Goal: Information Seeking & Learning: Learn about a topic

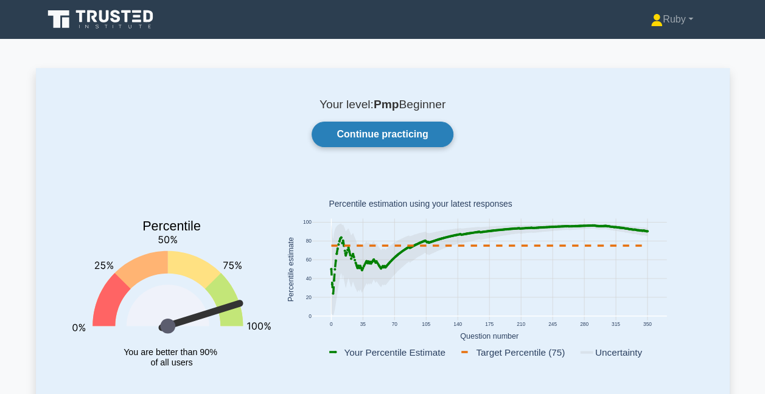
click at [398, 134] on link "Continue practicing" at bounding box center [381, 135] width 141 height 26
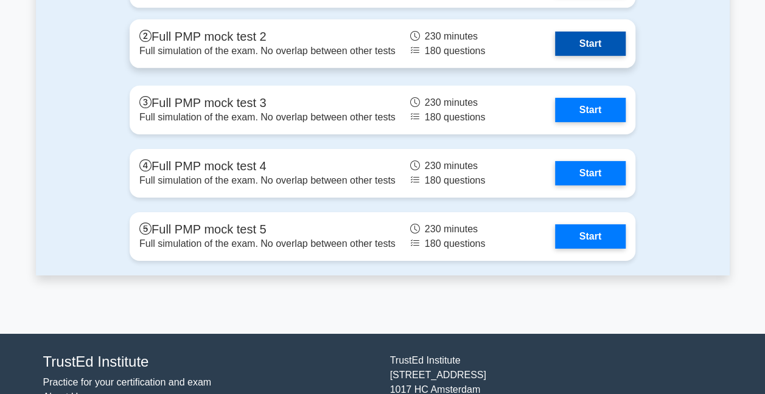
scroll to position [4136, 0]
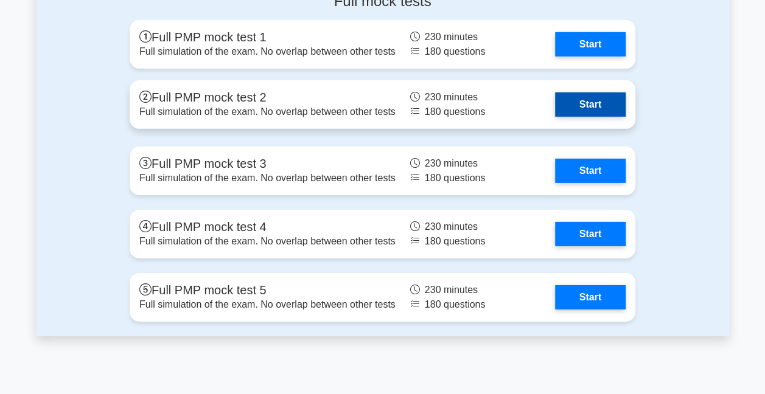
click at [585, 102] on link "Start" at bounding box center [590, 104] width 71 height 24
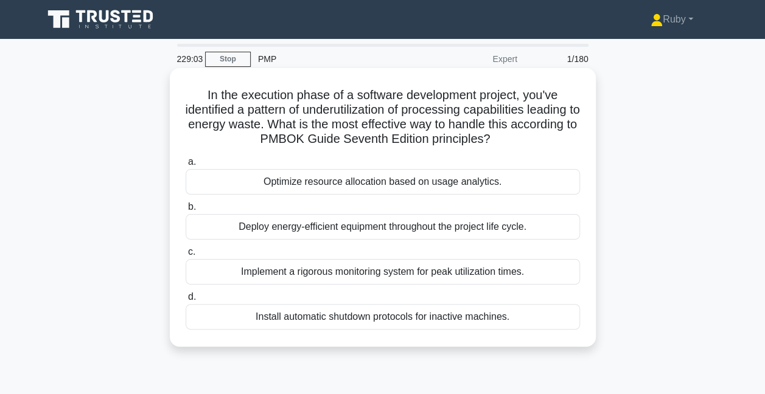
click at [328, 185] on div "Optimize resource allocation based on usage analytics." at bounding box center [383, 182] width 394 height 26
click at [186, 166] on input "a. Optimize resource allocation based on usage analytics." at bounding box center [186, 162] width 0 height 8
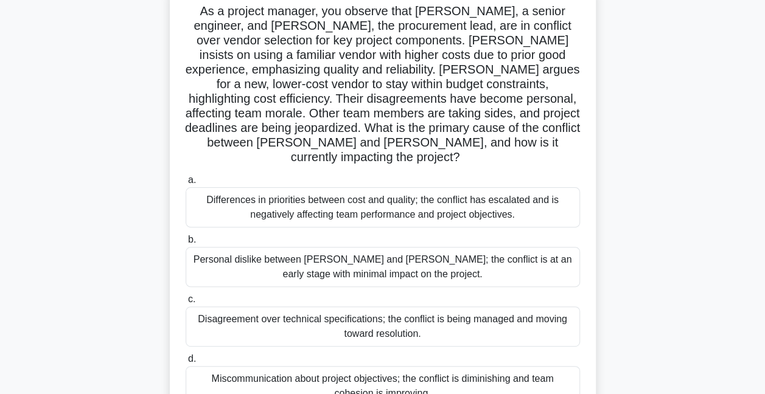
scroll to position [122, 0]
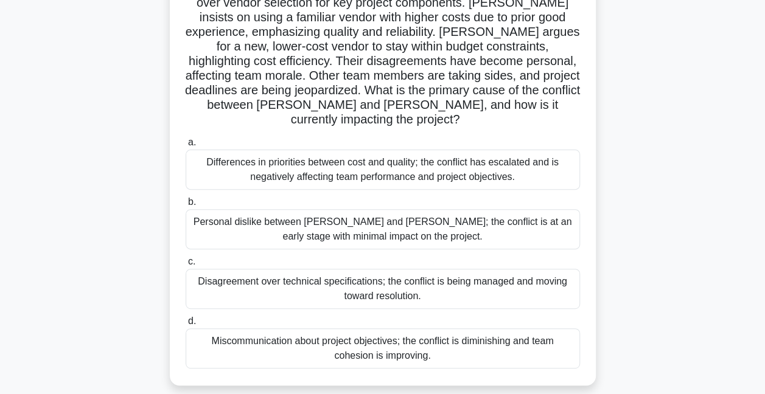
click at [246, 155] on div "Differences in priorities between cost and quality; the conflict has escalated …" at bounding box center [383, 170] width 394 height 40
click at [186, 147] on input "a. Differences in priorities between cost and quality; the conflict has escalat…" at bounding box center [186, 143] width 0 height 8
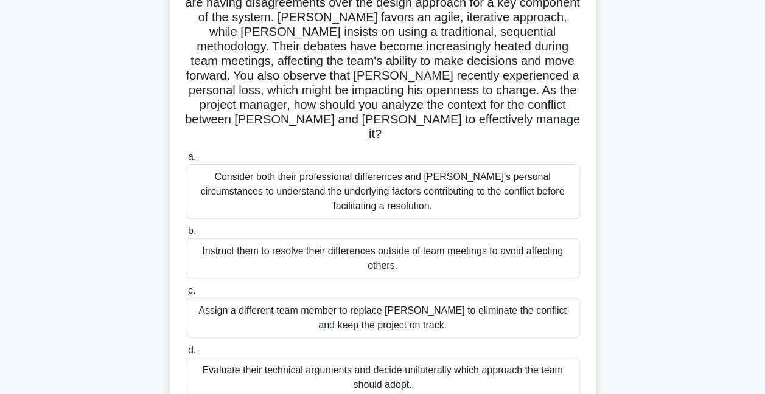
click at [297, 175] on div "Consider both their professional differences and Tom's personal circumstances t…" at bounding box center [383, 191] width 394 height 55
click at [186, 161] on input "a. Consider both their professional differences and Tom's personal circumstance…" at bounding box center [186, 157] width 0 height 8
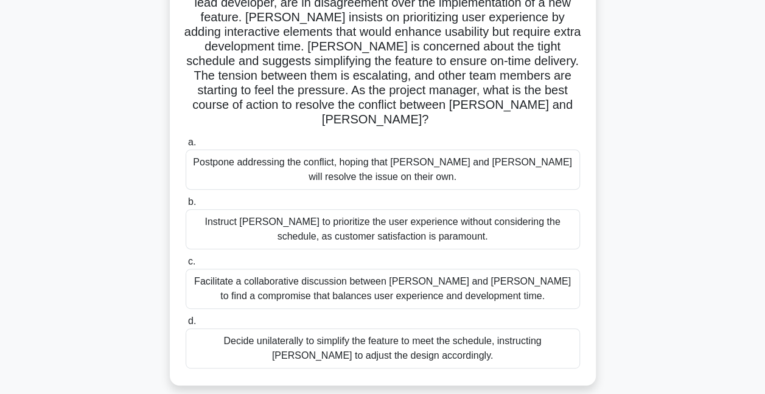
click at [274, 274] on div "Facilitate a collaborative discussion between Alex and Jamie to find a compromi…" at bounding box center [383, 289] width 394 height 40
click at [186, 266] on input "c. Facilitate a collaborative discussion between Alex and Jamie to find a compr…" at bounding box center [186, 262] width 0 height 8
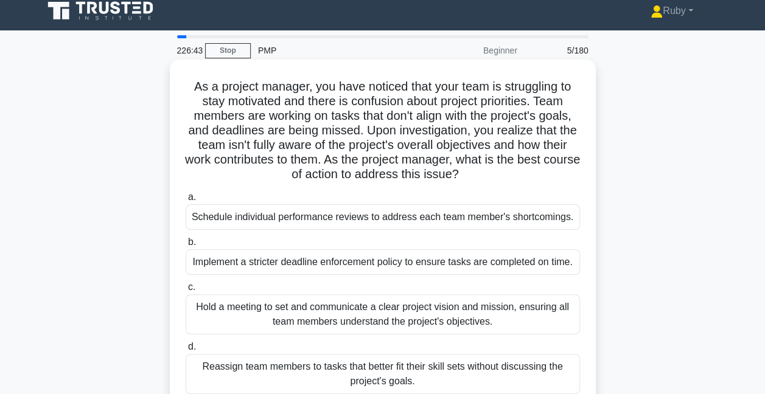
scroll to position [0, 0]
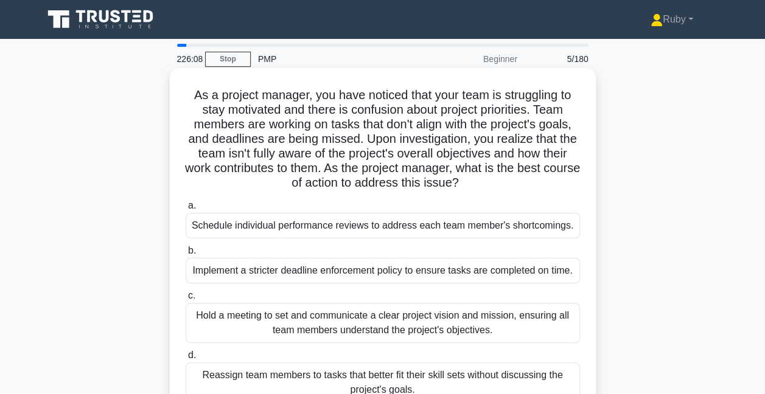
click at [230, 327] on div "Hold a meeting to set and communicate a clear project vision and mission, ensur…" at bounding box center [383, 323] width 394 height 40
click at [186, 300] on input "c. Hold a meeting to set and communicate a clear project vision and mission, en…" at bounding box center [186, 296] width 0 height 8
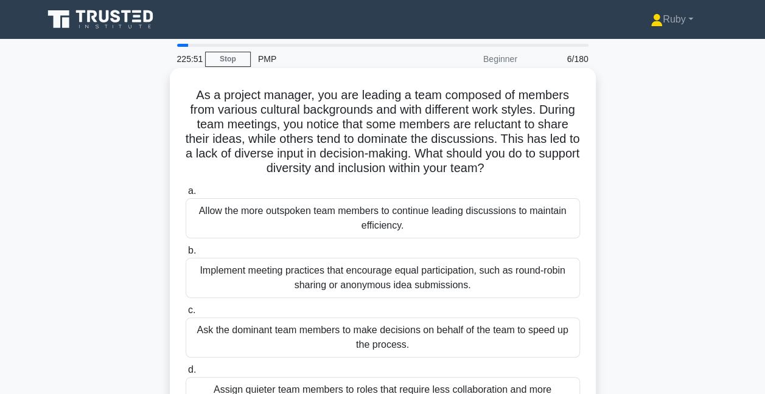
click at [308, 283] on div "Implement meeting practices that encourage equal participation, such as round-r…" at bounding box center [383, 278] width 394 height 40
click at [186, 255] on input "b. Implement meeting practices that encourage equal participation, such as roun…" at bounding box center [186, 251] width 0 height 8
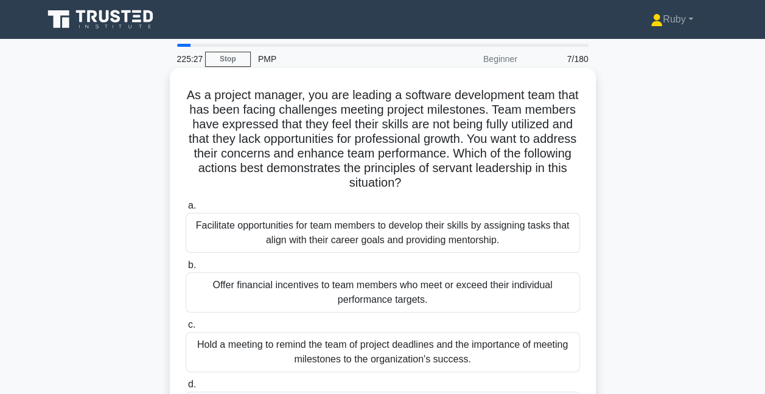
click at [217, 236] on div "Facilitate opportunities for team members to develop their skills by assigning …" at bounding box center [383, 233] width 394 height 40
click at [186, 210] on input "a. Facilitate opportunities for team members to develop their skills by assigni…" at bounding box center [186, 206] width 0 height 8
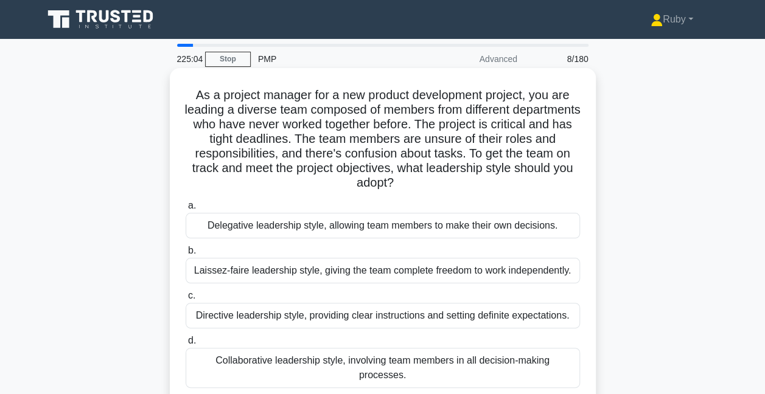
click at [299, 315] on div "Directive leadership style, providing clear instructions and setting definite e…" at bounding box center [383, 316] width 394 height 26
click at [186, 300] on input "c. Directive leadership style, providing clear instructions and setting definit…" at bounding box center [186, 296] width 0 height 8
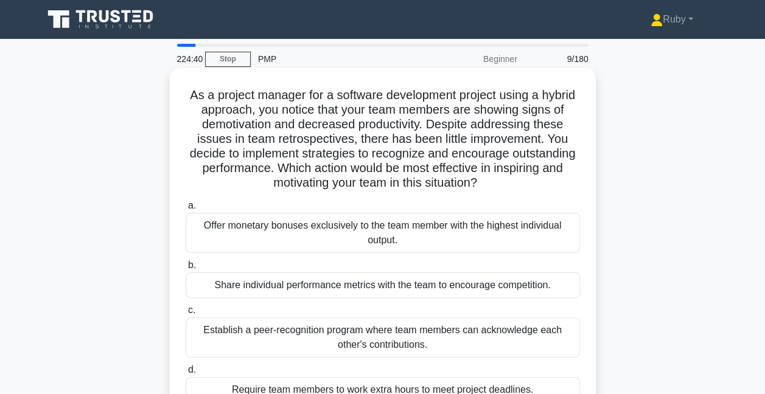
click at [417, 341] on div "Establish a peer-recognition program where team members can acknowledge each ot…" at bounding box center [383, 338] width 394 height 40
click at [186, 314] on input "c. Establish a peer-recognition program where team members can acknowledge each…" at bounding box center [186, 311] width 0 height 8
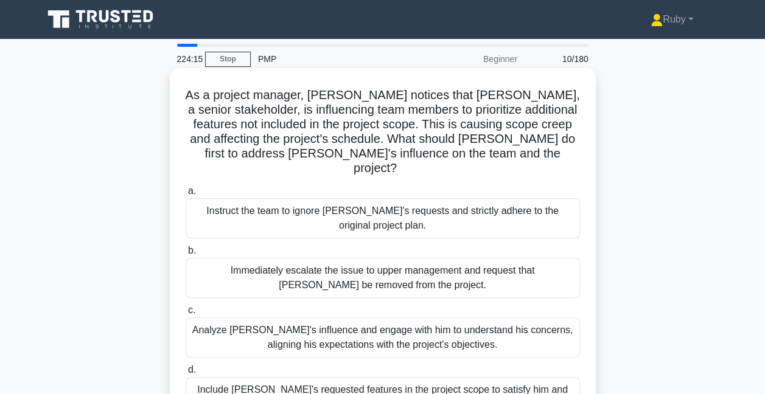
click at [401, 326] on div "Analyze [PERSON_NAME]'s influence and engage with him to understand his concern…" at bounding box center [383, 338] width 394 height 40
click at [186, 314] on input "c. [PERSON_NAME]'s influence and engage with him to understand his concerns, al…" at bounding box center [186, 311] width 0 height 8
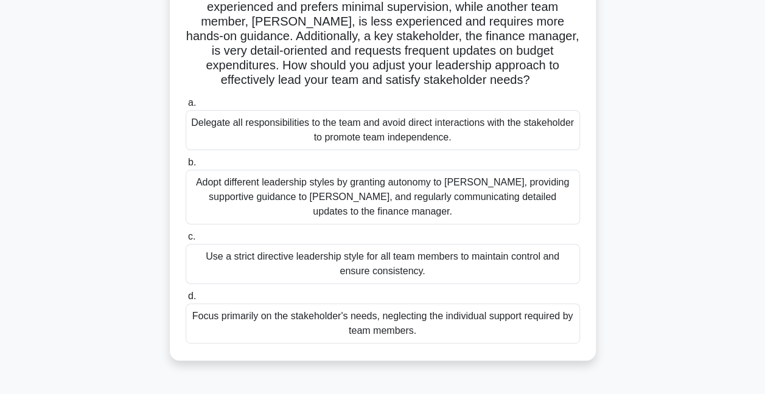
scroll to position [122, 0]
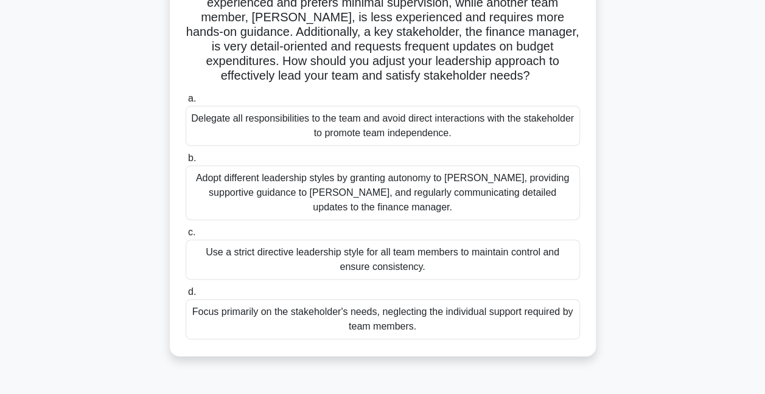
click at [342, 196] on div "Adopt different leadership styles by granting autonomy to Alex, providing suppo…" at bounding box center [383, 192] width 394 height 55
click at [186, 162] on input "b. Adopt different leadership styles by granting autonomy to Alex, providing su…" at bounding box center [186, 158] width 0 height 8
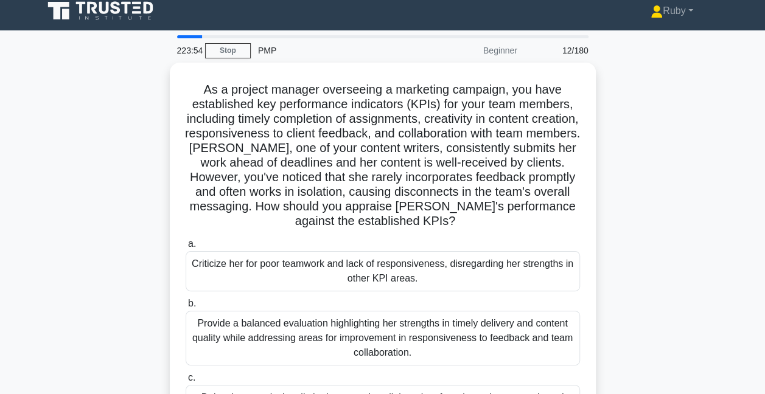
scroll to position [0, 0]
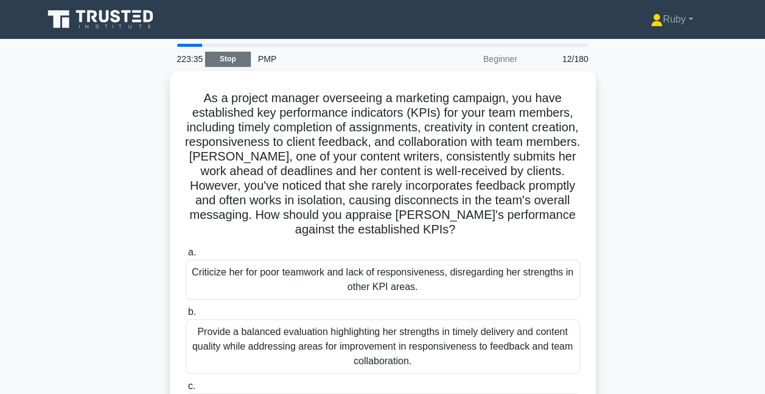
click at [225, 58] on link "Stop" at bounding box center [228, 59] width 46 height 15
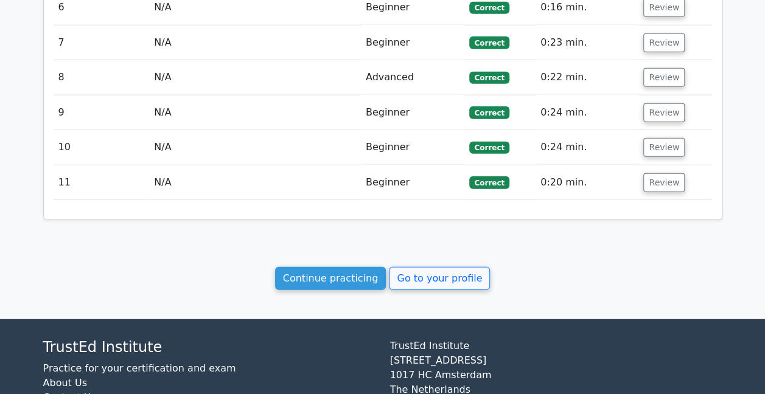
scroll to position [1502, 0]
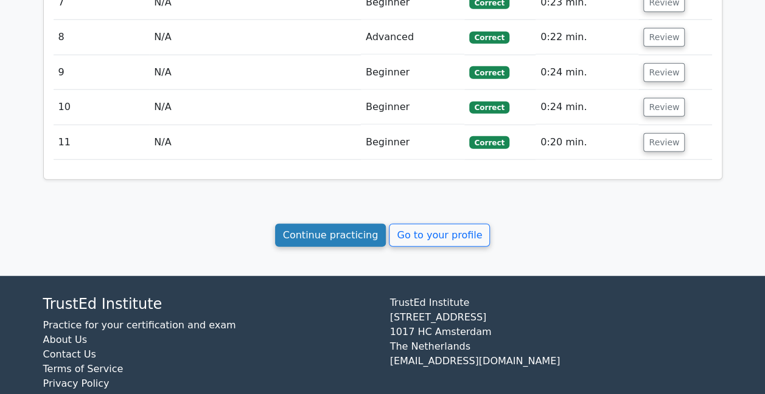
click at [353, 224] on link "Continue practicing" at bounding box center [330, 235] width 111 height 23
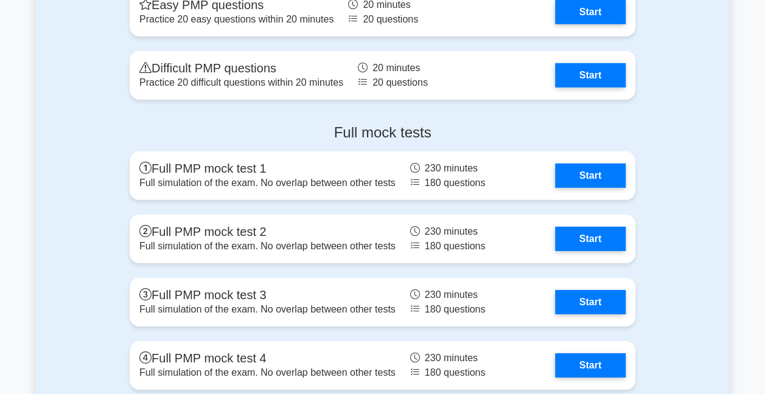
scroll to position [4075, 0]
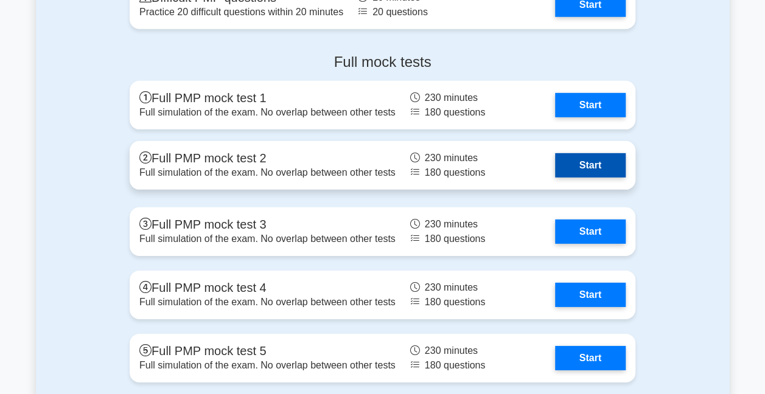
click at [591, 166] on link "Start" at bounding box center [590, 165] width 71 height 24
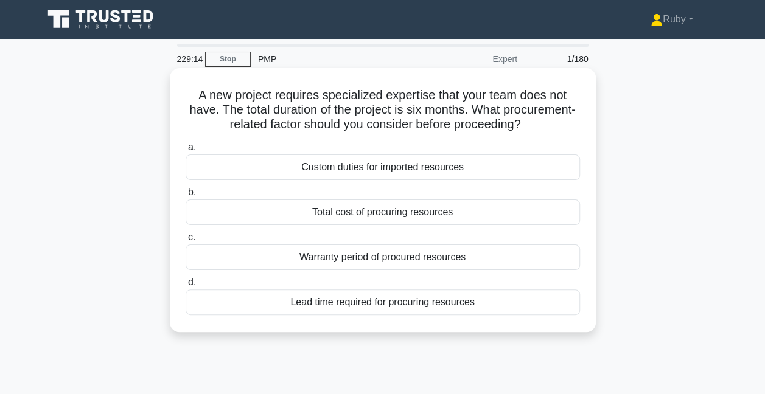
click at [389, 213] on div "Total cost of procuring resources" at bounding box center [383, 213] width 394 height 26
click at [186, 196] on input "b. Total cost of procuring resources" at bounding box center [186, 193] width 0 height 8
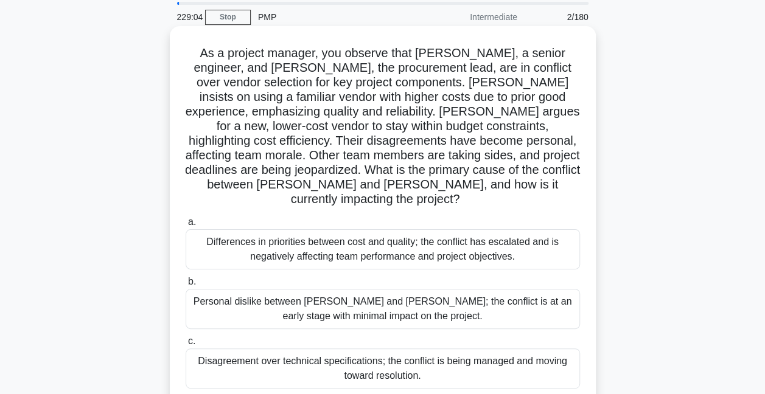
scroll to position [61, 0]
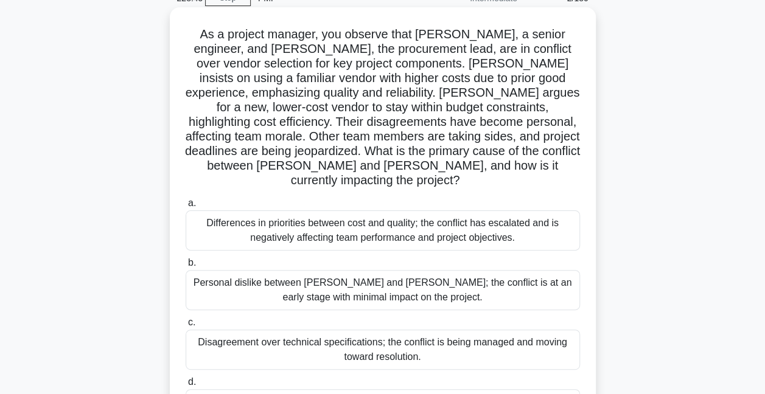
click at [387, 222] on div "Differences in priorities between cost and quality; the conflict has escalated …" at bounding box center [383, 230] width 394 height 40
click at [186, 207] on input "a. Differences in priorities between cost and quality; the conflict has escalat…" at bounding box center [186, 204] width 0 height 8
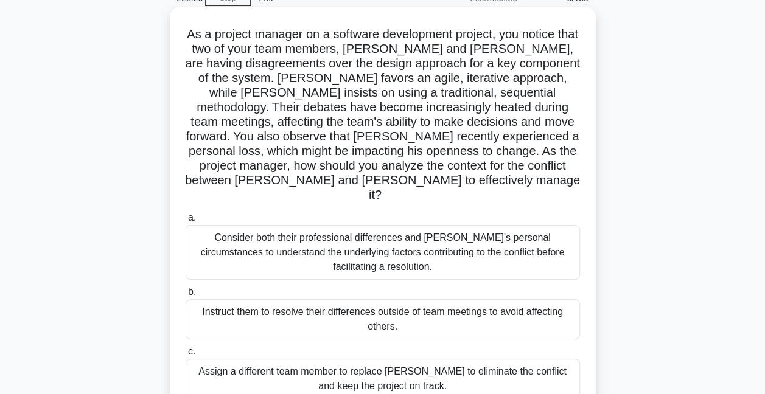
click at [311, 240] on div "Consider both their professional differences and [PERSON_NAME]'s personal circu…" at bounding box center [383, 252] width 394 height 55
click at [186, 222] on input "a. Consider both their professional differences and [PERSON_NAME]'s personal ci…" at bounding box center [186, 218] width 0 height 8
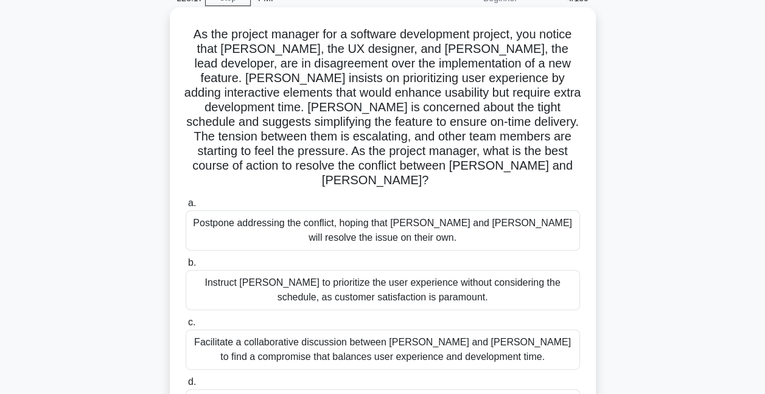
click at [458, 338] on div "Facilitate a collaborative discussion between [PERSON_NAME] and [PERSON_NAME] t…" at bounding box center [383, 350] width 394 height 40
click at [186, 327] on input "c. Facilitate a collaborative discussion between [PERSON_NAME] and [PERSON_NAME…" at bounding box center [186, 323] width 0 height 8
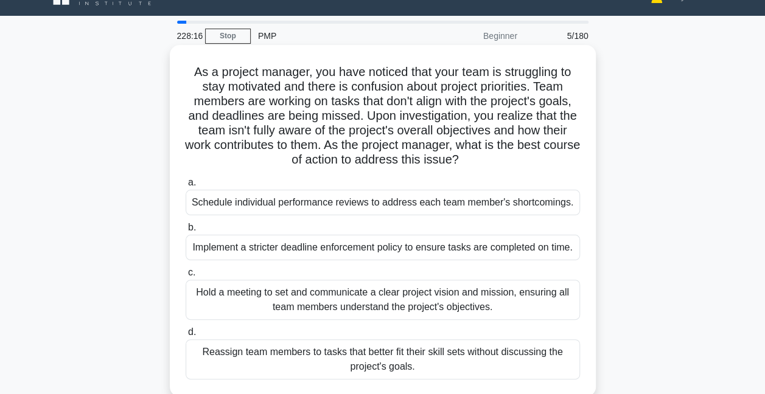
scroll to position [0, 0]
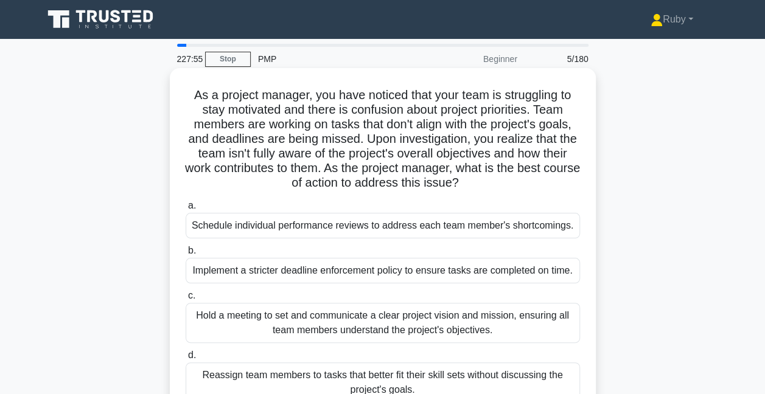
click at [337, 322] on div "Hold a meeting to set and communicate a clear project vision and mission, ensur…" at bounding box center [383, 323] width 394 height 40
click at [186, 300] on input "c. Hold a meeting to set and communicate a clear project vision and mission, en…" at bounding box center [186, 296] width 0 height 8
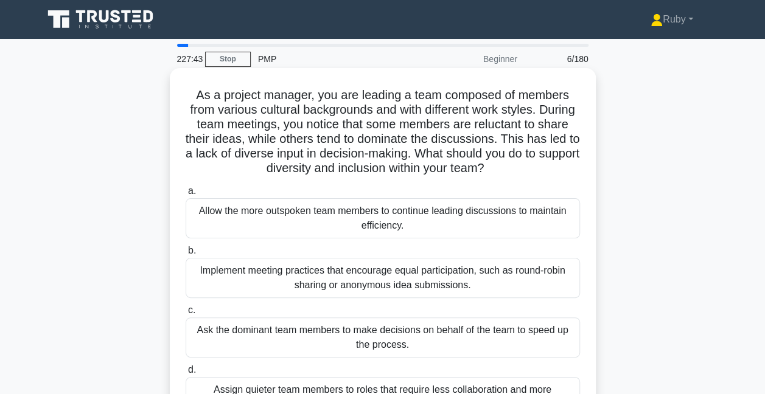
click at [325, 282] on div "Implement meeting practices that encourage equal participation, such as round-r…" at bounding box center [383, 278] width 394 height 40
click at [186, 255] on input "b. Implement meeting practices that encourage equal participation, such as roun…" at bounding box center [186, 251] width 0 height 8
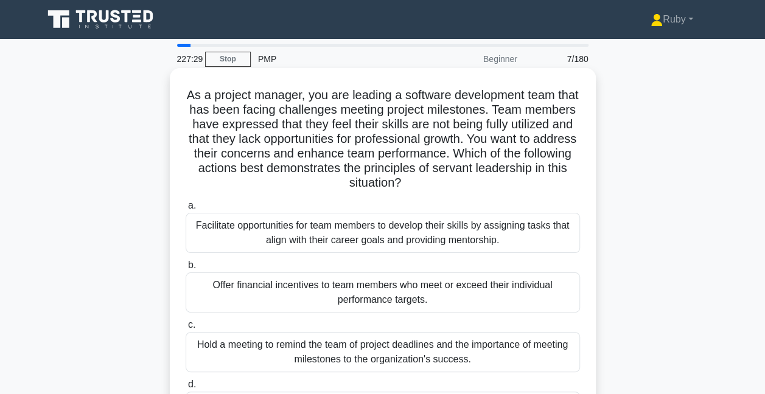
click at [297, 243] on div "Facilitate opportunities for team members to develop their skills by assigning …" at bounding box center [383, 233] width 394 height 40
click at [186, 210] on input "a. Facilitate opportunities for team members to develop their skills by assigni…" at bounding box center [186, 206] width 0 height 8
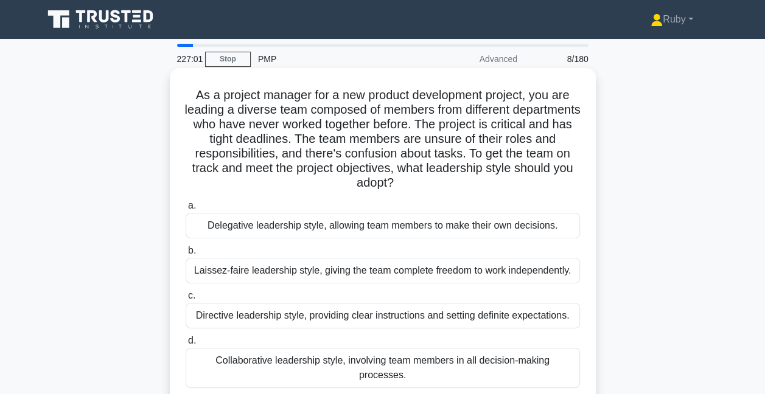
click at [226, 321] on div "Directive leadership style, providing clear instructions and setting definite e…" at bounding box center [383, 316] width 394 height 26
click at [186, 300] on input "c. Directive leadership style, providing clear instructions and setting definit…" at bounding box center [186, 296] width 0 height 8
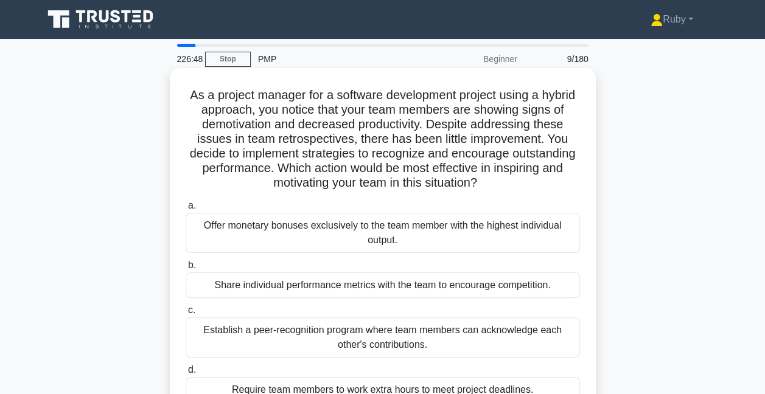
click at [274, 336] on div "Establish a peer-recognition program where team members can acknowledge each ot…" at bounding box center [383, 338] width 394 height 40
click at [186, 314] on input "c. Establish a peer-recognition program where team members can acknowledge each…" at bounding box center [186, 311] width 0 height 8
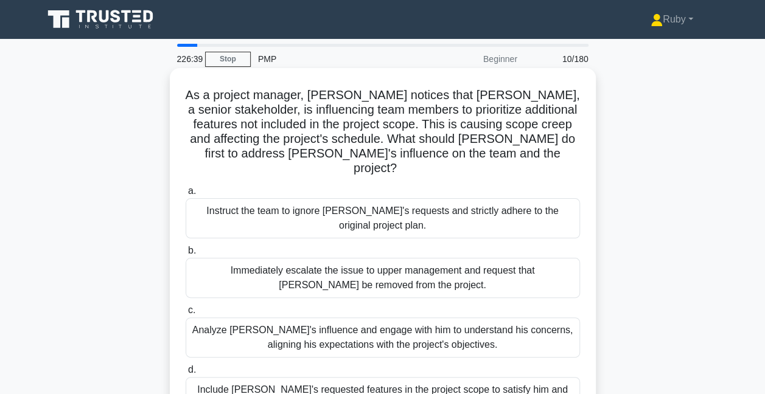
click at [367, 318] on div "Analyze John's influence and engage with him to understand his concerns, aligni…" at bounding box center [383, 338] width 394 height 40
click at [186, 314] on input "c. Analyze John's influence and engage with him to understand his concerns, ali…" at bounding box center [186, 311] width 0 height 8
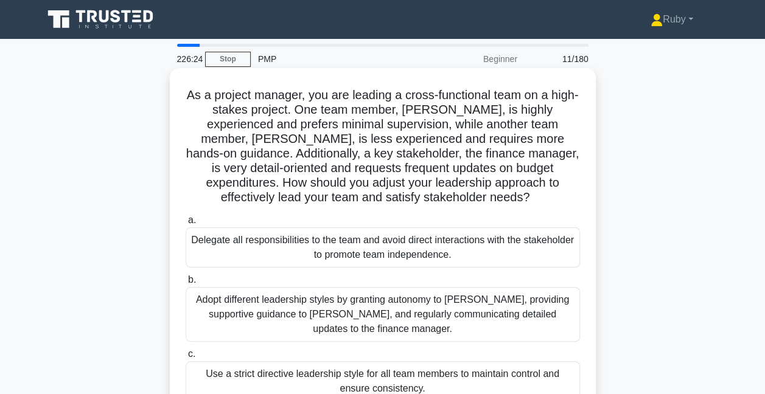
click at [342, 317] on div "Adopt different leadership styles by granting autonomy to Alex, providing suppo…" at bounding box center [383, 314] width 394 height 55
click at [186, 284] on input "b. Adopt different leadership styles by granting autonomy to Alex, providing su…" at bounding box center [186, 280] width 0 height 8
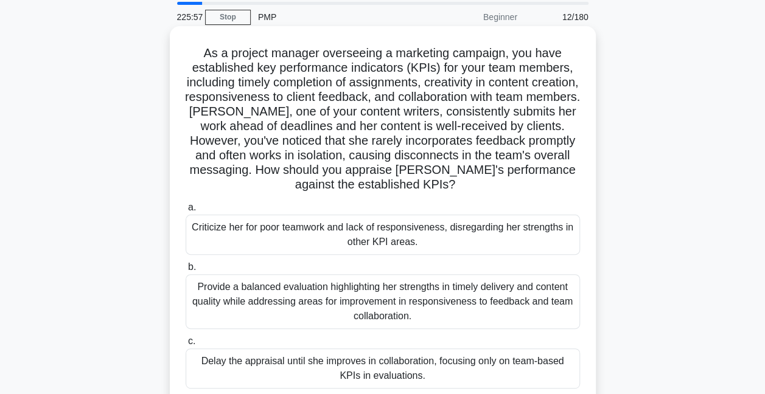
scroll to position [61, 0]
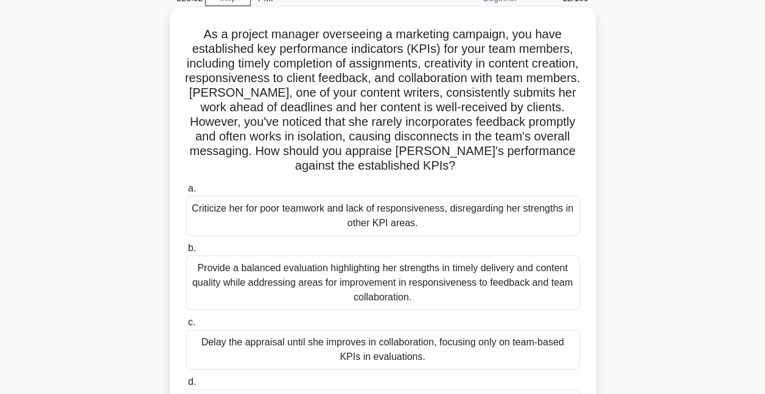
click at [284, 293] on div "Provide a balanced evaluation highlighting her strengths in timely delivery and…" at bounding box center [383, 282] width 394 height 55
click at [186, 252] on input "b. Provide a balanced evaluation highlighting her strengths in timely delivery …" at bounding box center [186, 249] width 0 height 8
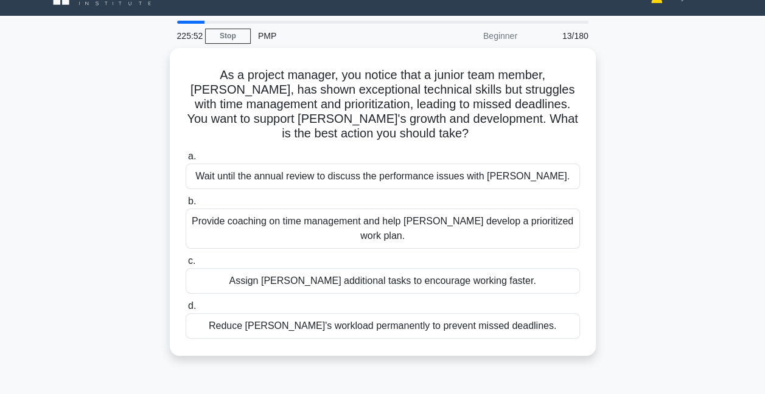
scroll to position [0, 0]
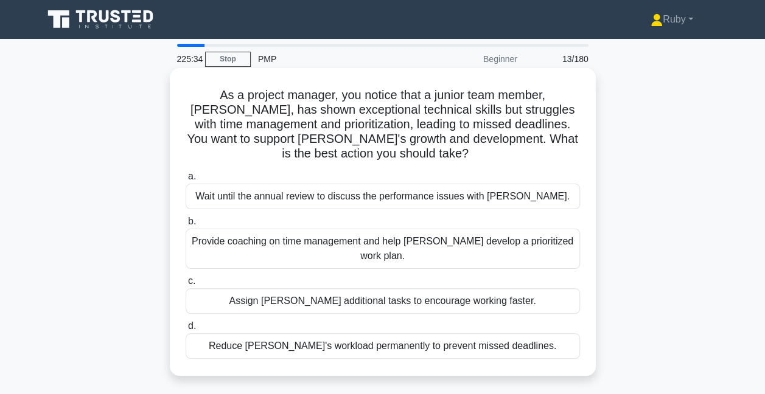
click at [310, 243] on div "Provide coaching on time management and help Alex develop a prioritized work pl…" at bounding box center [383, 249] width 394 height 40
click at [186, 226] on input "b. Provide coaching on time management and help Alex develop a prioritized work…" at bounding box center [186, 222] width 0 height 8
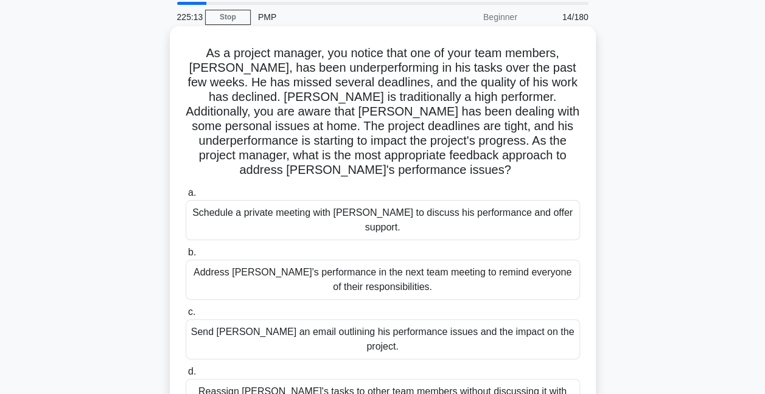
scroll to position [61, 0]
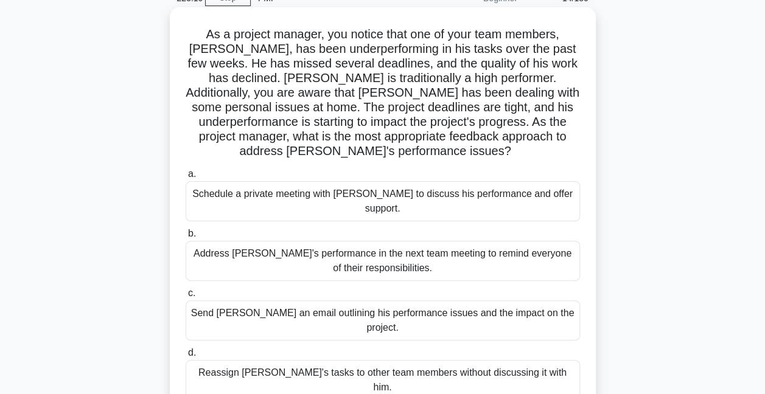
click at [270, 195] on div "Schedule a private meeting with Carlos to discuss his performance and offer sup…" at bounding box center [383, 201] width 394 height 40
click at [186, 178] on input "a. Schedule a private meeting with Carlos to discuss his performance and offer …" at bounding box center [186, 174] width 0 height 8
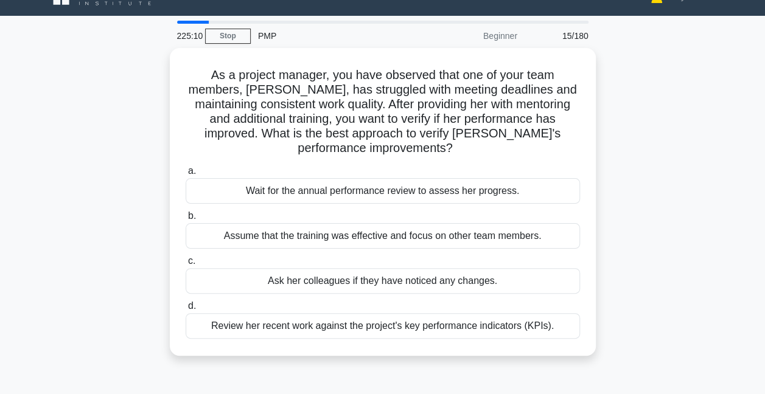
scroll to position [0, 0]
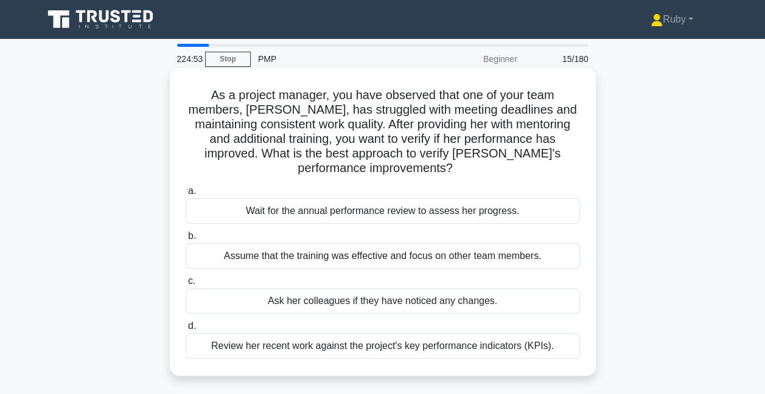
click at [406, 353] on div "Review her recent work against the project's key performance indicators (KPIs)." at bounding box center [383, 346] width 394 height 26
click at [186, 330] on input "d. Review her recent work against the project's key performance indicators (KPI…" at bounding box center [186, 326] width 0 height 8
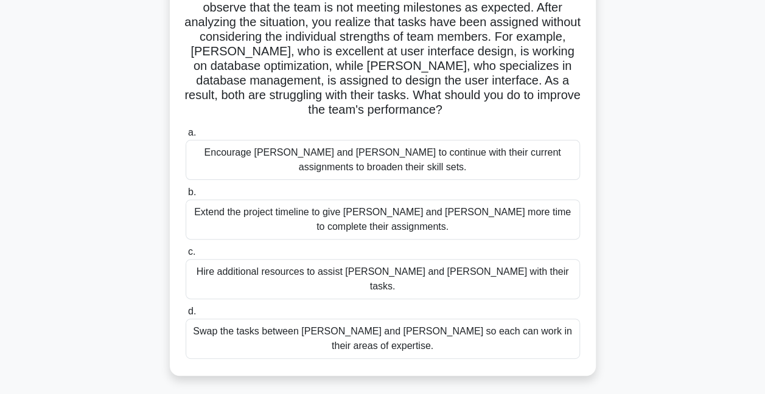
scroll to position [122, 0]
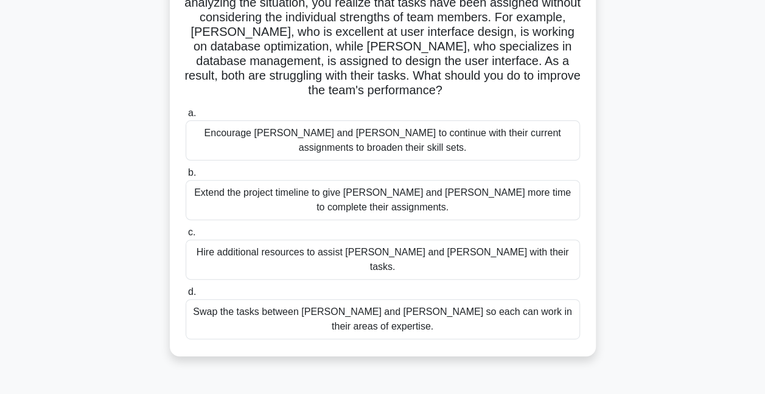
click at [310, 302] on div "Swap the tasks between Alex and Sam so each can work in their areas of expertis…" at bounding box center [383, 319] width 394 height 40
click at [186, 296] on input "d. Swap the tasks between Alex and Sam so each can work in their areas of exper…" at bounding box center [186, 292] width 0 height 8
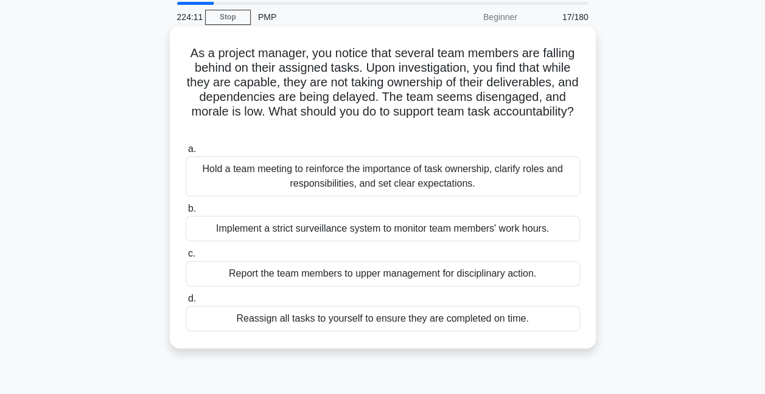
scroll to position [61, 0]
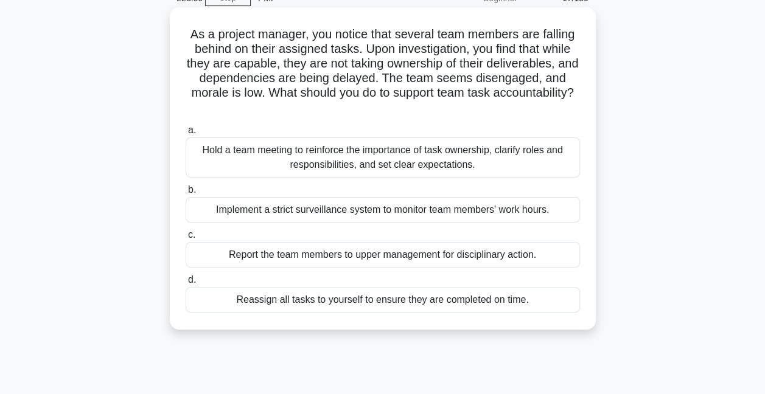
click at [292, 163] on div "Hold a team meeting to reinforce the importance of task ownership, clarify role…" at bounding box center [383, 157] width 394 height 40
click at [186, 134] on input "a. Hold a team meeting to reinforce the importance of task ownership, clarify r…" at bounding box center [186, 131] width 0 height 8
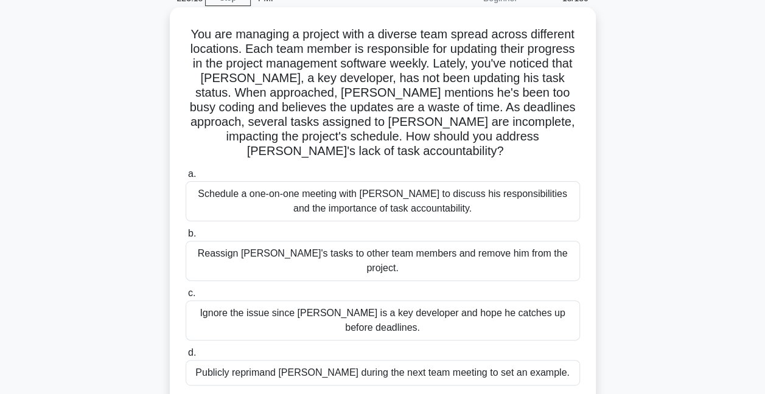
click at [415, 181] on div "Schedule a one-on-one meeting with Alex to discuss his responsibilities and the…" at bounding box center [383, 201] width 394 height 40
click at [186, 178] on input "a. Schedule a one-on-one meeting with Alex to discuss his responsibilities and …" at bounding box center [186, 174] width 0 height 8
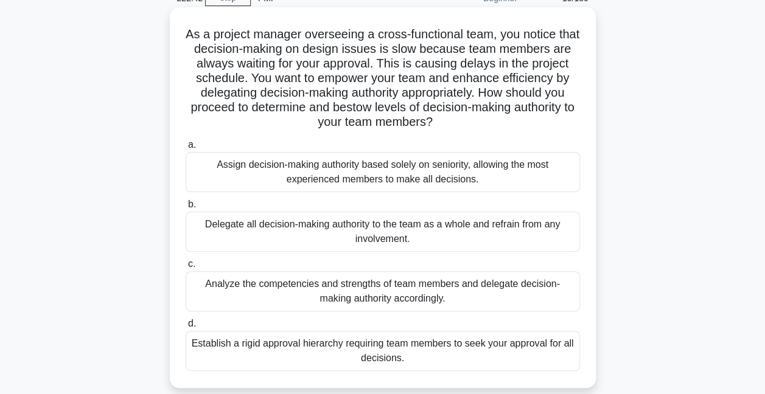
click at [276, 298] on div "Analyze the competencies and strengths of team members and delegate decision-ma…" at bounding box center [383, 291] width 394 height 40
click at [186, 268] on input "c. Analyze the competencies and strengths of team members and delegate decision…" at bounding box center [186, 264] width 0 height 8
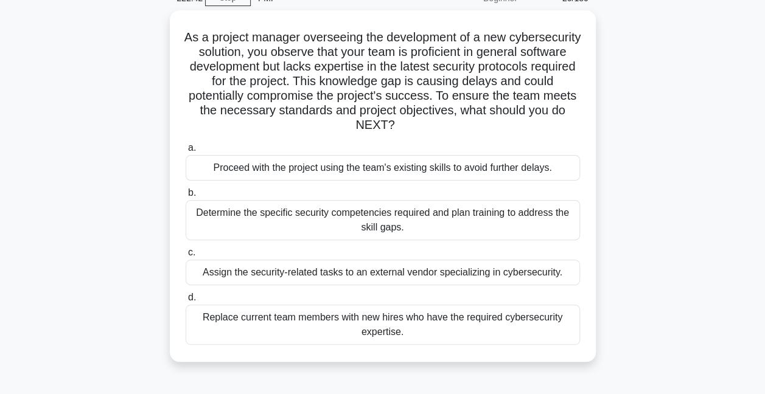
scroll to position [0, 0]
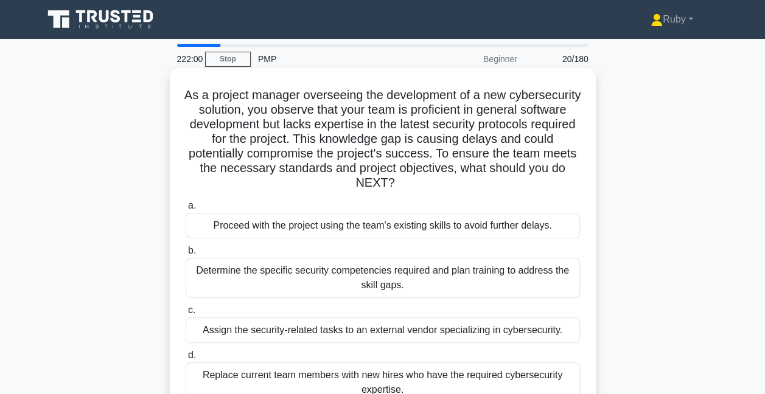
click at [255, 277] on div "Determine the specific security competencies required and plan training to addr…" at bounding box center [383, 278] width 394 height 40
click at [186, 255] on input "b. Determine the specific security competencies required and plan training to a…" at bounding box center [186, 251] width 0 height 8
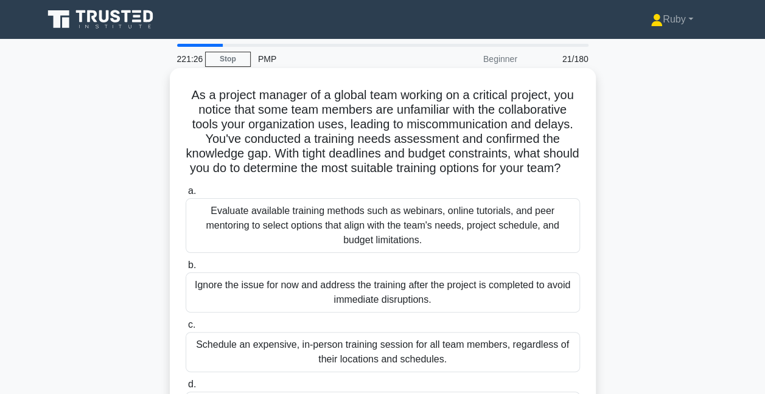
scroll to position [61, 0]
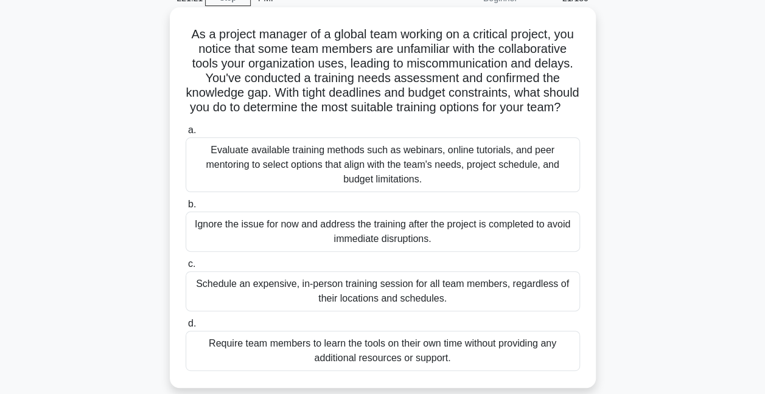
click at [364, 182] on div "Evaluate available training methods such as webinars, online tutorials, and pee…" at bounding box center [383, 164] width 394 height 55
click at [186, 134] on input "a. Evaluate available training methods such as webinars, online tutorials, and …" at bounding box center [186, 131] width 0 height 8
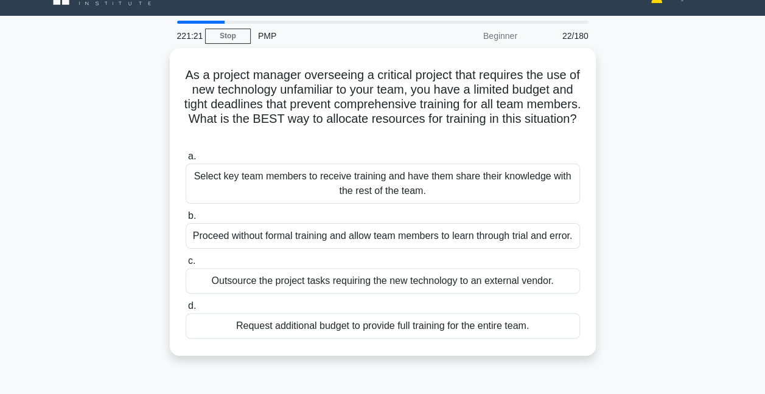
scroll to position [0, 0]
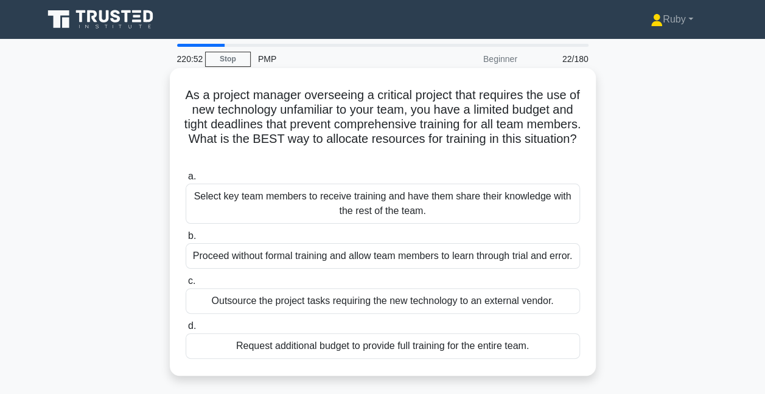
click at [293, 203] on div "Select key team members to receive training and have them share their knowledge…" at bounding box center [383, 204] width 394 height 40
click at [186, 181] on input "a. Select key team members to receive training and have them share their knowle…" at bounding box center [186, 177] width 0 height 8
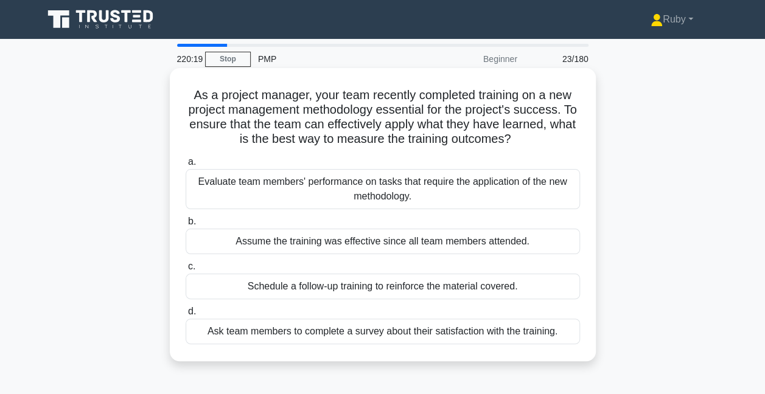
click at [299, 190] on div "Evaluate team members' performance on tasks that require the application of the…" at bounding box center [383, 189] width 394 height 40
click at [186, 166] on input "a. Evaluate team members' performance on tasks that require the application of …" at bounding box center [186, 162] width 0 height 8
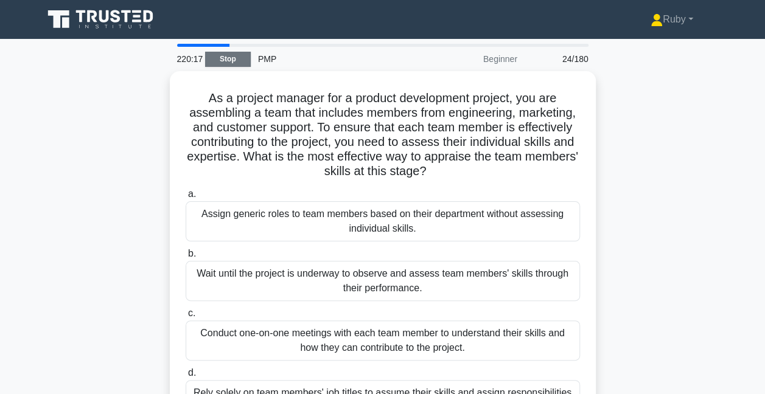
click at [217, 58] on link "Stop" at bounding box center [228, 59] width 46 height 15
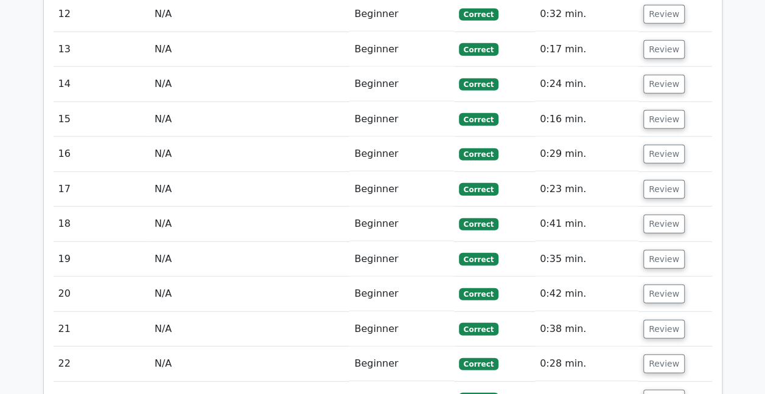
scroll to position [1777, 0]
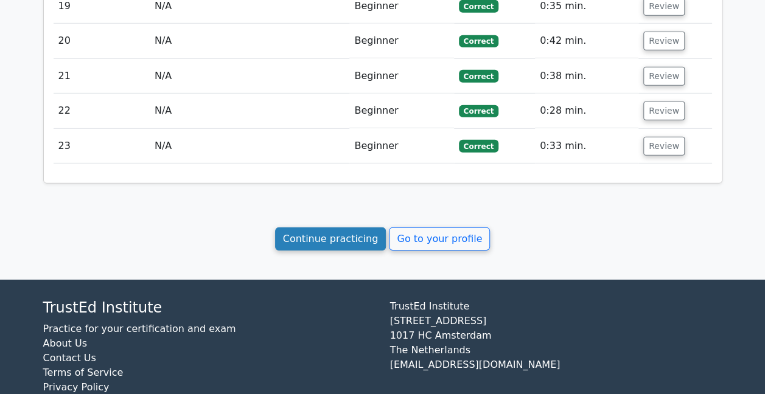
click at [361, 227] on link "Continue practicing" at bounding box center [330, 238] width 111 height 23
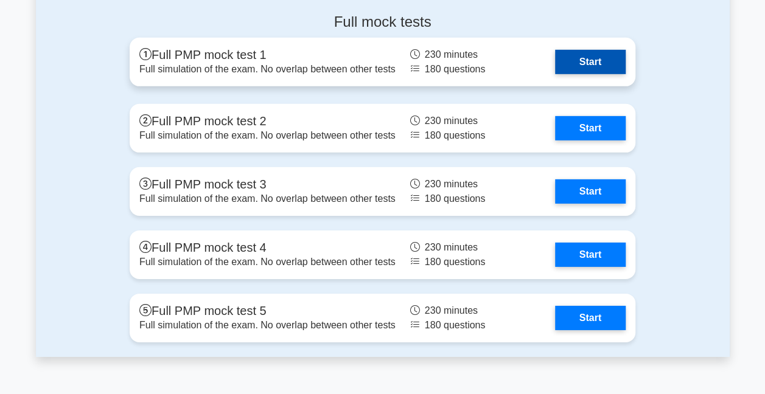
scroll to position [4197, 0]
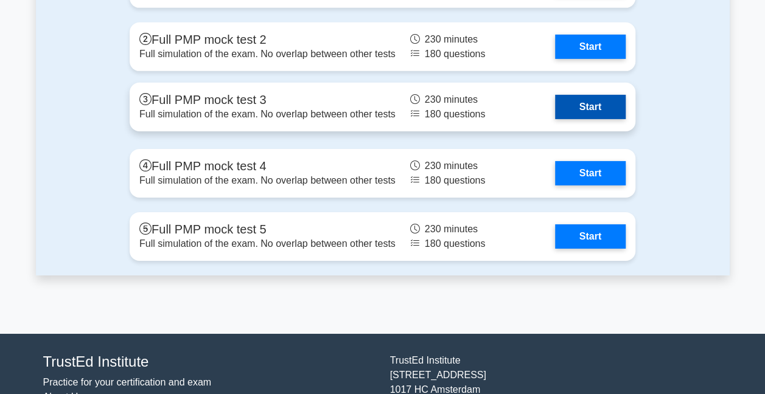
click at [600, 108] on link "Start" at bounding box center [590, 107] width 71 height 24
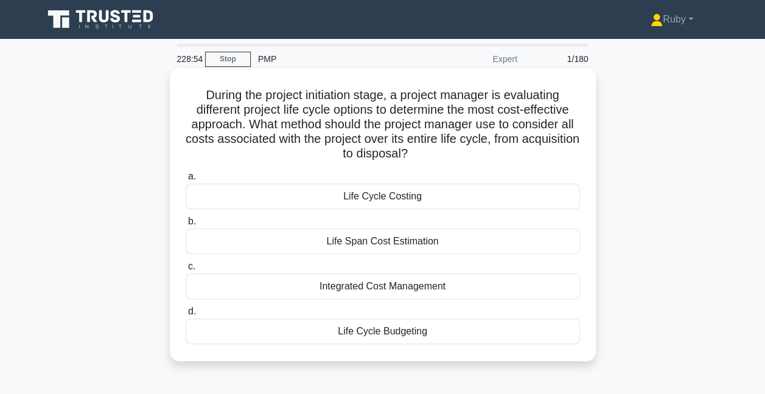
click at [363, 331] on div "Life Cycle Budgeting" at bounding box center [383, 332] width 394 height 26
drag, startPoint x: 363, startPoint y: 331, endPoint x: 333, endPoint y: 330, distance: 29.8
click at [333, 330] on div "Life Cycle Budgeting" at bounding box center [383, 332] width 394 height 26
click at [186, 316] on input "d. Life Cycle Budgeting" at bounding box center [186, 312] width 0 height 8
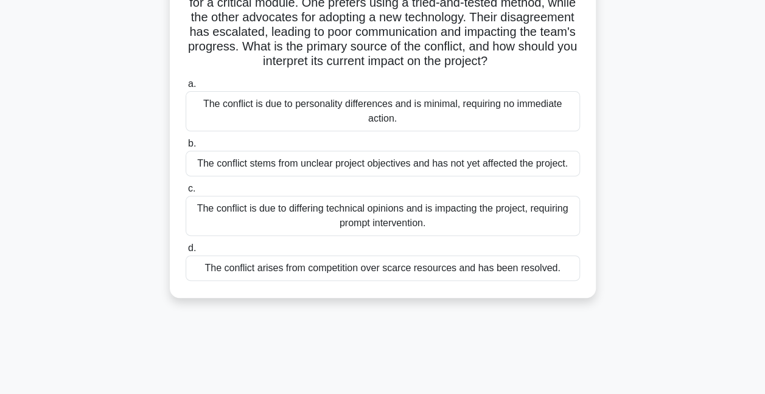
scroll to position [61, 0]
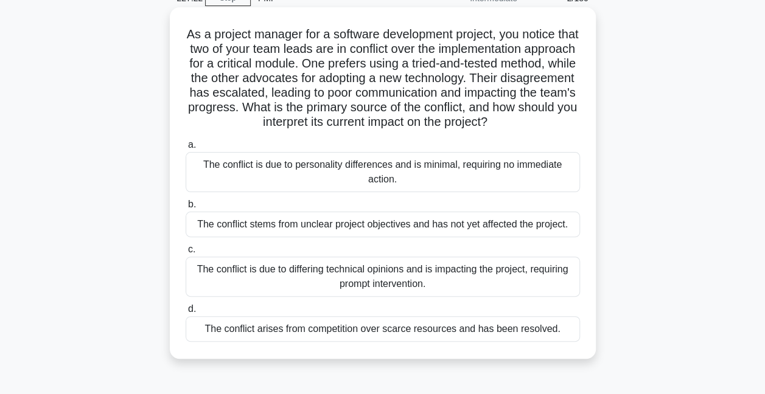
click at [255, 237] on div "The conflict stems from unclear project objectives and has not yet affected the…" at bounding box center [383, 225] width 394 height 26
click at [186, 209] on input "b. The conflict stems from unclear project objectives and has not yet affected …" at bounding box center [186, 205] width 0 height 8
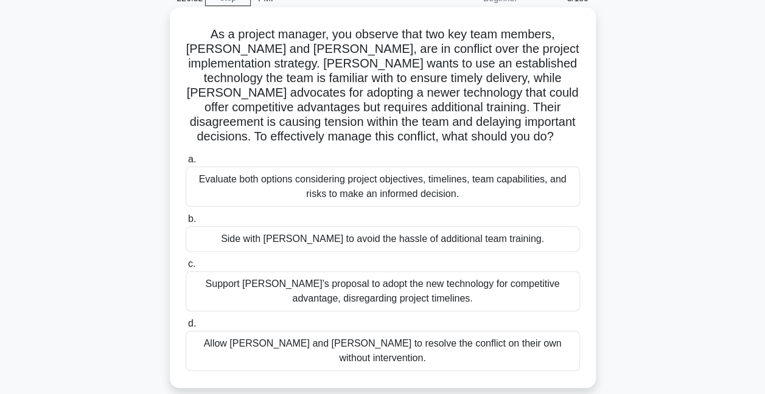
click at [286, 182] on div "Evaluate both options considering project objectives, timelines, team capabilit…" at bounding box center [383, 187] width 394 height 40
click at [186, 164] on input "a. Evaluate both options considering project objectives, timelines, team capabi…" at bounding box center [186, 160] width 0 height 8
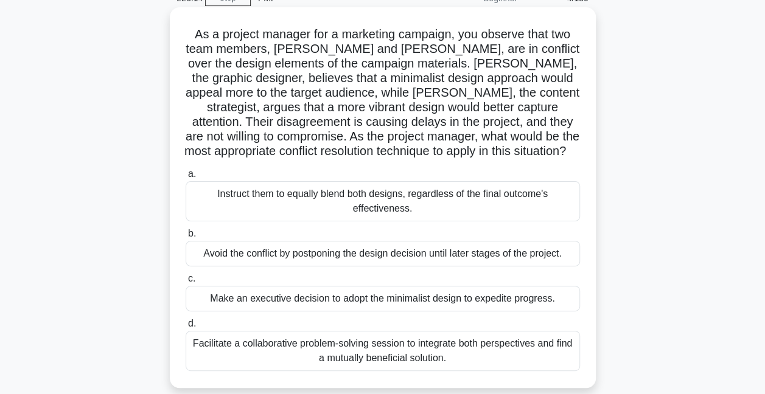
click at [488, 357] on div "Facilitate a collaborative problem-solving session to integrate both perspectiv…" at bounding box center [383, 351] width 394 height 40
click at [186, 328] on input "d. Facilitate a collaborative problem-solving session to integrate both perspec…" at bounding box center [186, 324] width 0 height 8
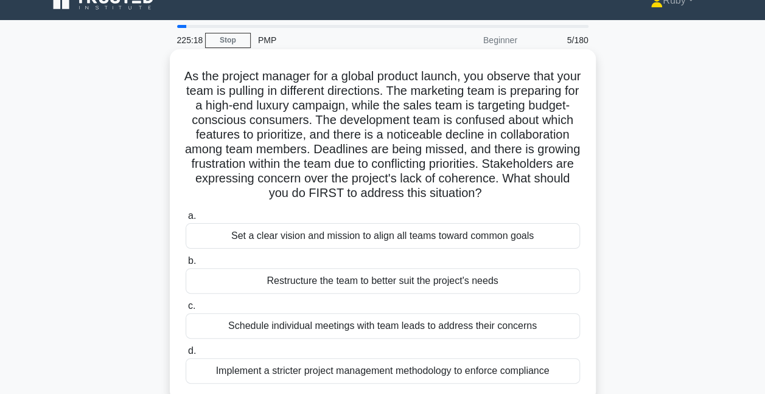
scroll to position [0, 0]
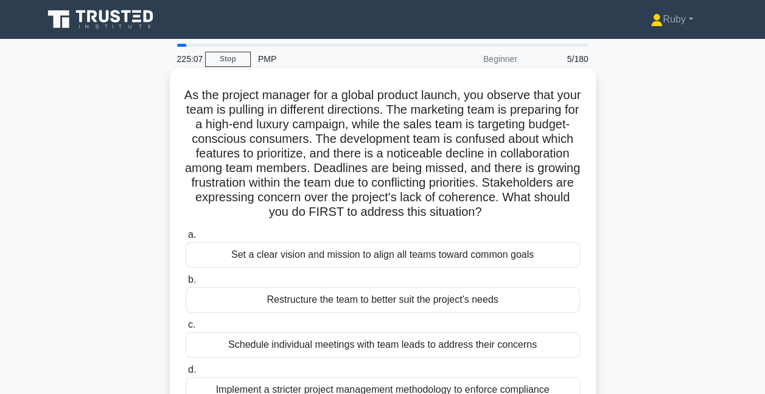
click at [274, 268] on div "Set a clear vision and mission to align all teams toward common goals" at bounding box center [383, 255] width 394 height 26
click at [186, 239] on input "a. Set a clear vision and mission to align all teams toward common goals" at bounding box center [186, 235] width 0 height 8
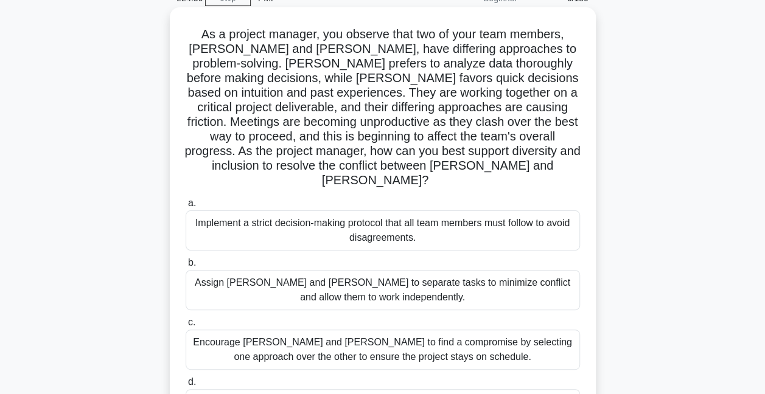
scroll to position [122, 0]
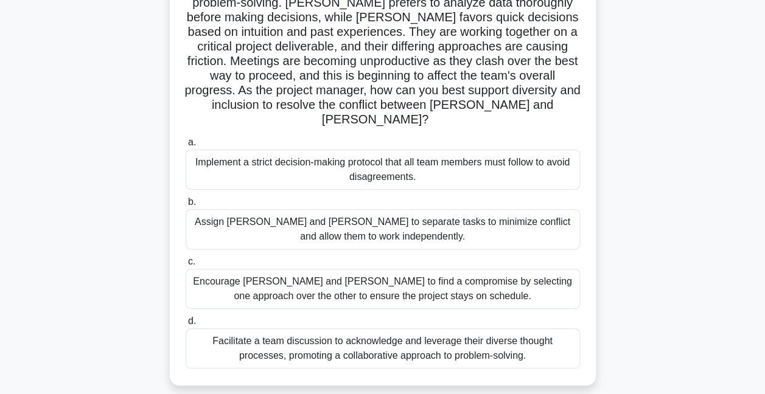
click at [363, 328] on div "Facilitate a team discussion to acknowledge and leverage their diverse thought …" at bounding box center [383, 348] width 394 height 40
click at [186, 325] on input "d. Facilitate a team discussion to acknowledge and leverage their diverse thoug…" at bounding box center [186, 322] width 0 height 8
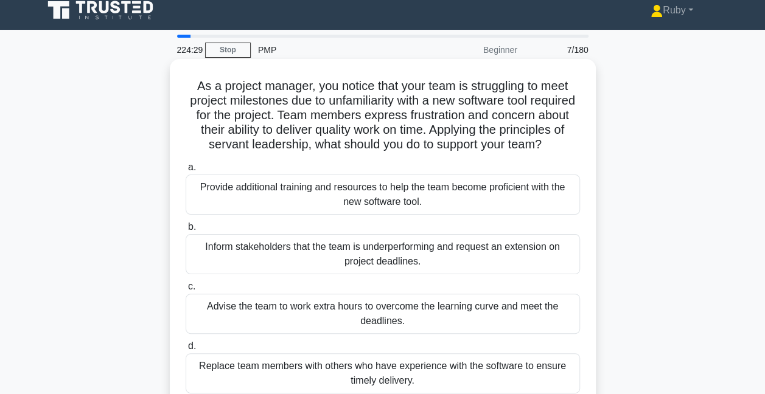
scroll to position [0, 0]
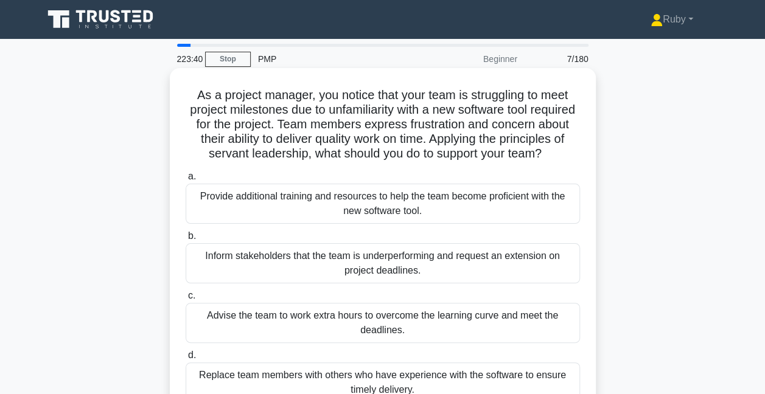
click at [356, 221] on div "Provide additional training and resources to help the team become proficient wi…" at bounding box center [383, 204] width 394 height 40
click at [186, 181] on input "a. Provide additional training and resources to help the team become proficient…" at bounding box center [186, 177] width 0 height 8
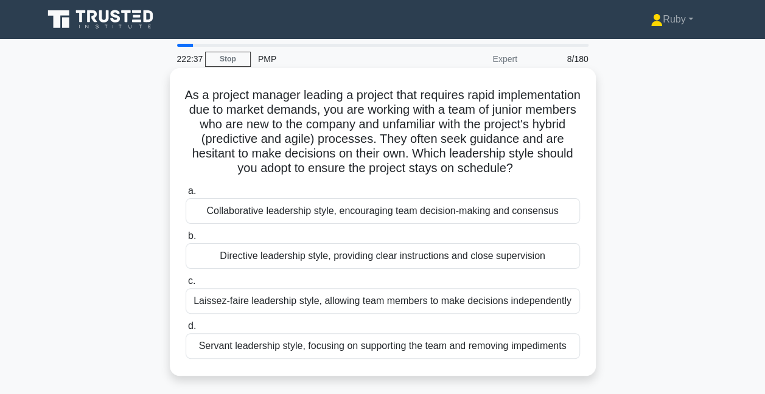
drag, startPoint x: 377, startPoint y: 275, endPoint x: 271, endPoint y: 269, distance: 106.0
click at [271, 269] on div "Directive leadership style, providing clear instructions and close supervision" at bounding box center [383, 256] width 394 height 26
drag, startPoint x: 271, startPoint y: 269, endPoint x: 229, endPoint y: 271, distance: 42.0
click at [229, 269] on div "Directive leadership style, providing clear instructions and close supervision" at bounding box center [383, 256] width 394 height 26
click at [186, 240] on input "b. Directive leadership style, providing clear instructions and close supervisi…" at bounding box center [186, 236] width 0 height 8
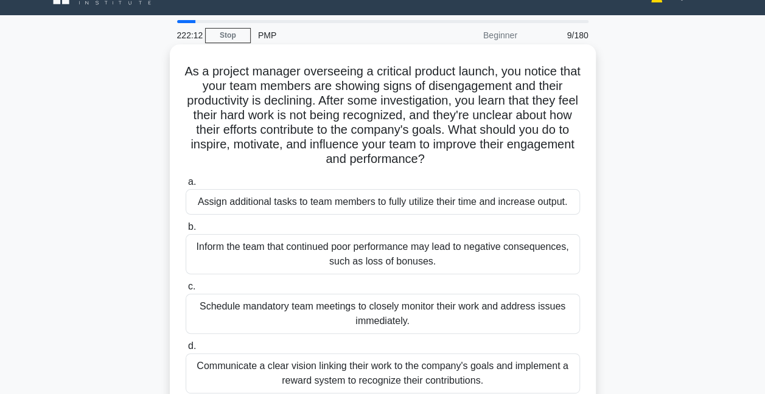
scroll to position [61, 0]
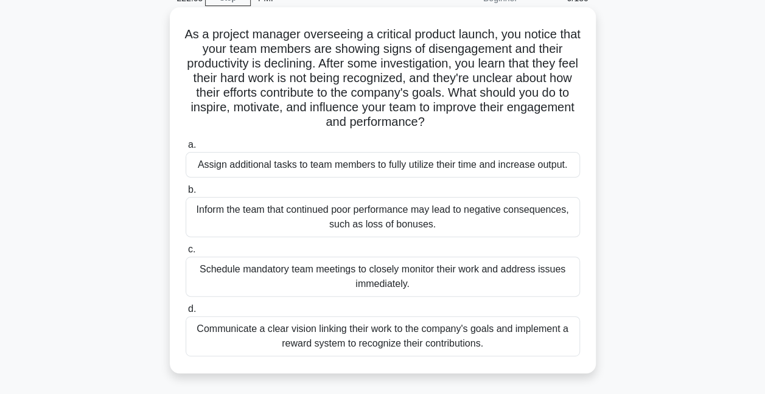
click at [302, 344] on div "Communicate a clear vision linking their work to the company's goals and implem…" at bounding box center [383, 336] width 394 height 40
click at [186, 313] on input "d. Communicate a clear vision linking their work to the company's goals and imp…" at bounding box center [186, 309] width 0 height 8
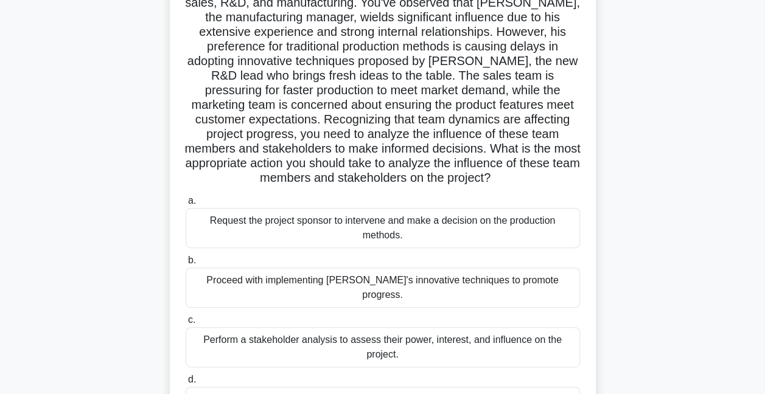
scroll to position [182, 0]
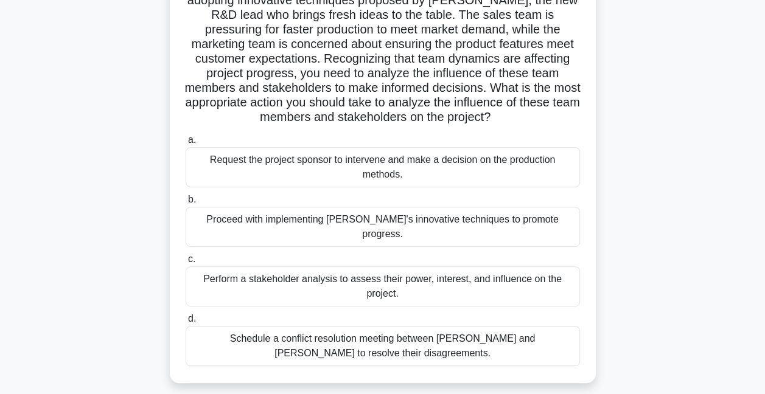
click at [459, 275] on div "Perform a stakeholder analysis to assess their power, interest, and influence o…" at bounding box center [383, 286] width 394 height 40
click at [186, 263] on input "c. Perform a stakeholder analysis to assess their power, interest, and influenc…" at bounding box center [186, 259] width 0 height 8
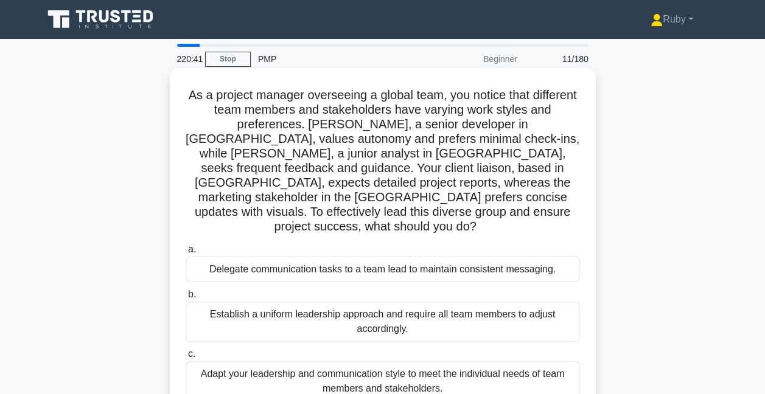
scroll to position [61, 0]
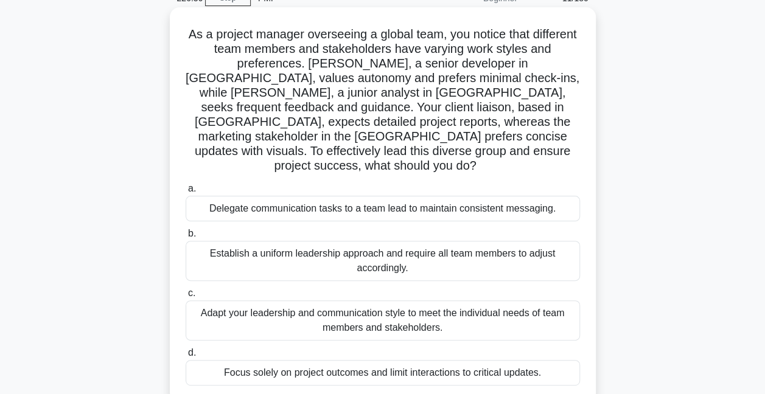
click at [457, 300] on div "Adapt your leadership and communication style to meet the individual needs of t…" at bounding box center [383, 320] width 394 height 40
click at [186, 291] on input "c. Adapt your leadership and communication style to meet the individual needs o…" at bounding box center [186, 294] width 0 height 8
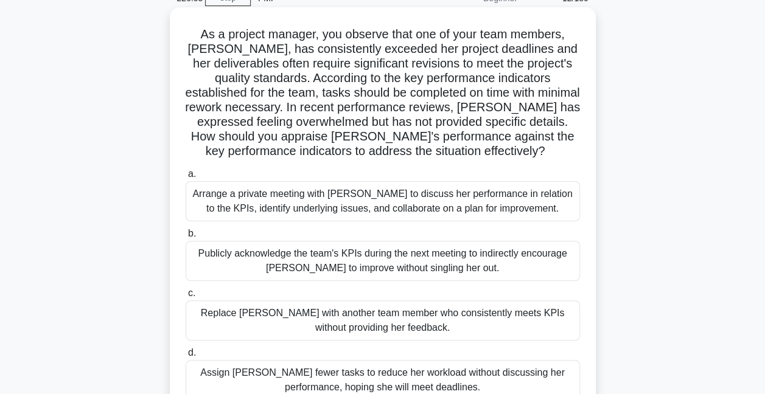
click at [223, 202] on div "Arrange a private meeting with Emma to discuss her performance in relation to t…" at bounding box center [383, 201] width 394 height 40
click at [186, 178] on input "a. Arrange a private meeting with Emma to discuss her performance in relation t…" at bounding box center [186, 174] width 0 height 8
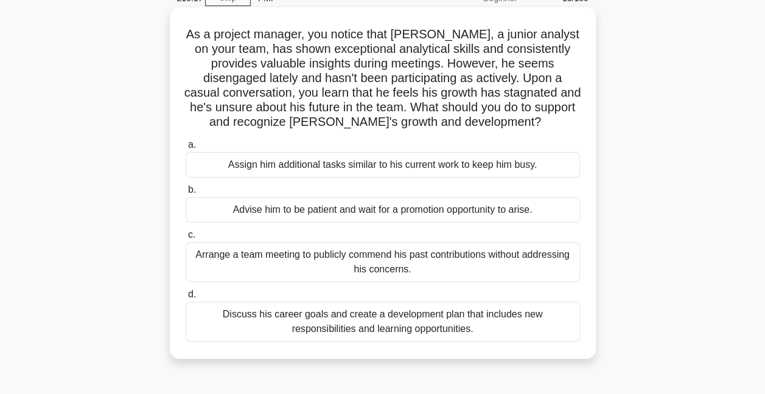
click at [279, 331] on div "Discuss his career goals and create a development plan that includes new respon…" at bounding box center [383, 322] width 394 height 40
click at [186, 299] on input "d. Discuss his career goals and create a development plan that includes new res…" at bounding box center [186, 295] width 0 height 8
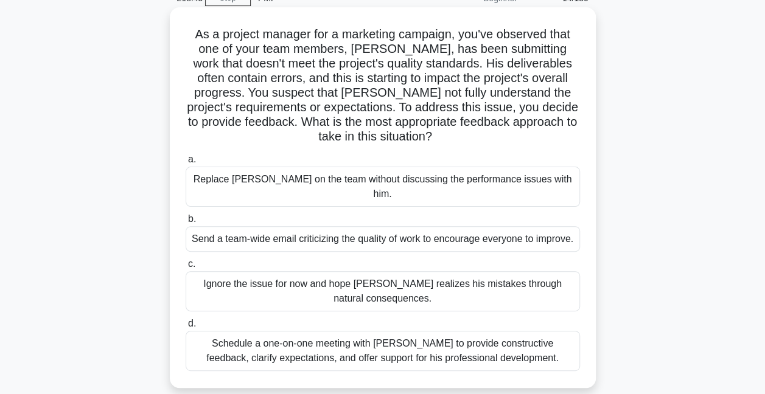
click at [311, 339] on div "Schedule a one-on-one meeting with Kevin to provide constructive feedback, clar…" at bounding box center [383, 351] width 394 height 40
click at [186, 328] on input "d. Schedule a one-on-one meeting with Kevin to provide constructive feedback, c…" at bounding box center [186, 324] width 0 height 8
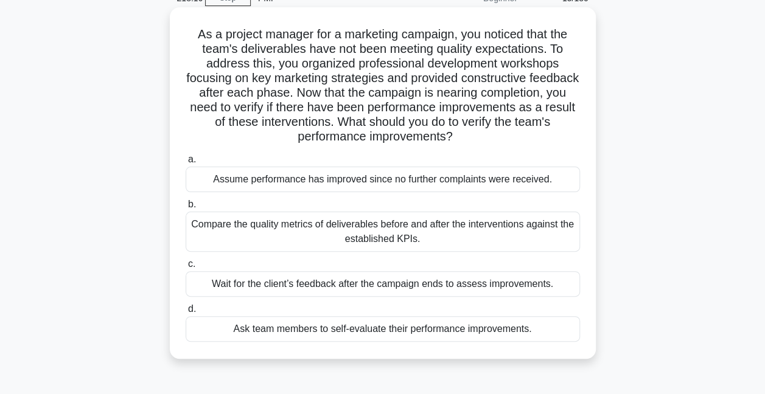
click at [274, 230] on div "Compare the quality metrics of deliverables before and after the interventions …" at bounding box center [383, 232] width 394 height 40
click at [186, 209] on input "b. Compare the quality metrics of deliverables before and after the interventio…" at bounding box center [186, 205] width 0 height 8
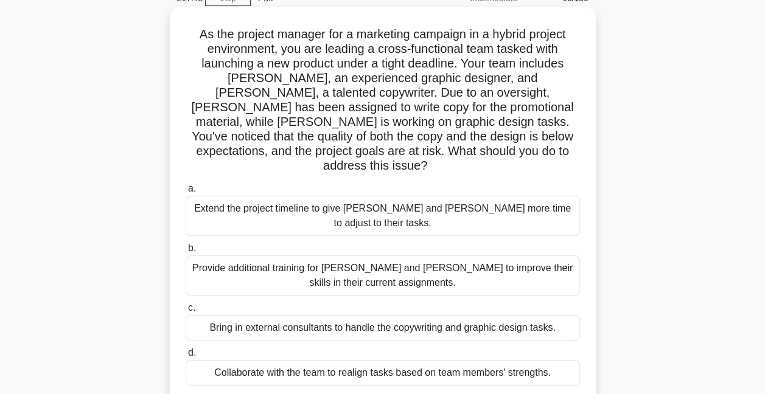
click at [367, 360] on div "Collaborate with the team to realign tasks based on team members' strengths." at bounding box center [383, 373] width 394 height 26
click at [186, 349] on input "d. Collaborate with the team to realign tasks based on team members' strengths." at bounding box center [186, 353] width 0 height 8
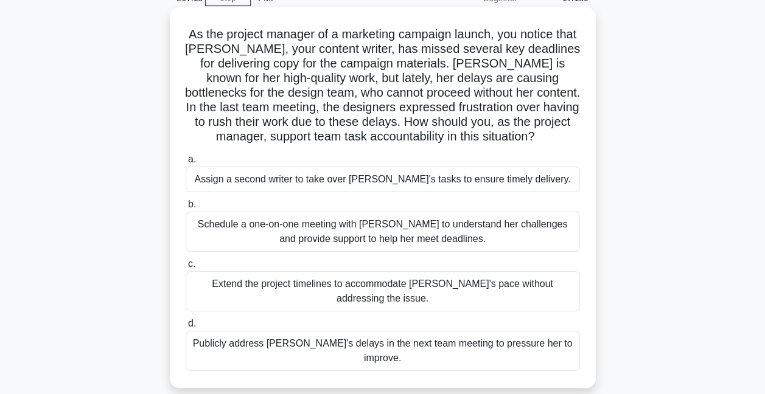
click at [344, 226] on div "Schedule a one-on-one meeting with Emily to understand her challenges and provi…" at bounding box center [383, 232] width 394 height 40
click at [186, 209] on input "b. Schedule a one-on-one meeting with Emily to understand her challenges and pr…" at bounding box center [186, 205] width 0 height 8
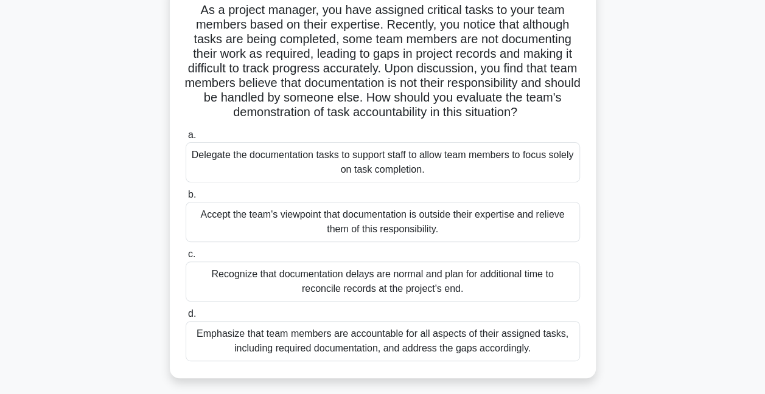
scroll to position [122, 0]
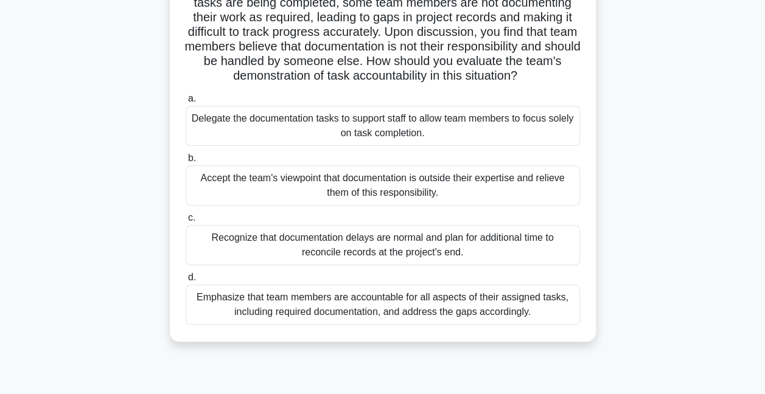
click at [339, 307] on div "Emphasize that team members are accountable for all aspects of their assigned t…" at bounding box center [383, 305] width 394 height 40
click at [186, 282] on input "d. Emphasize that team members are accountable for all aspects of their assigne…" at bounding box center [186, 278] width 0 height 8
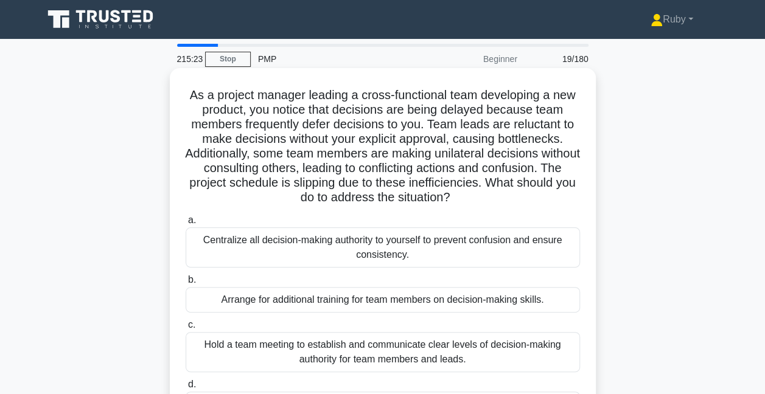
scroll to position [61, 0]
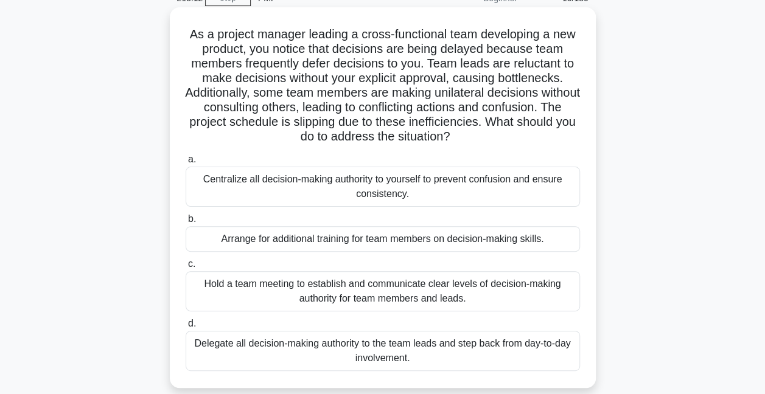
click at [282, 184] on div "Centralize all decision-making authority to yourself to prevent confusion and e…" at bounding box center [383, 187] width 394 height 40
click at [186, 164] on input "a. Centralize all decision-making authority to yourself to prevent confusion an…" at bounding box center [186, 160] width 0 height 8
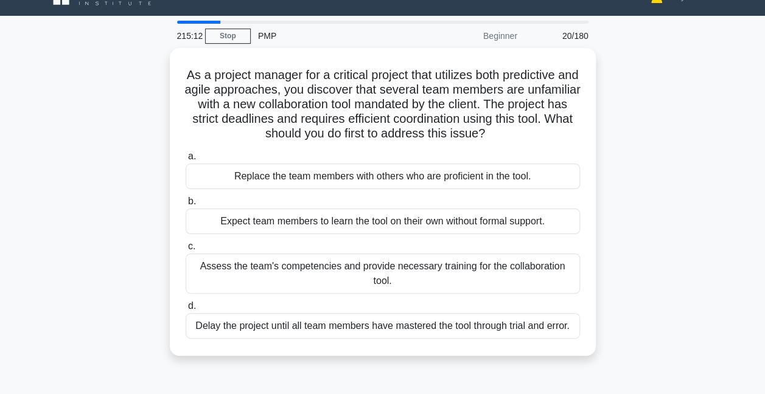
scroll to position [0, 0]
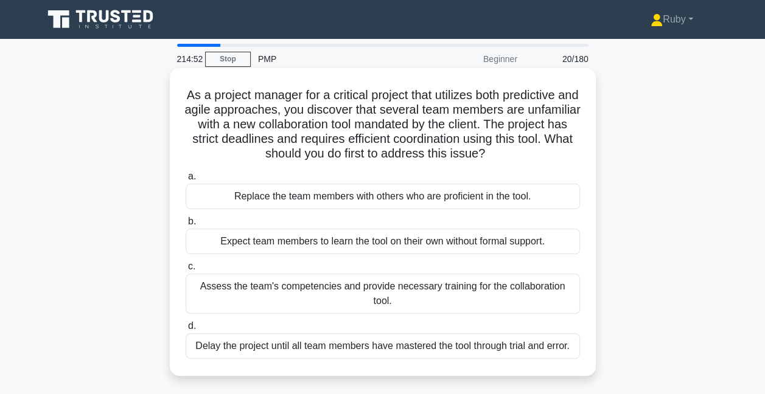
click at [274, 290] on div "Assess the team's competencies and provide necessary training for the collabora…" at bounding box center [383, 294] width 394 height 40
click at [186, 271] on input "c. Assess the team's competencies and provide necessary training for the collab…" at bounding box center [186, 267] width 0 height 8
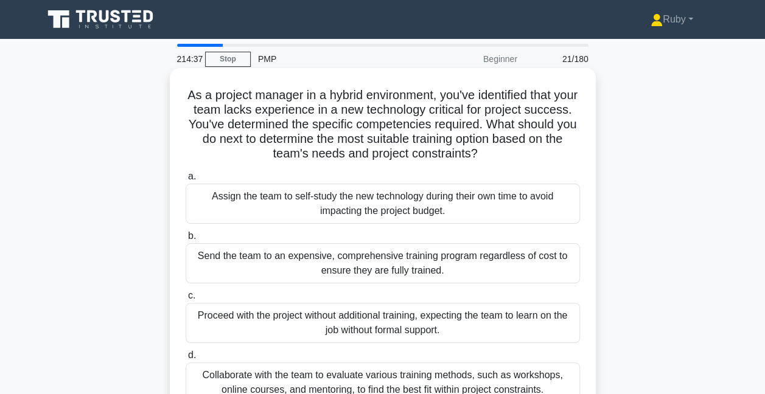
scroll to position [61, 0]
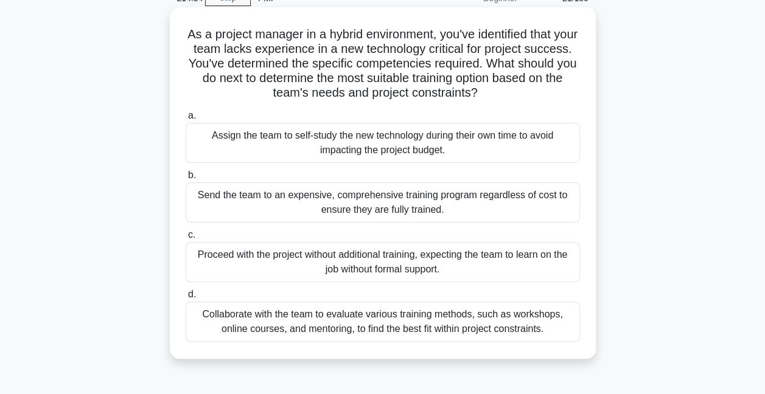
click at [373, 327] on div "Collaborate with the team to evaluate various training methods, such as worksho…" at bounding box center [383, 322] width 394 height 40
drag, startPoint x: 373, startPoint y: 327, endPoint x: 325, endPoint y: 321, distance: 48.4
click at [325, 321] on div "Collaborate with the team to evaluate various training methods, such as worksho…" at bounding box center [383, 322] width 394 height 40
click at [186, 299] on input "d. Collaborate with the team to evaluate various training methods, such as work…" at bounding box center [186, 295] width 0 height 8
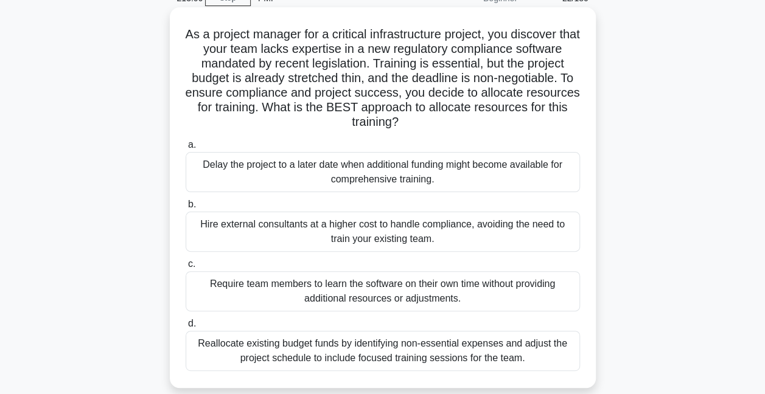
click at [304, 341] on div "Reallocate existing budget funds by identifying non-essential expenses and adju…" at bounding box center [383, 351] width 394 height 40
click at [186, 328] on input "d. Reallocate existing budget funds by identifying non-essential expenses and a…" at bounding box center [186, 324] width 0 height 8
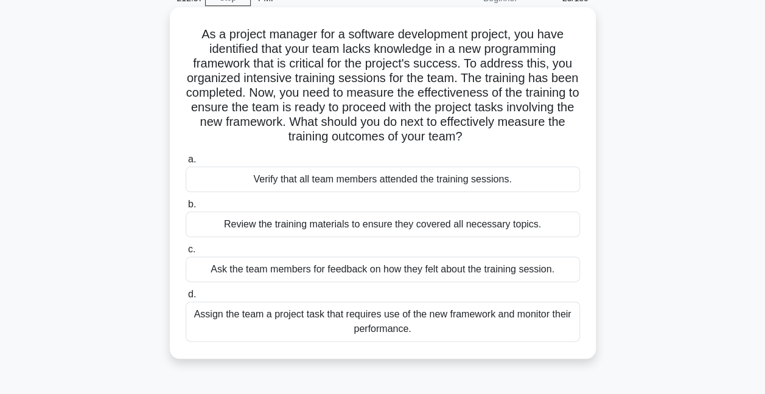
click at [403, 325] on div "Assign the team a project task that requires use of the new framework and monit…" at bounding box center [383, 322] width 394 height 40
click at [186, 299] on input "d. Assign the team a project task that requires use of the new framework and mo…" at bounding box center [186, 295] width 0 height 8
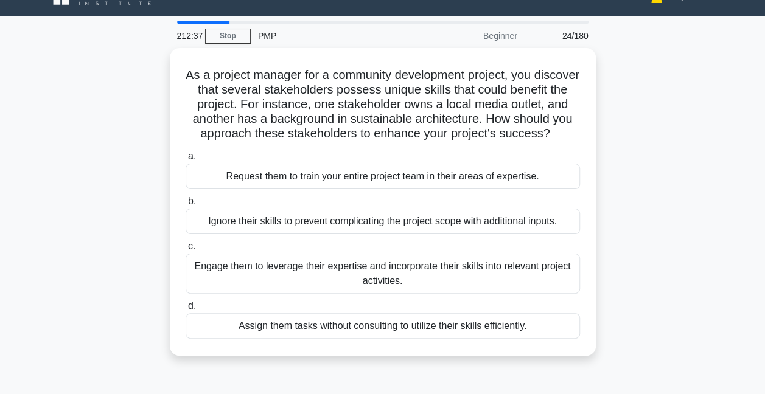
scroll to position [0, 0]
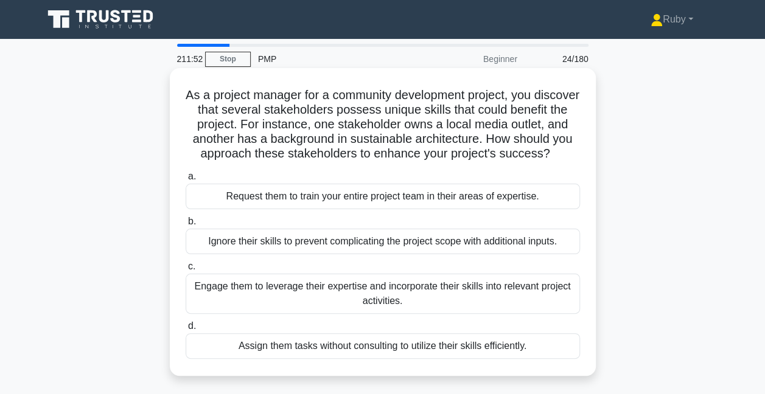
click at [288, 308] on div "Engage them to leverage their expertise and incorporate their skills into relev…" at bounding box center [383, 294] width 394 height 40
click at [186, 271] on input "c. Engage them to leverage their expertise and incorporate their skills into re…" at bounding box center [186, 267] width 0 height 8
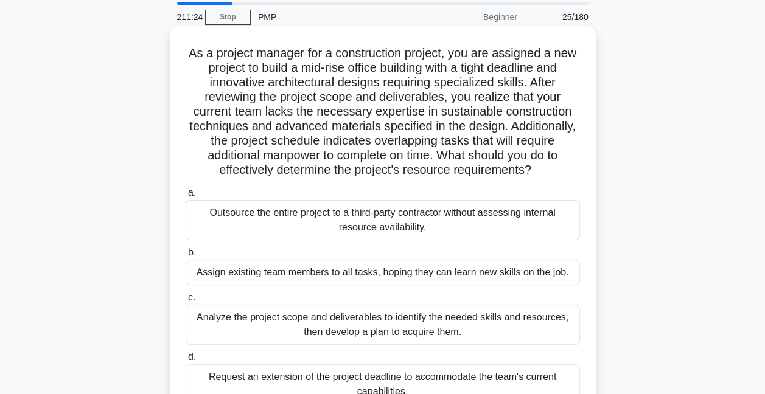
scroll to position [61, 0]
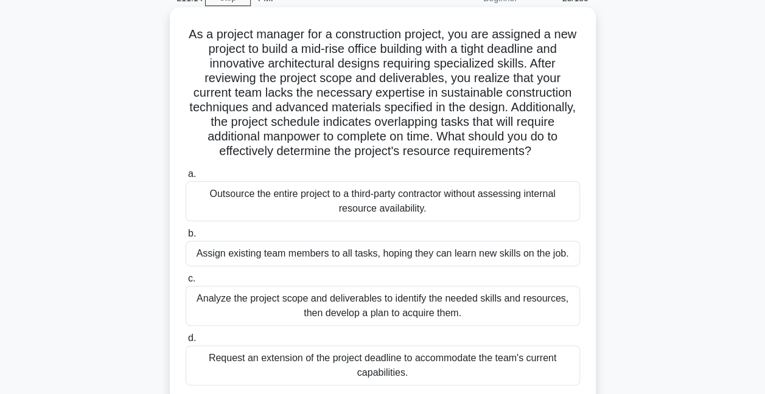
click at [305, 297] on div "Analyze the project scope and deliverables to identify the needed skills and re…" at bounding box center [383, 306] width 394 height 40
click at [186, 283] on input "c. Analyze the project scope and deliverables to identify the needed skills and…" at bounding box center [186, 279] width 0 height 8
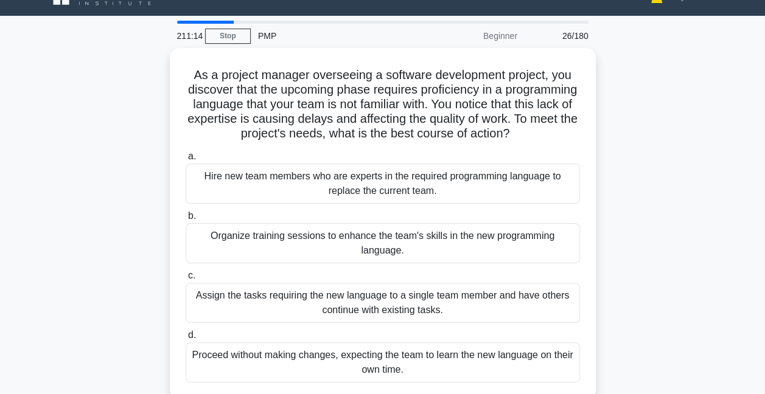
scroll to position [0, 0]
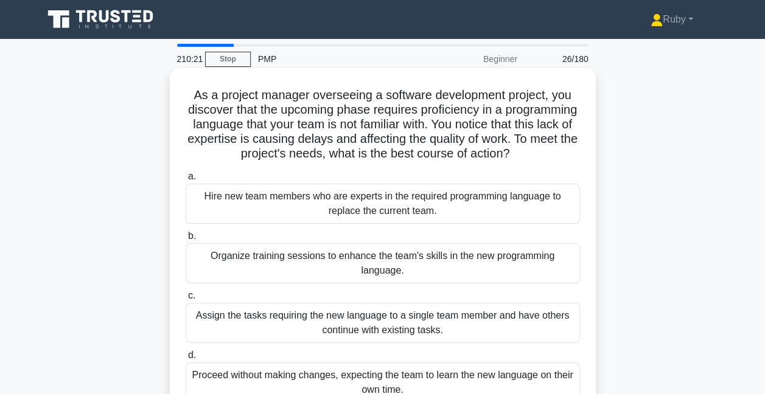
click at [296, 266] on div "Organize training sessions to enhance the team's skills in the new programming …" at bounding box center [383, 263] width 394 height 40
click at [186, 240] on input "b. Organize training sessions to enhance the team's skills in the new programmi…" at bounding box center [186, 236] width 0 height 8
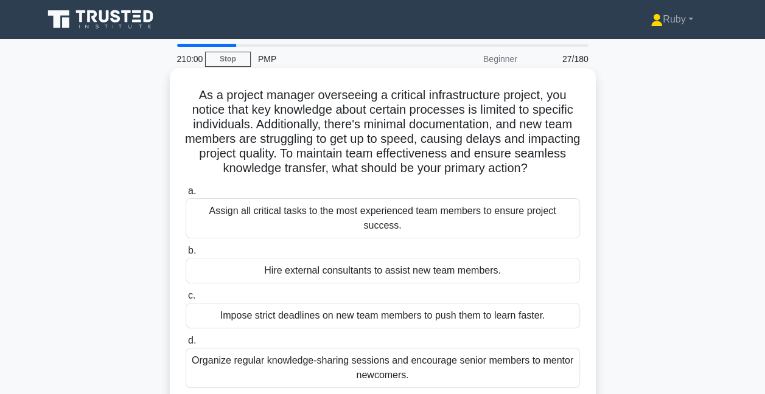
click at [355, 349] on div "Organize regular knowledge-sharing sessions and encourage senior members to men…" at bounding box center [383, 368] width 394 height 40
click at [186, 345] on input "d. Organize regular knowledge-sharing sessions and encourage senior members to …" at bounding box center [186, 341] width 0 height 8
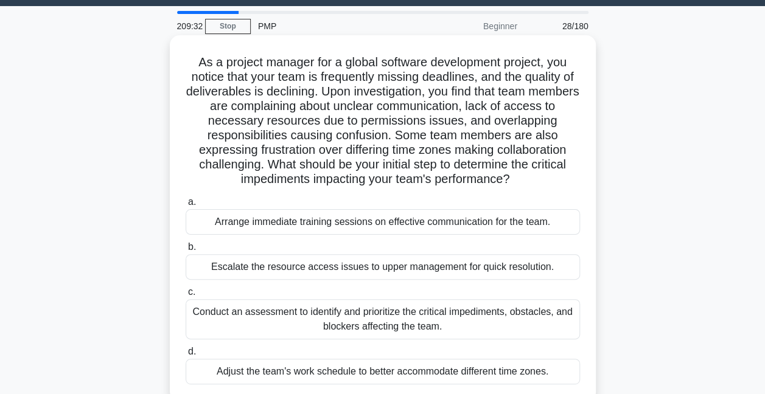
scroll to position [61, 0]
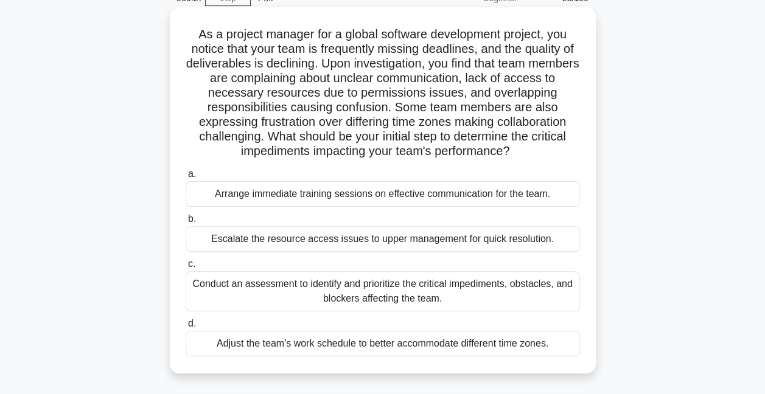
click at [241, 292] on div "Conduct an assessment to identify and prioritize the critical impediments, obst…" at bounding box center [383, 291] width 394 height 40
click at [186, 268] on input "c. Conduct an assessment to identify and prioritize the critical impediments, o…" at bounding box center [186, 264] width 0 height 8
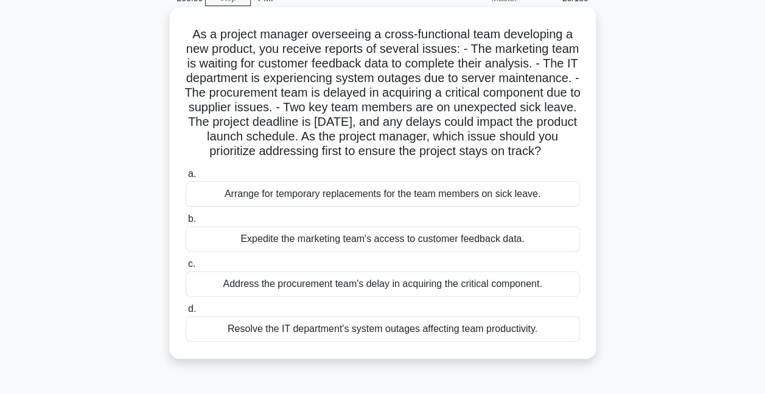
click at [432, 297] on div "Address the procurement team's delay in acquiring the critical component." at bounding box center [383, 284] width 394 height 26
click at [186, 268] on input "c. Address the procurement team's delay in acquiring the critical component." at bounding box center [186, 264] width 0 height 8
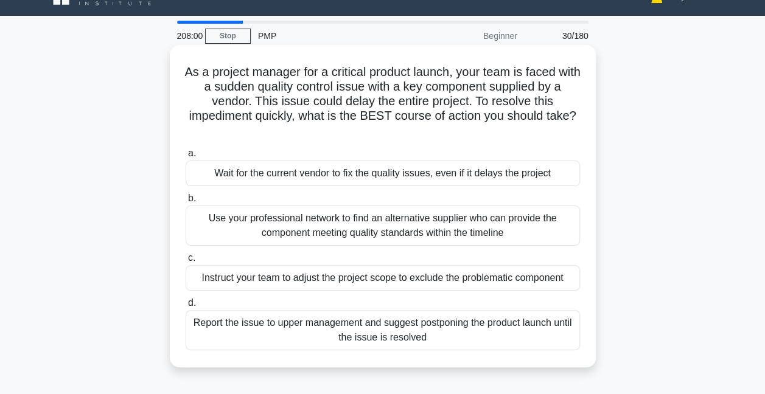
scroll to position [0, 0]
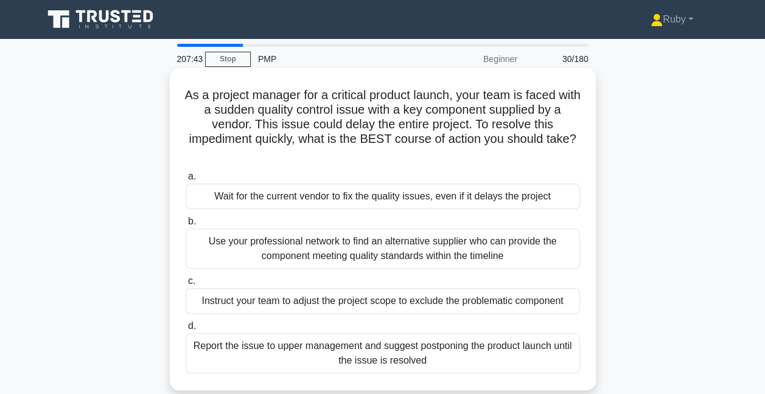
click at [417, 245] on div "Use your professional network to find an alternative supplier who can provide t…" at bounding box center [383, 249] width 394 height 40
click at [186, 226] on input "b. Use your professional network to find an alternative supplier who can provid…" at bounding box center [186, 222] width 0 height 8
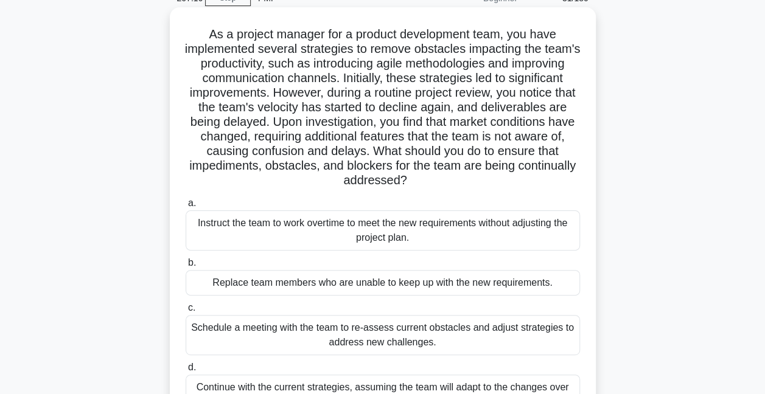
scroll to position [122, 0]
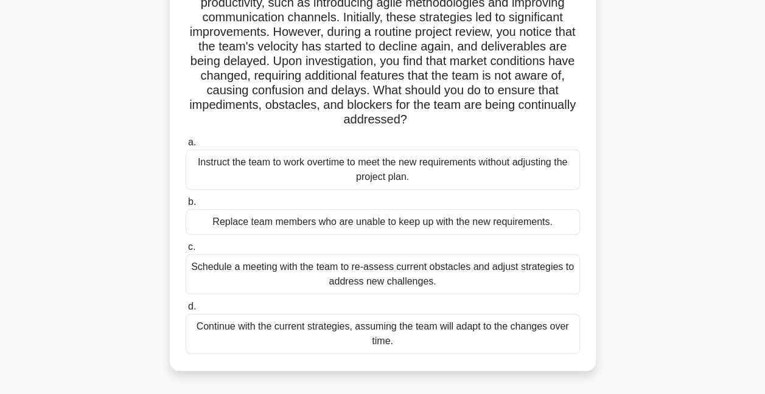
click at [536, 268] on div "Schedule a meeting with the team to re-assess current obstacles and adjust stra…" at bounding box center [383, 274] width 394 height 40
click at [186, 251] on input "c. Schedule a meeting with the team to re-assess current obstacles and adjust s…" at bounding box center [186, 247] width 0 height 8
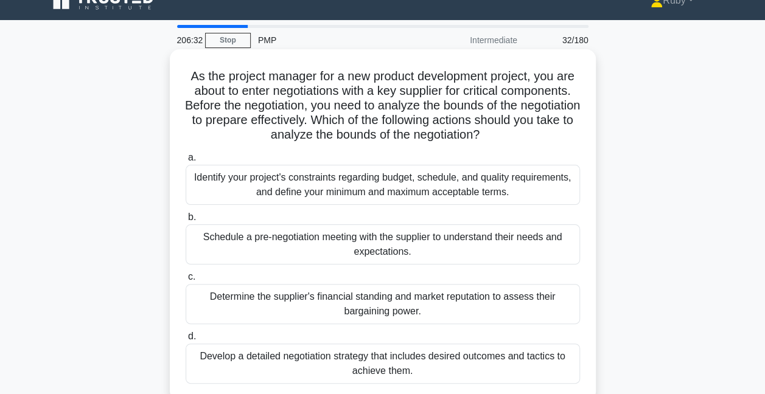
scroll to position [0, 0]
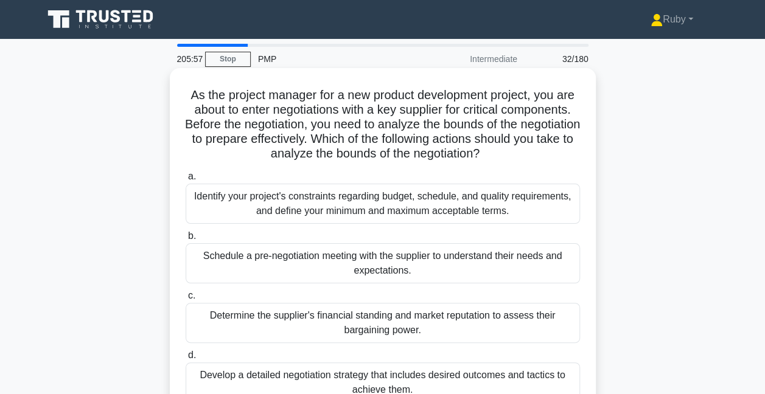
click at [336, 206] on div "Identify your project's constraints regarding budget, schedule, and quality req…" at bounding box center [383, 204] width 394 height 40
click at [186, 181] on input "a. Identify your project's constraints regarding budget, schedule, and quality …" at bounding box center [186, 177] width 0 height 8
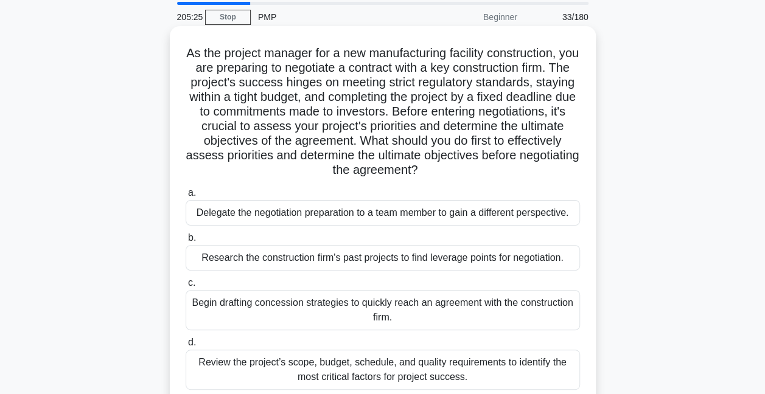
scroll to position [61, 0]
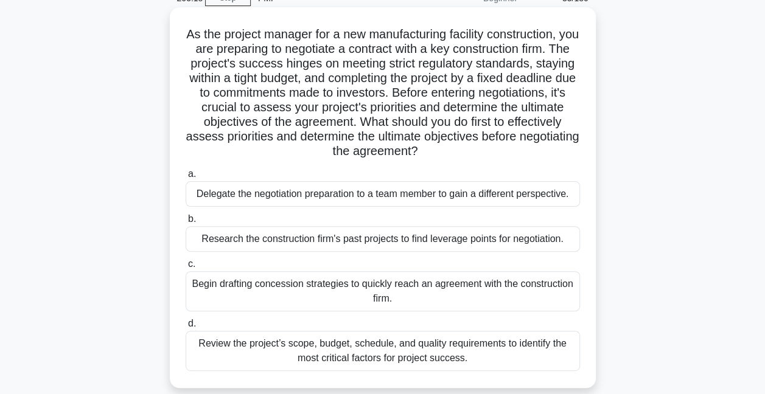
click at [476, 355] on div "Review the project’s scope, budget, schedule, and quality requirements to ident…" at bounding box center [383, 351] width 394 height 40
click at [186, 328] on input "d. Review the project’s scope, budget, schedule, and quality requirements to id…" at bounding box center [186, 324] width 0 height 8
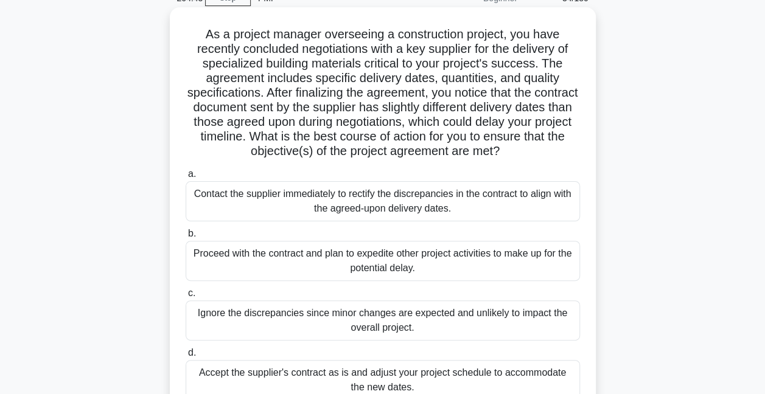
click at [249, 202] on div "Contact the supplier immediately to rectify the discrepancies in the contract t…" at bounding box center [383, 201] width 394 height 40
click at [186, 178] on input "a. Contact the supplier immediately to rectify the discrepancies in the contrac…" at bounding box center [186, 174] width 0 height 8
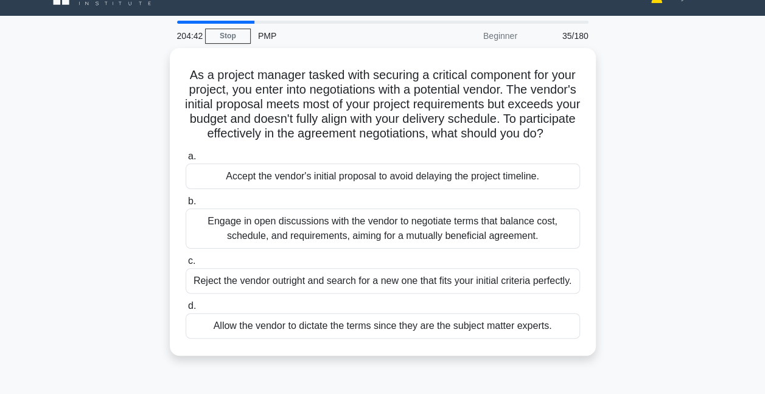
scroll to position [0, 0]
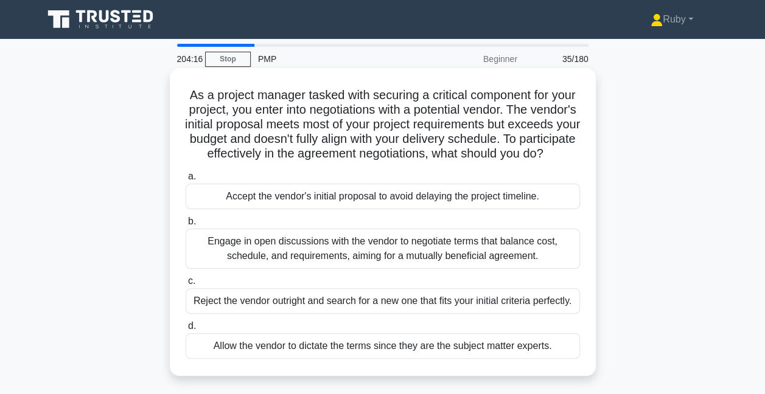
click at [322, 269] on div "Engage in open discussions with the vendor to negotiate terms that balance cost…" at bounding box center [383, 249] width 394 height 40
click at [186, 226] on input "b. Engage in open discussions with the vendor to negotiate terms that balance c…" at bounding box center [186, 222] width 0 height 8
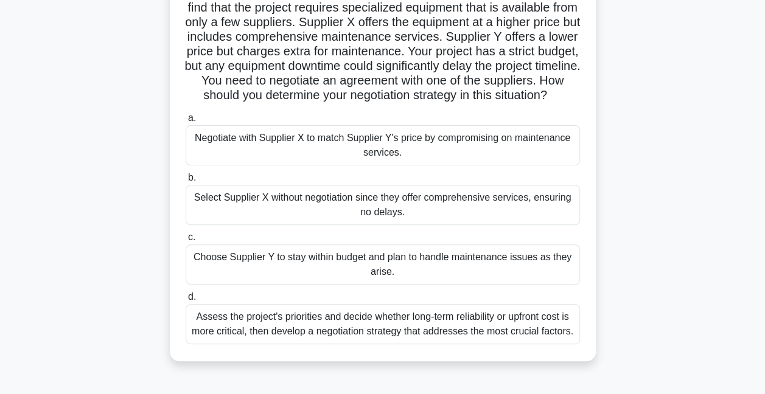
scroll to position [122, 0]
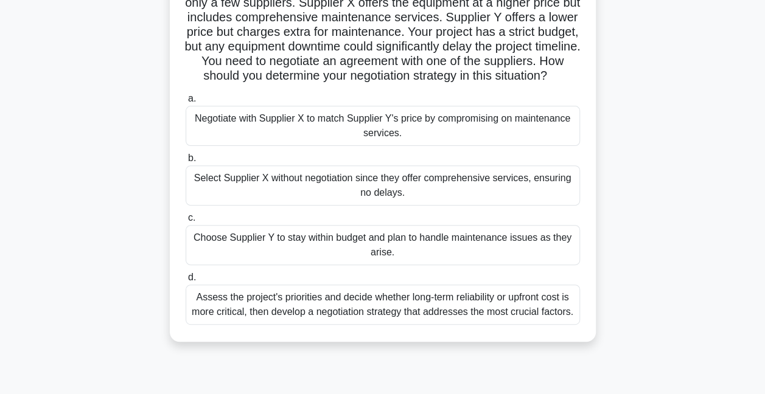
click at [421, 322] on div "Assess the project's priorities and decide whether long-term reliability or upf…" at bounding box center [383, 305] width 394 height 40
click at [186, 282] on input "d. Assess the project's priorities and decide whether long-term reliability or …" at bounding box center [186, 278] width 0 height 8
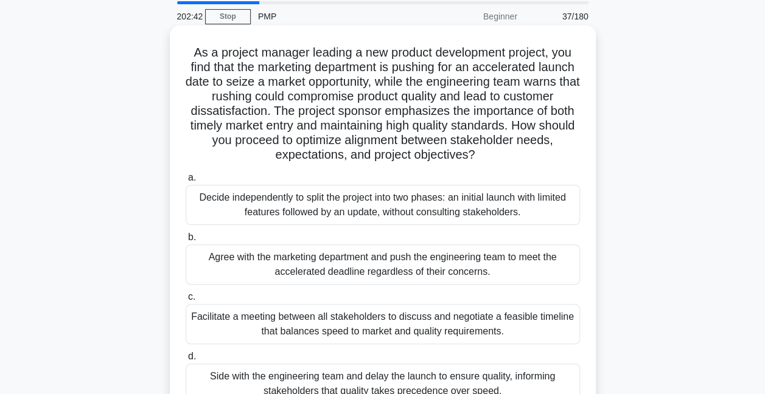
scroll to position [61, 0]
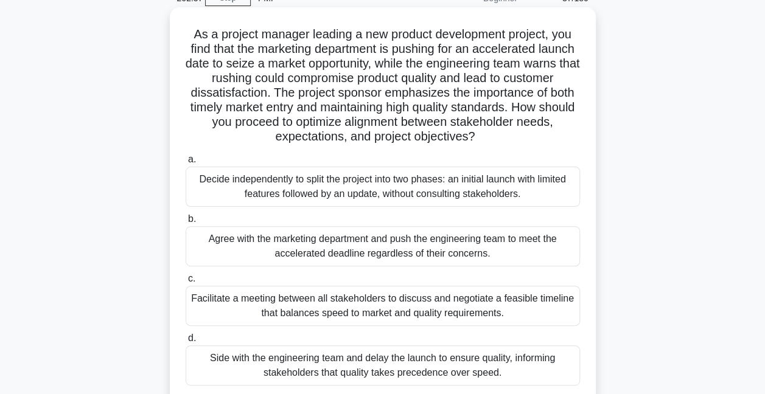
click at [409, 309] on div "Facilitate a meeting between all stakeholders to discuss and negotiate a feasib…" at bounding box center [383, 306] width 394 height 40
click at [186, 283] on input "c. Facilitate a meeting between all stakeholders to discuss and negotiate a fea…" at bounding box center [186, 279] width 0 height 8
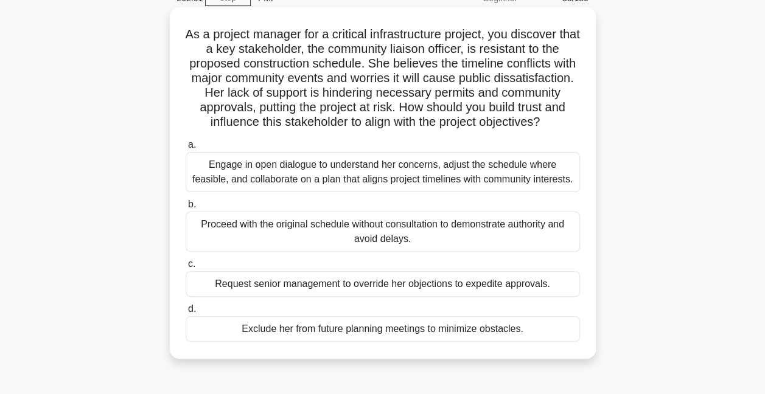
click at [239, 192] on div "Engage in open dialogue to understand her concerns, adjust the schedule where f…" at bounding box center [383, 172] width 394 height 40
click at [186, 149] on input "a. Engage in open dialogue to understand her concerns, adjust the schedule wher…" at bounding box center [186, 145] width 0 height 8
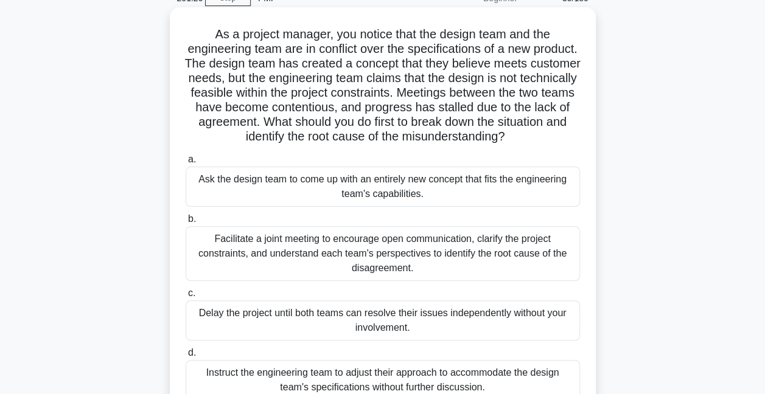
click at [358, 268] on div "Facilitate a joint meeting to encourage open communication, clarify the project…" at bounding box center [383, 253] width 394 height 55
click at [186, 223] on input "b. Facilitate a joint meeting to encourage open communication, clarify the proj…" at bounding box center [186, 219] width 0 height 8
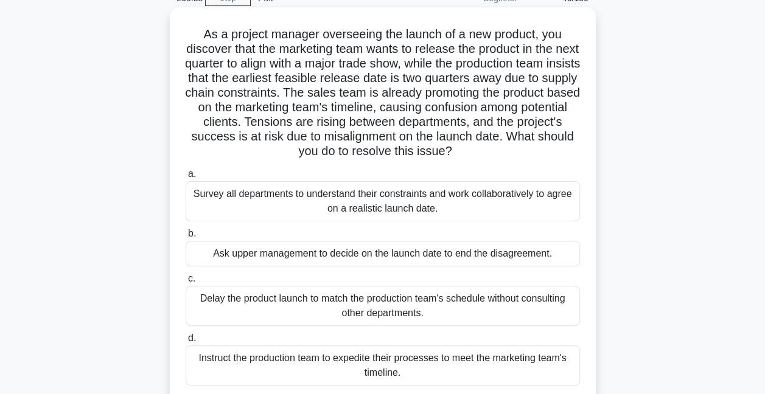
click at [370, 210] on div "Survey all departments to understand their constraints and work collaboratively…" at bounding box center [383, 201] width 394 height 40
click at [186, 178] on input "a. Survey all departments to understand their constraints and work collaborativ…" at bounding box center [186, 174] width 0 height 8
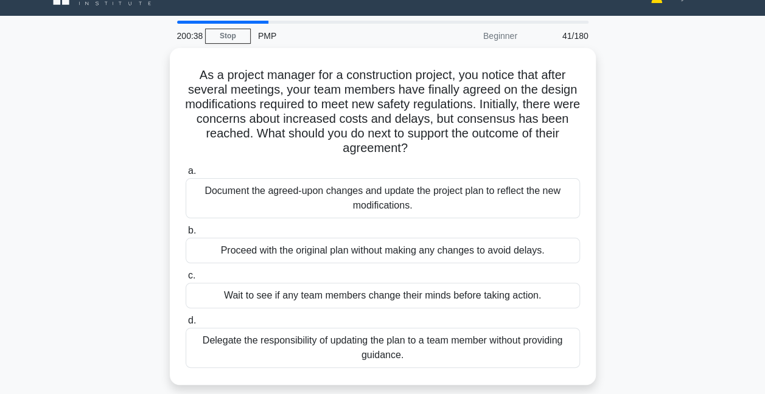
scroll to position [0, 0]
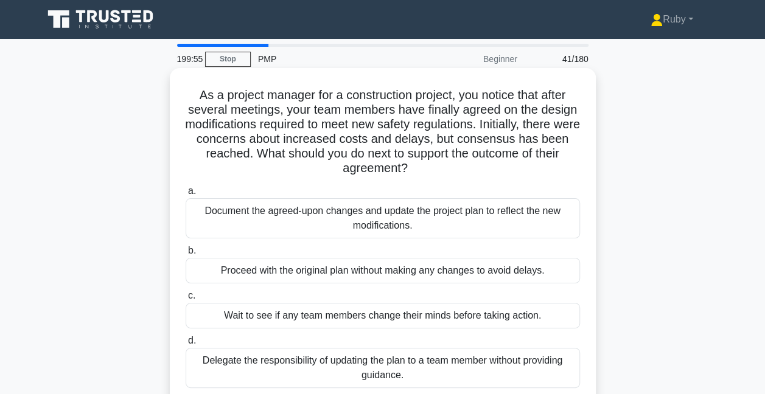
click at [308, 225] on div "Document the agreed-upon changes and update the project plan to reflect the new…" at bounding box center [383, 218] width 394 height 40
click at [186, 195] on input "a. Document the agreed-upon changes and update the project plan to reflect the …" at bounding box center [186, 191] width 0 height 8
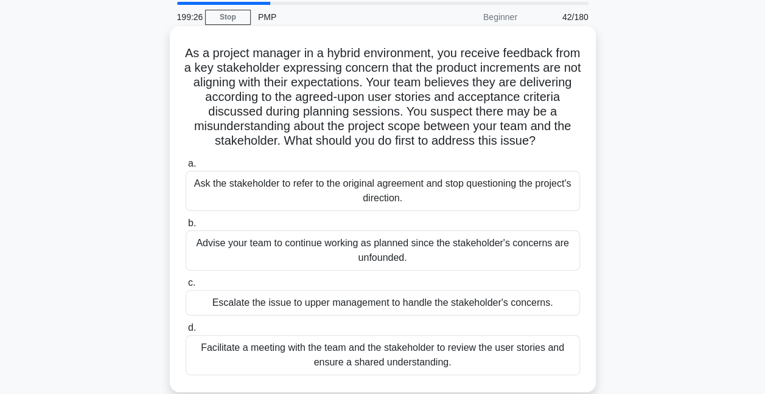
scroll to position [61, 0]
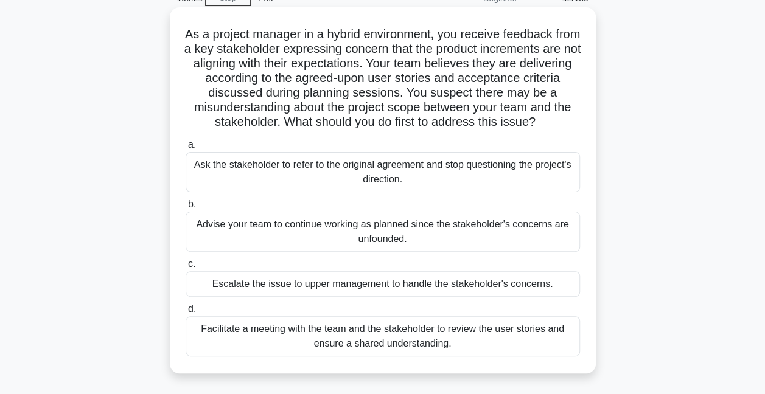
click at [445, 338] on div "Facilitate a meeting with the team and the stakeholder to review the user stori…" at bounding box center [383, 336] width 394 height 40
click at [186, 313] on input "d. Facilitate a meeting with the team and the stakeholder to review the user st…" at bounding box center [186, 309] width 0 height 8
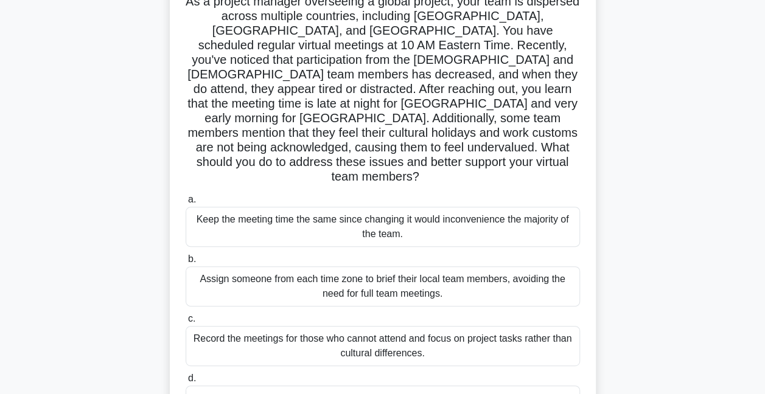
scroll to position [122, 0]
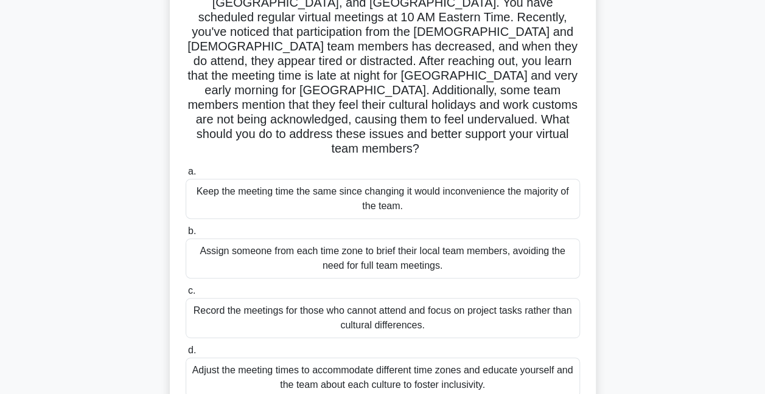
click at [355, 358] on div "Adjust the meeting times to accommodate different time zones and educate yourse…" at bounding box center [383, 378] width 394 height 40
click at [186, 349] on input "d. Adjust the meeting times to accommodate different time zones and educate you…" at bounding box center [186, 351] width 0 height 8
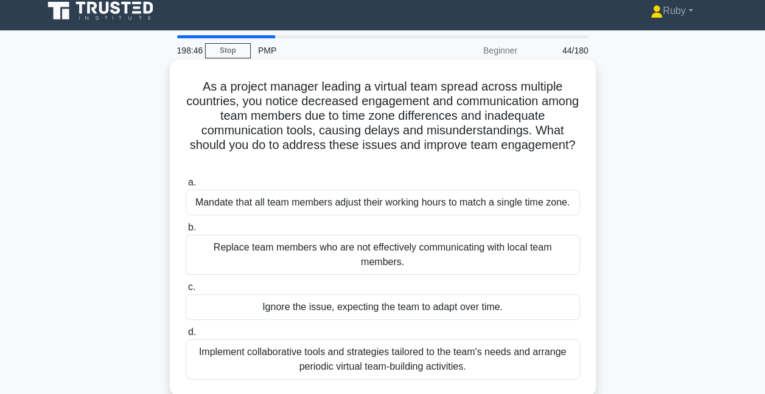
scroll to position [0, 0]
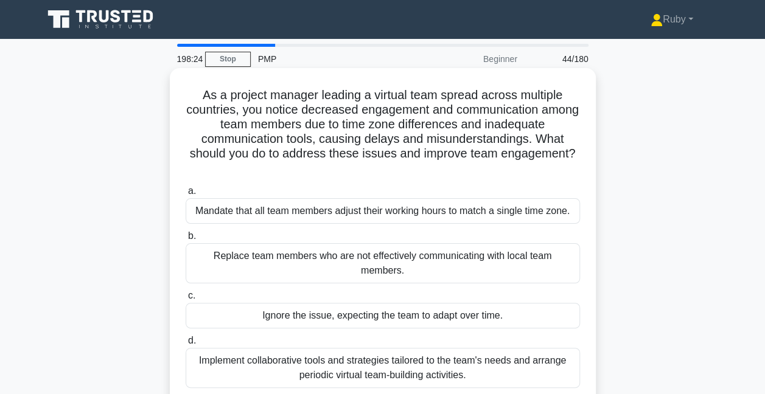
click at [553, 350] on div "Implement collaborative tools and strategies tailored to the team's needs and a…" at bounding box center [383, 368] width 394 height 40
drag, startPoint x: 553, startPoint y: 350, endPoint x: 471, endPoint y: 353, distance: 82.2
click at [471, 353] on div "Implement collaborative tools and strategies tailored to the team's needs and a…" at bounding box center [383, 368] width 394 height 40
click at [249, 360] on div "Implement collaborative tools and strategies tailored to the team's needs and a…" at bounding box center [383, 368] width 394 height 40
click at [186, 345] on input "d. Implement collaborative tools and strategies tailored to the team's needs an…" at bounding box center [186, 341] width 0 height 8
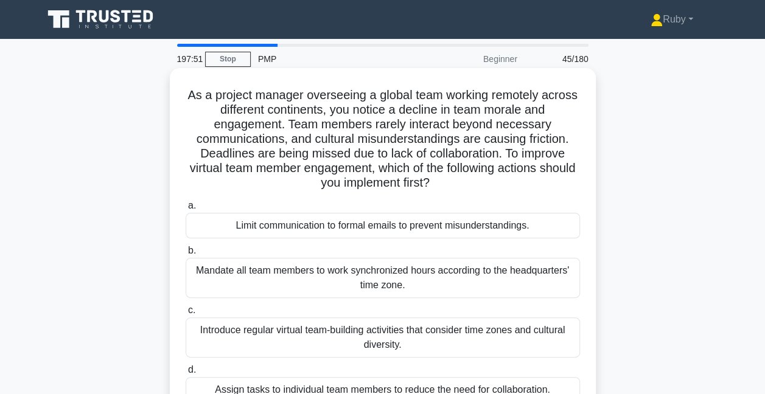
scroll to position [61, 0]
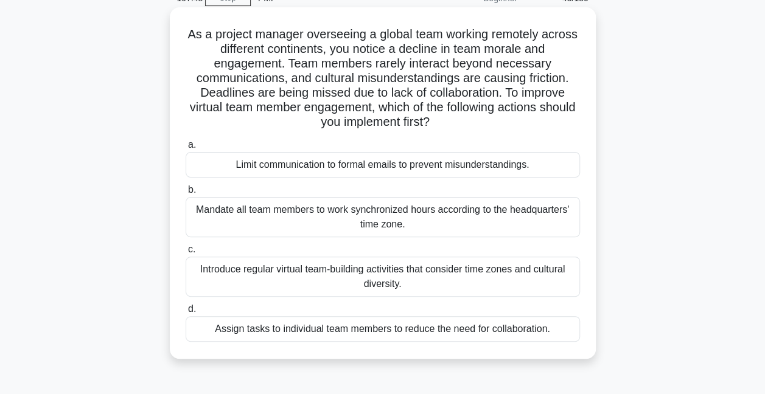
click at [321, 280] on div "Introduce regular virtual team-building activities that consider time zones and…" at bounding box center [383, 277] width 394 height 40
click at [186, 254] on input "c. Introduce regular virtual team-building activities that consider time zones …" at bounding box center [186, 250] width 0 height 8
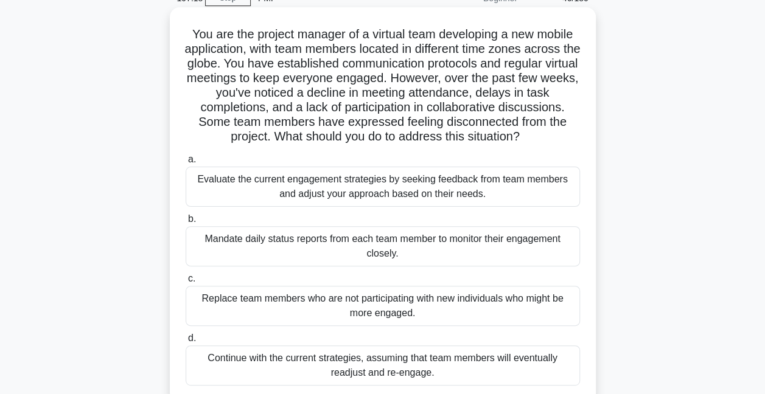
click at [302, 190] on div "Evaluate the current engagement strategies by seeking feedback from team member…" at bounding box center [383, 187] width 394 height 40
click at [186, 164] on input "a. Evaluate the current engagement strategies by seeking feedback from team mem…" at bounding box center [186, 160] width 0 height 8
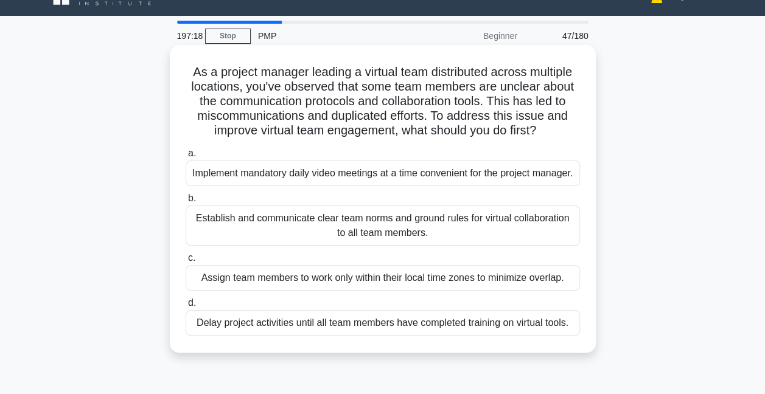
scroll to position [0, 0]
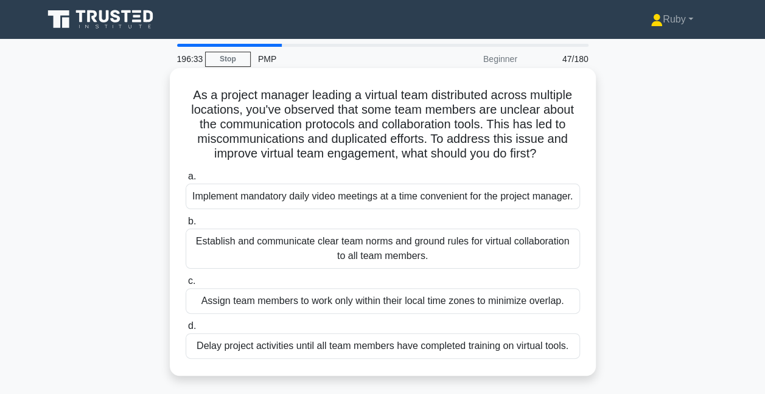
click at [423, 266] on div "Establish and communicate clear team norms and ground rules for virtual collabo…" at bounding box center [383, 249] width 394 height 40
click at [186, 226] on input "b. Establish and communicate clear team norms and ground rules for virtual coll…" at bounding box center [186, 222] width 0 height 8
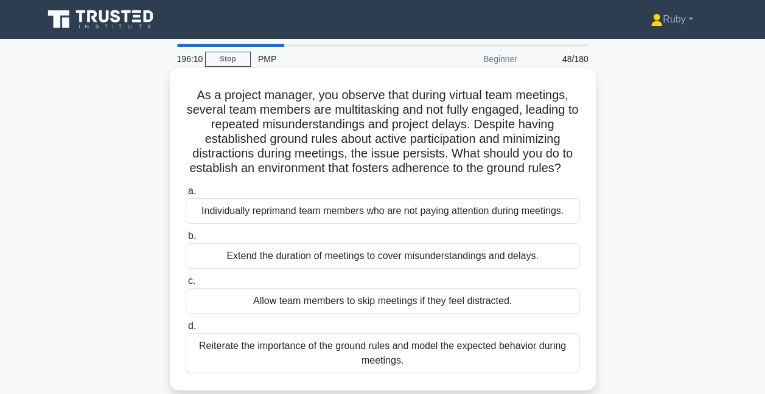
click at [362, 369] on div "Reiterate the importance of the ground rules and model the expected behavior du…" at bounding box center [383, 353] width 394 height 40
click at [186, 330] on input "d. Reiterate the importance of the ground rules and model the expected behavior…" at bounding box center [186, 326] width 0 height 8
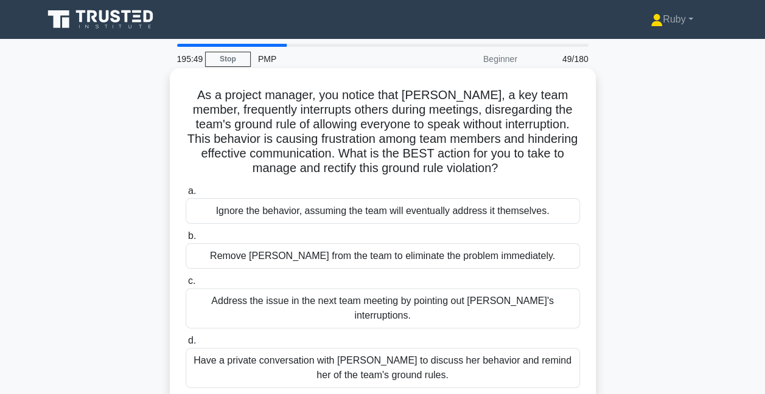
click at [371, 366] on div "Have a private conversation with Rachel to discuss her behavior and remind her …" at bounding box center [383, 368] width 394 height 40
click at [186, 345] on input "d. Have a private conversation with Rachel to discuss her behavior and remind h…" at bounding box center [186, 341] width 0 height 8
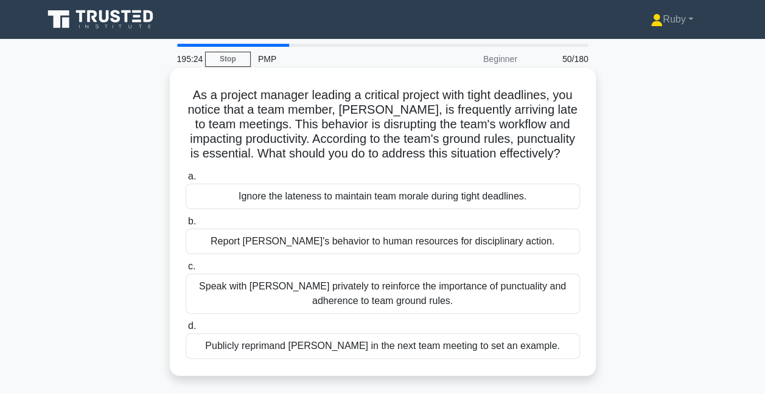
click at [369, 298] on div "Speak with Alex privately to reinforce the importance of punctuality and adhere…" at bounding box center [383, 294] width 394 height 40
click at [186, 271] on input "c. Speak with Alex privately to reinforce the importance of punctuality and adh…" at bounding box center [186, 267] width 0 height 8
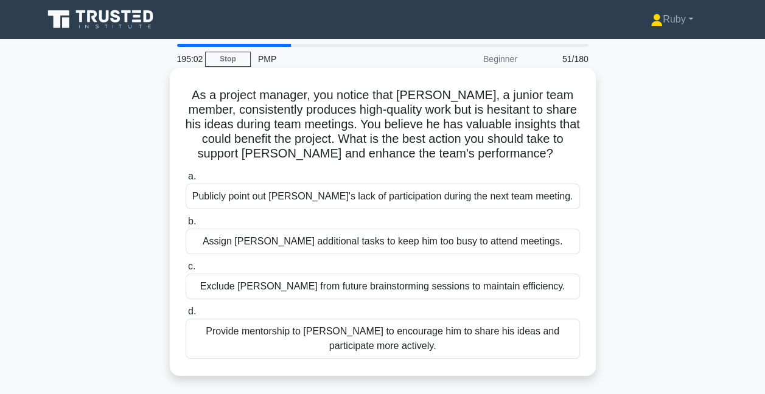
click at [395, 345] on div "Provide mentorship to James to encourage him to share his ideas and participate…" at bounding box center [383, 339] width 394 height 40
click at [186, 316] on input "d. Provide mentorship to James to encourage him to share his ideas and particip…" at bounding box center [186, 312] width 0 height 8
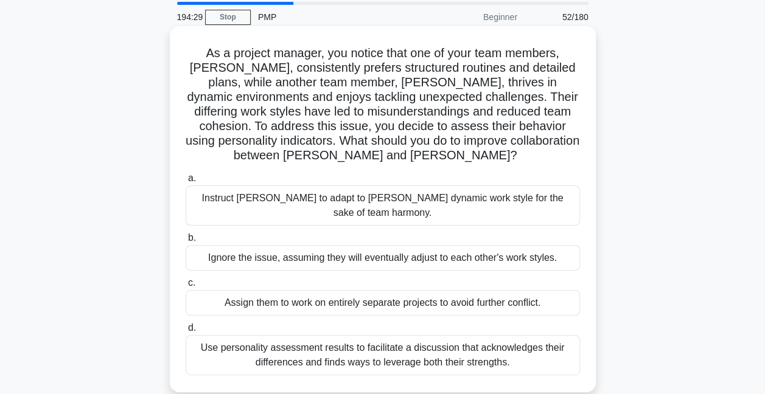
scroll to position [61, 0]
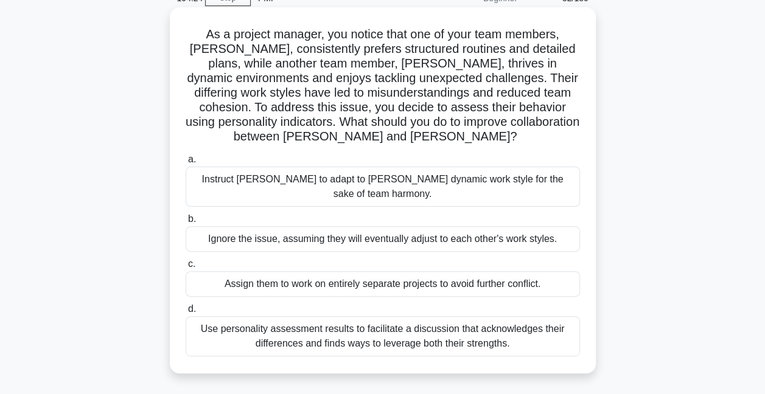
click at [373, 327] on div "Use personality assessment results to facilitate a discussion that acknowledges…" at bounding box center [383, 336] width 394 height 40
click at [186, 313] on input "d. Use personality assessment results to facilitate a discussion that acknowled…" at bounding box center [186, 309] width 0 height 8
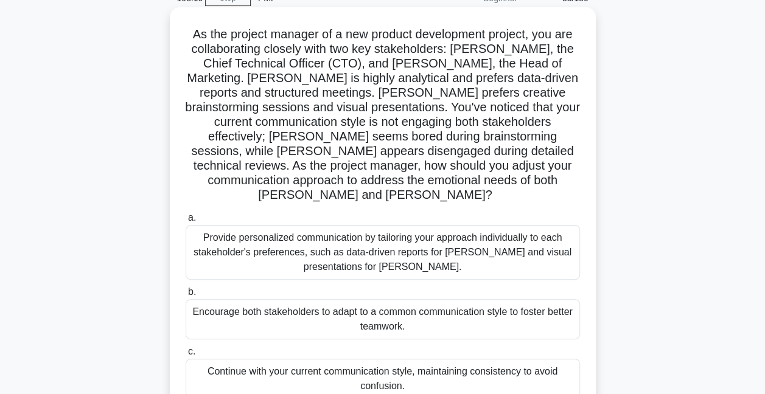
click at [355, 250] on div "Provide personalized communication by tailoring your approach individually to e…" at bounding box center [383, 252] width 394 height 55
click at [186, 222] on input "a. Provide personalized communication by tailoring your approach individually t…" at bounding box center [186, 218] width 0 height 8
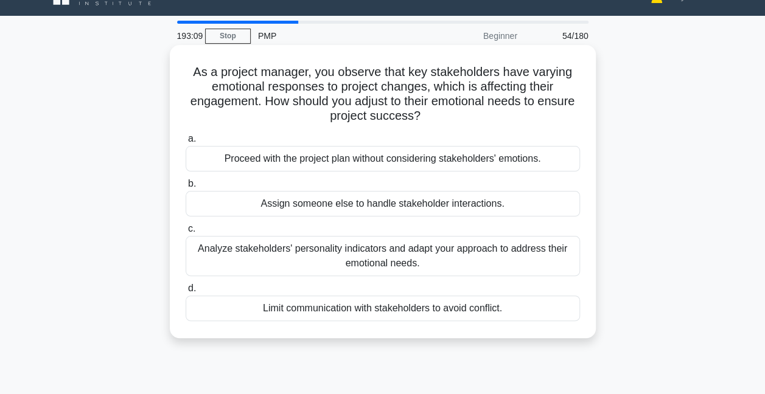
scroll to position [0, 0]
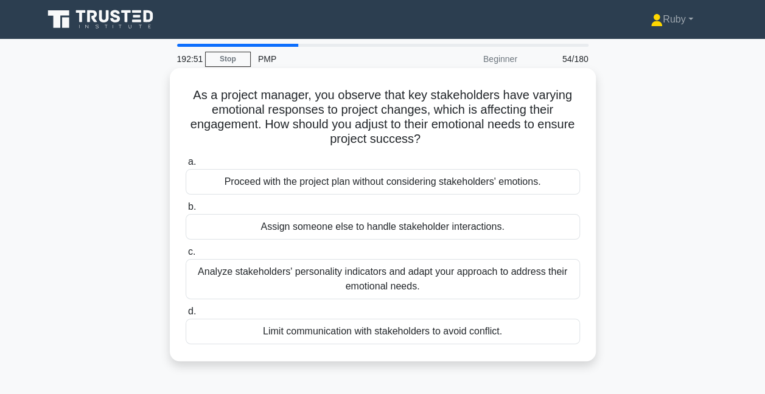
click at [359, 285] on div "Analyze stakeholders' personality indicators and adapt your approach to address…" at bounding box center [383, 279] width 394 height 40
click at [186, 256] on input "c. Analyze stakeholders' personality indicators and adapt your approach to addr…" at bounding box center [186, 252] width 0 height 8
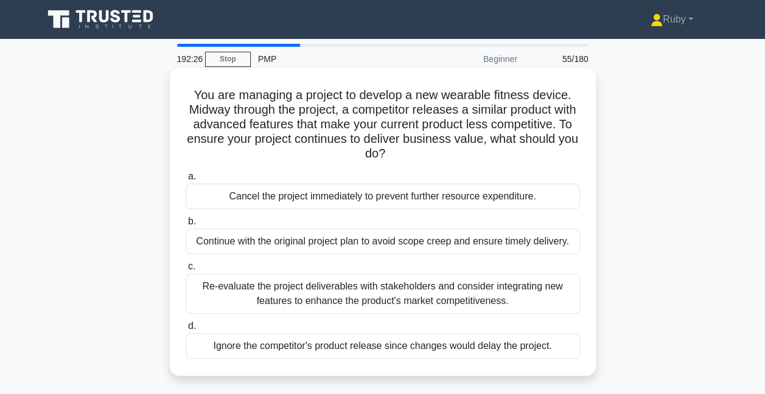
click at [371, 299] on div "Re-evaluate the project deliverables with stakeholders and consider integrating…" at bounding box center [383, 294] width 394 height 40
click at [186, 271] on input "c. Re-evaluate the project deliverables with stakeholders and consider integrat…" at bounding box center [186, 267] width 0 height 8
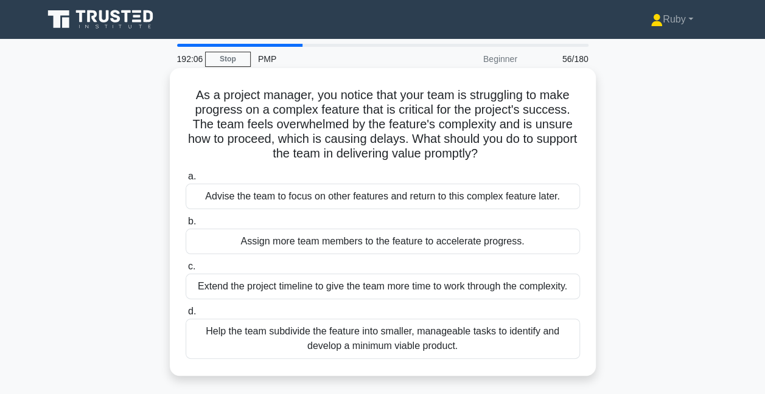
click at [459, 337] on div "Help the team subdivide the feature into smaller, manageable tasks to identify …" at bounding box center [383, 339] width 394 height 40
click at [186, 316] on input "d. Help the team subdivide the feature into smaller, manageable tasks to identi…" at bounding box center [186, 312] width 0 height 8
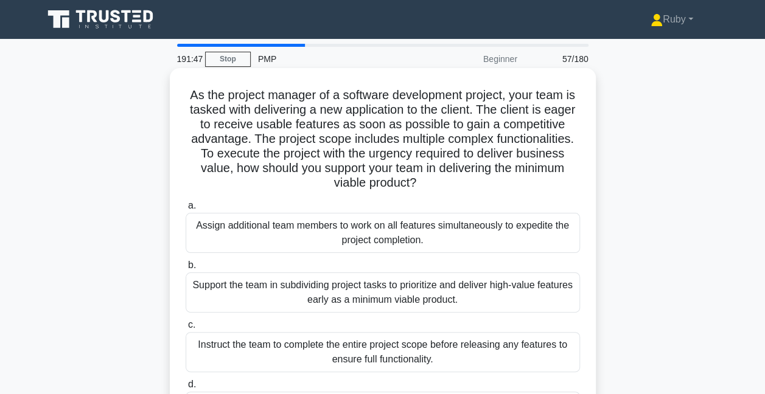
scroll to position [61, 0]
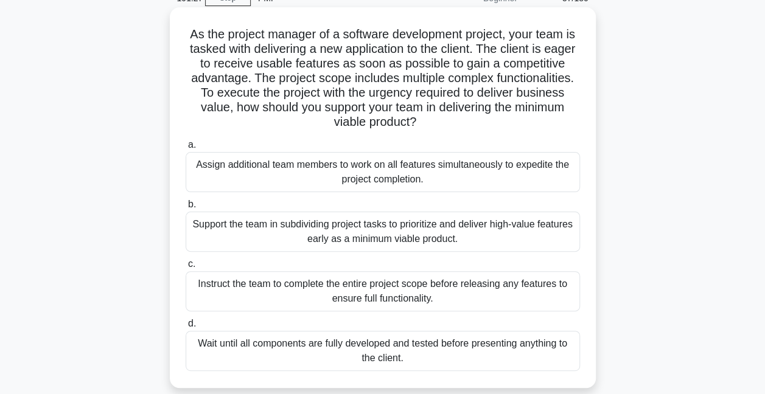
click at [304, 237] on div "Support the team in subdividing project tasks to prioritize and deliver high-va…" at bounding box center [383, 232] width 394 height 40
click at [186, 209] on input "b. Support the team in subdividing project tasks to prioritize and deliver high…" at bounding box center [186, 205] width 0 height 8
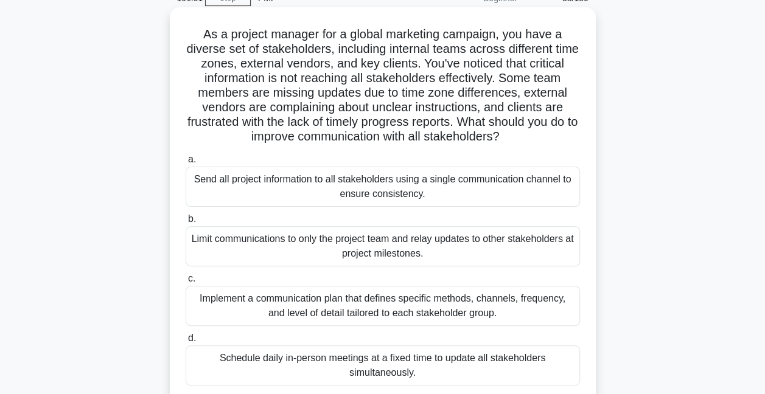
click at [377, 313] on div "Implement a communication plan that defines specific methods, channels, frequen…" at bounding box center [383, 306] width 394 height 40
click at [186, 283] on input "c. Implement a communication plan that defines specific methods, channels, freq…" at bounding box center [186, 279] width 0 height 8
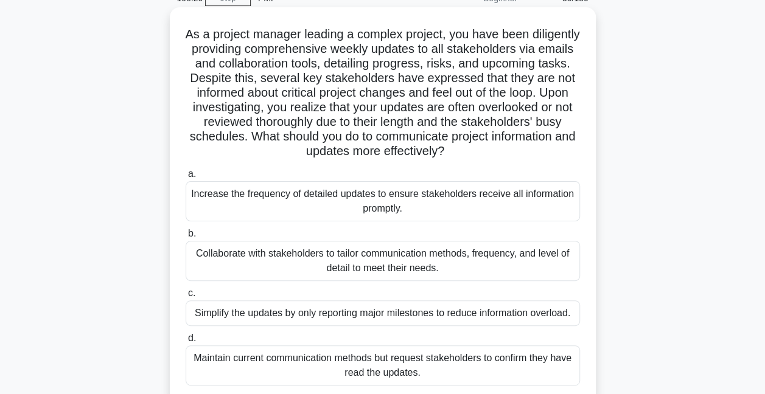
click at [404, 262] on div "Collaborate with stakeholders to tailor communication methods, frequency, and l…" at bounding box center [383, 261] width 394 height 40
click at [186, 238] on input "b. Collaborate with stakeholders to tailor communication methods, frequency, an…" at bounding box center [186, 234] width 0 height 8
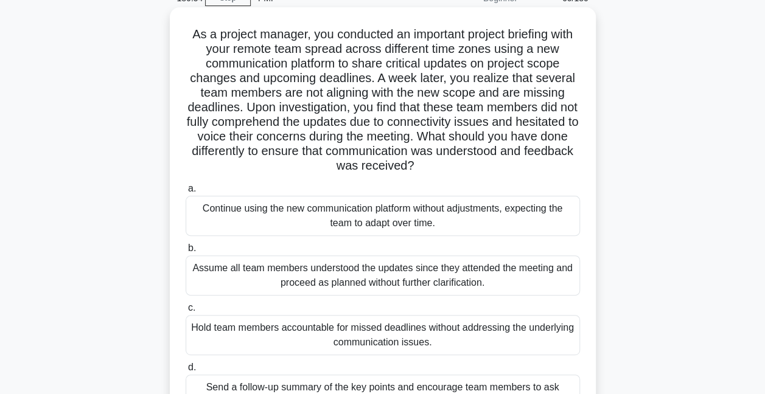
scroll to position [122, 0]
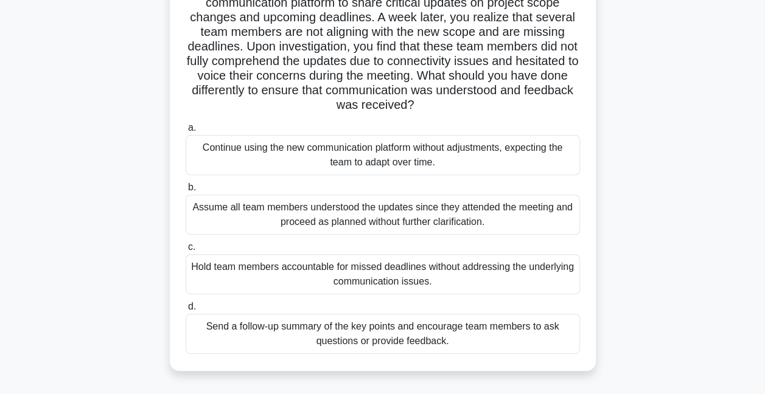
click at [341, 330] on div "Send a follow-up summary of the key points and encourage team members to ask qu…" at bounding box center [383, 334] width 394 height 40
click at [186, 311] on input "d. Send a follow-up summary of the key points and encourage team members to ask…" at bounding box center [186, 307] width 0 height 8
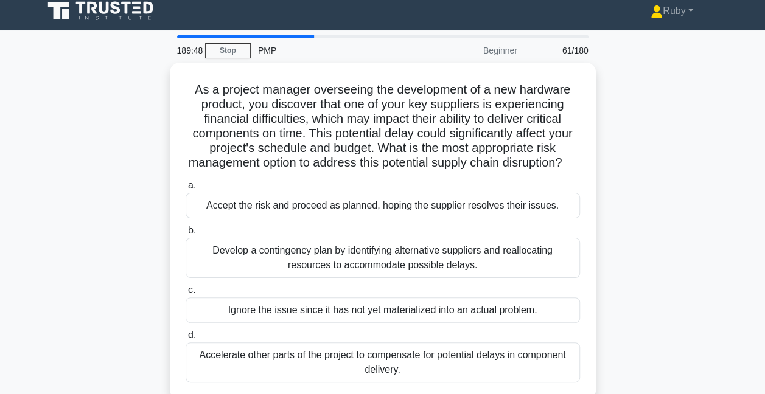
scroll to position [0, 0]
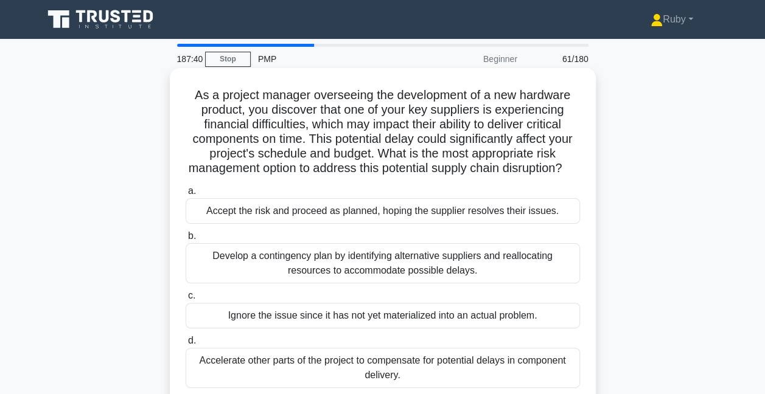
click at [354, 275] on div "Develop a contingency plan by identifying alternative suppliers and reallocatin…" at bounding box center [383, 263] width 394 height 40
click at [186, 240] on input "b. Develop a contingency plan by identifying alternative suppliers and realloca…" at bounding box center [186, 236] width 0 height 8
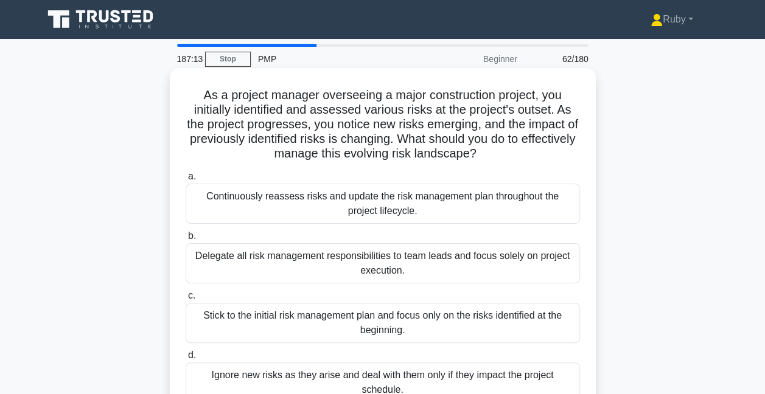
click at [330, 201] on div "Continuously reassess risks and update the risk management plan throughout the …" at bounding box center [383, 204] width 394 height 40
click at [186, 181] on input "a. Continuously reassess risks and update the risk management plan throughout t…" at bounding box center [186, 177] width 0 height 8
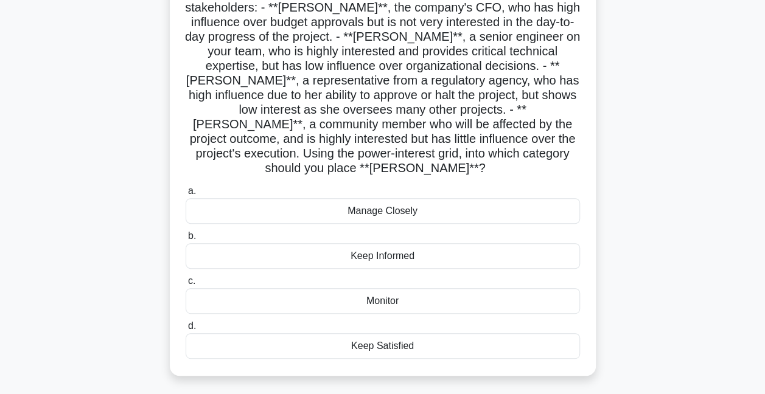
scroll to position [122, 0]
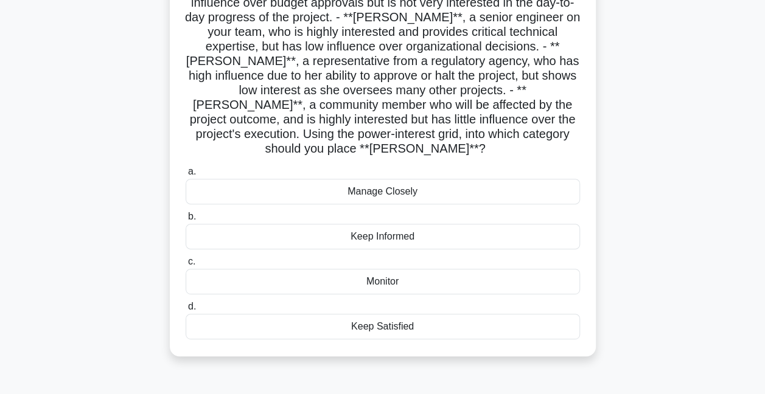
click at [380, 314] on div "Keep Satisfied" at bounding box center [383, 327] width 394 height 26
click at [186, 311] on input "d. Keep Satisfied" at bounding box center [186, 307] width 0 height 8
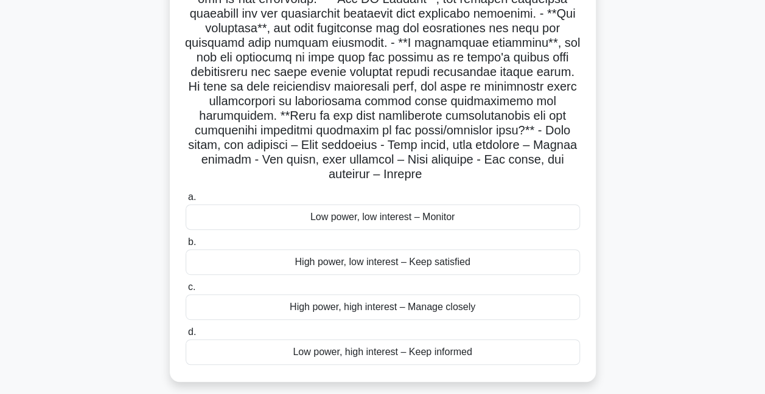
scroll to position [182, 0]
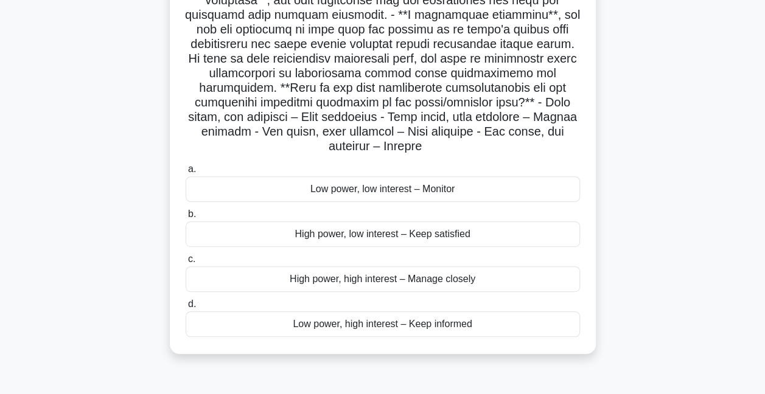
click at [364, 234] on div "High power, low interest – Keep satisfied" at bounding box center [383, 234] width 394 height 26
click at [186, 218] on input "b. High power, low interest – Keep satisfied" at bounding box center [186, 214] width 0 height 8
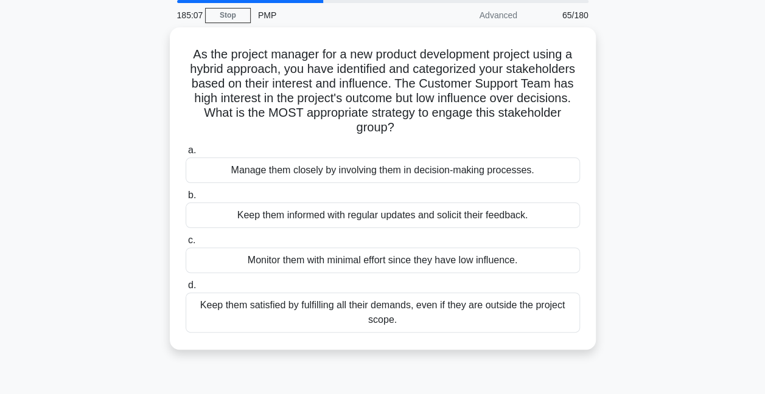
scroll to position [0, 0]
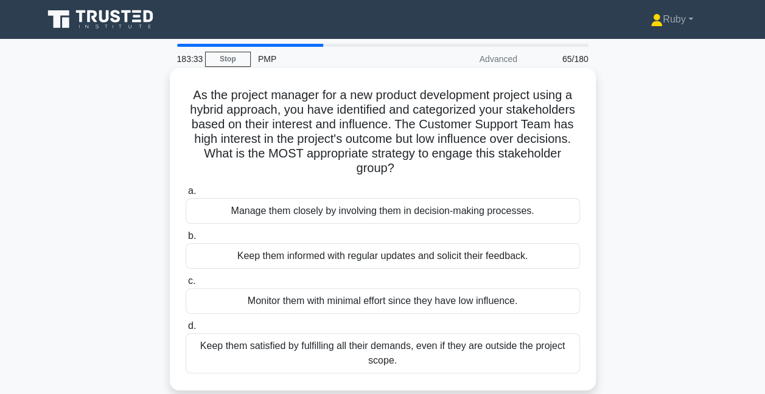
click at [266, 264] on div "Keep them informed with regular updates and solicit their feedback." at bounding box center [383, 256] width 394 height 26
drag, startPoint x: 266, startPoint y: 264, endPoint x: 237, endPoint y: 252, distance: 32.2
click at [237, 252] on div "Keep them informed with regular updates and solicit their feedback." at bounding box center [383, 256] width 394 height 26
click at [186, 240] on input "b. Keep them informed with regular updates and solicit their feedback." at bounding box center [186, 236] width 0 height 8
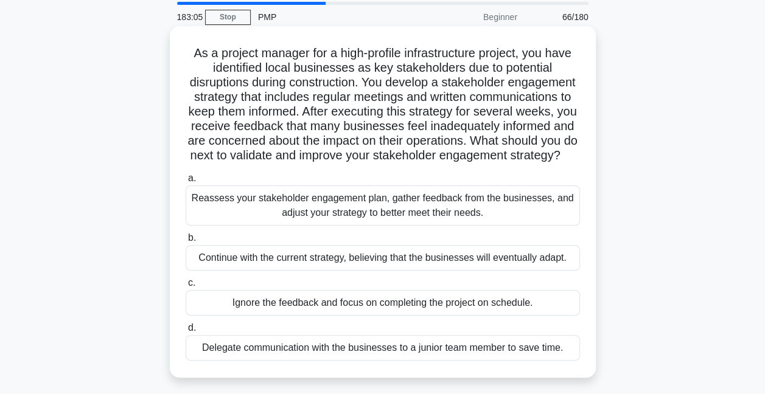
scroll to position [61, 0]
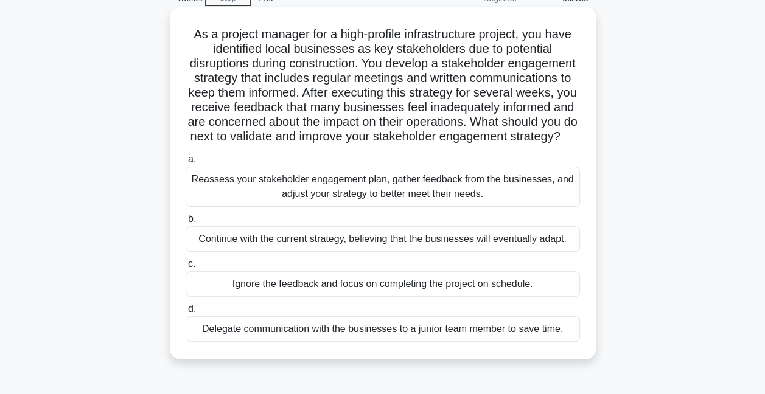
click at [397, 196] on div "Reassess your stakeholder engagement plan, gather feedback from the businesses,…" at bounding box center [383, 187] width 394 height 40
click at [186, 164] on input "a. Reassess your stakeholder engagement plan, gather feedback from the business…" at bounding box center [186, 160] width 0 height 8
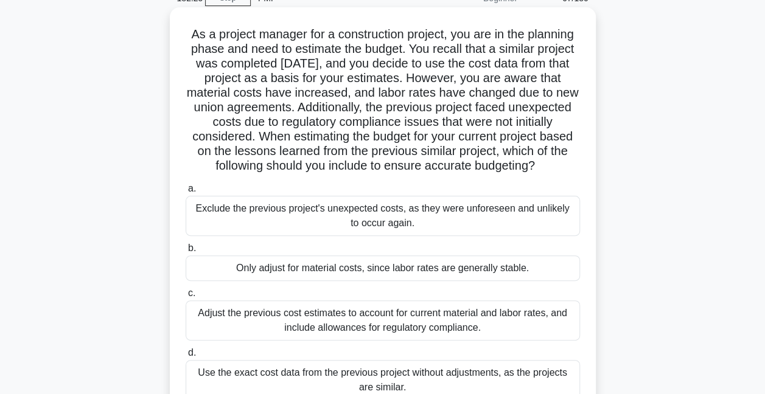
click at [391, 321] on div "Adjust the previous cost estimates to account for current material and labor ra…" at bounding box center [383, 320] width 394 height 40
click at [186, 297] on input "c. Adjust the previous cost estimates to account for current material and labor…" at bounding box center [186, 294] width 0 height 8
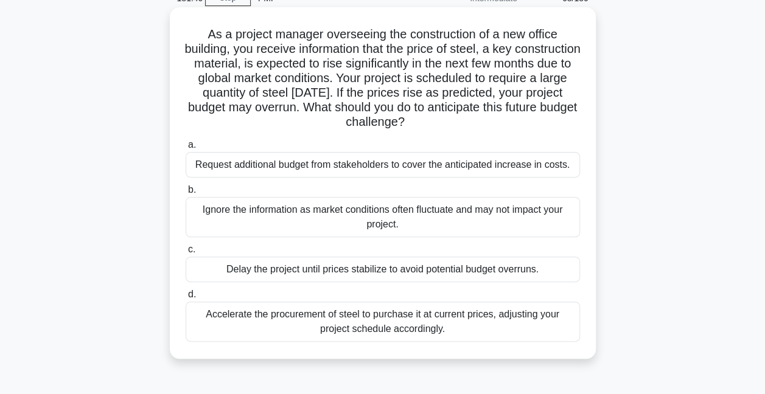
click at [284, 324] on div "Accelerate the procurement of steel to purchase it at current prices, adjusting…" at bounding box center [383, 322] width 394 height 40
click at [186, 299] on input "d. Accelerate the procurement of steel to purchase it at current prices, adjust…" at bounding box center [186, 295] width 0 height 8
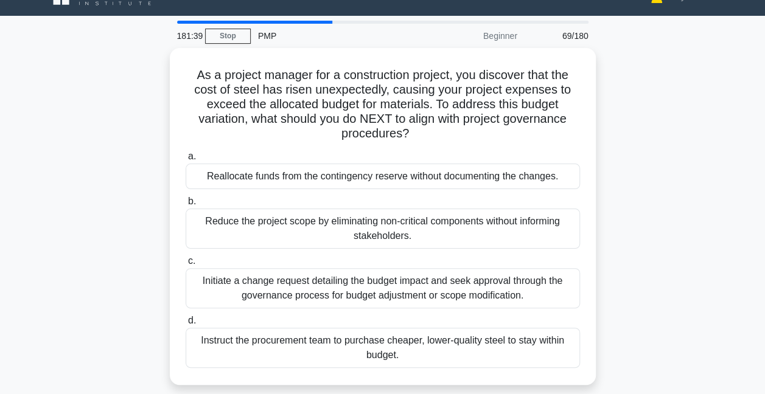
scroll to position [0, 0]
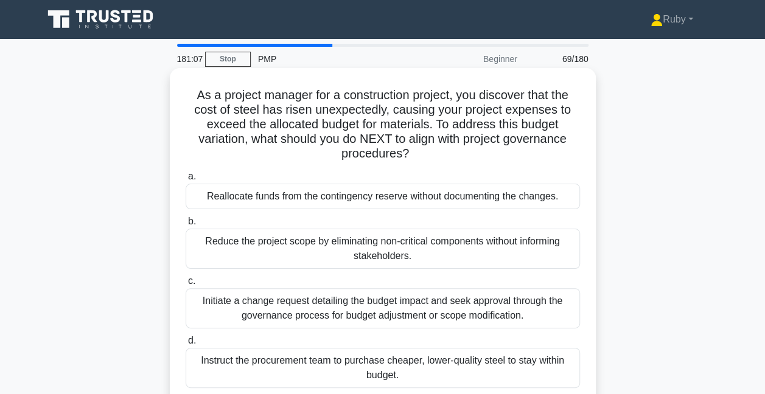
click at [289, 312] on div "Initiate a change request detailing the budget impact and seek approval through…" at bounding box center [383, 308] width 394 height 40
click at [186, 285] on input "c. Initiate a change request detailing the budget impact and seek approval thro…" at bounding box center [186, 281] width 0 height 8
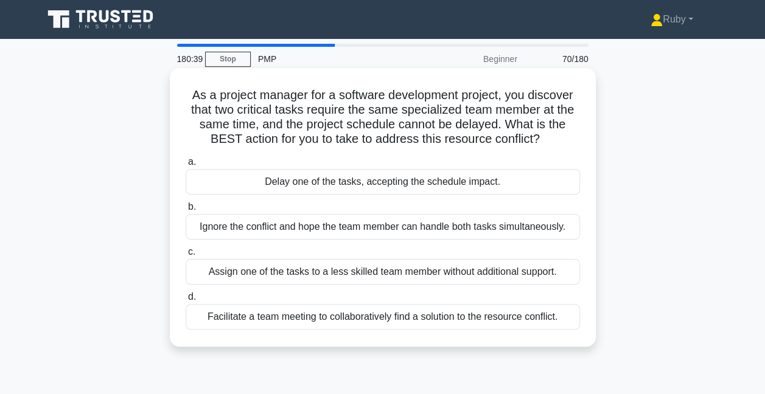
click at [290, 311] on div "Facilitate a team meeting to collaboratively find a solution to the resource co…" at bounding box center [383, 317] width 394 height 26
click at [186, 301] on input "d. Facilitate a team meeting to collaboratively find a solution to the resource…" at bounding box center [186, 297] width 0 height 8
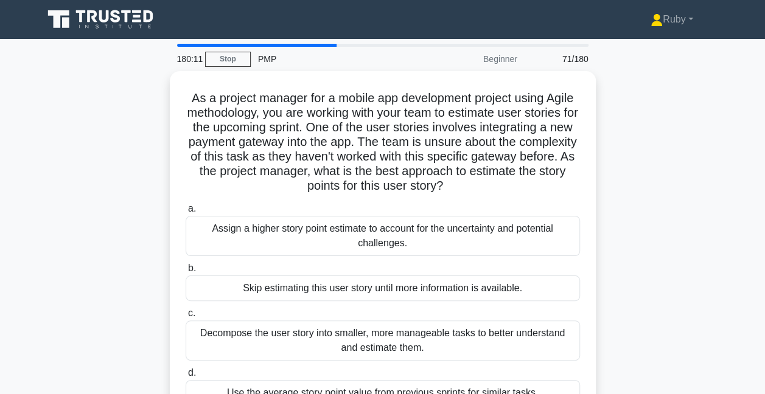
scroll to position [61, 0]
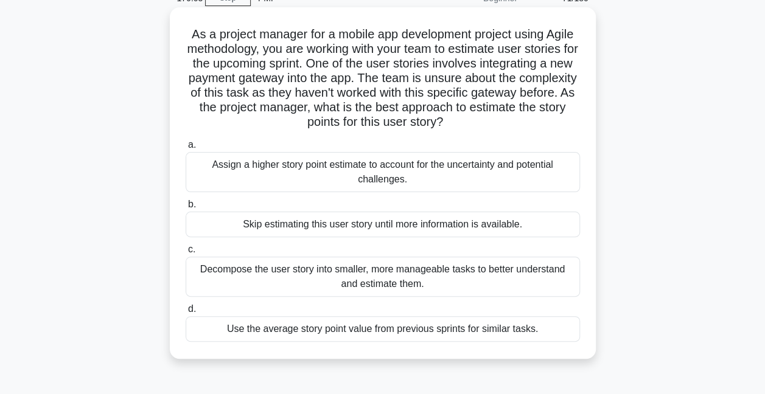
click at [304, 281] on div "Decompose the user story into smaller, more manageable tasks to better understa…" at bounding box center [383, 277] width 394 height 40
click at [186, 254] on input "c. Decompose the user story into smaller, more manageable tasks to better under…" at bounding box center [186, 250] width 0 height 8
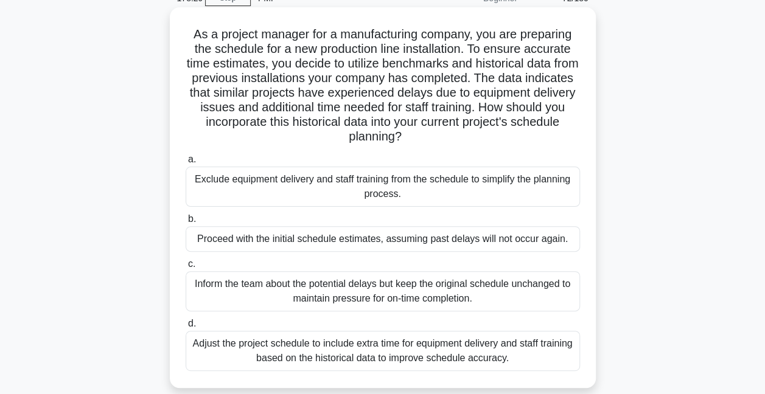
click at [348, 349] on div "Adjust the project schedule to include extra time for equipment delivery and st…" at bounding box center [383, 351] width 394 height 40
click at [186, 328] on input "d. Adjust the project schedule to include extra time for equipment delivery and…" at bounding box center [186, 324] width 0 height 8
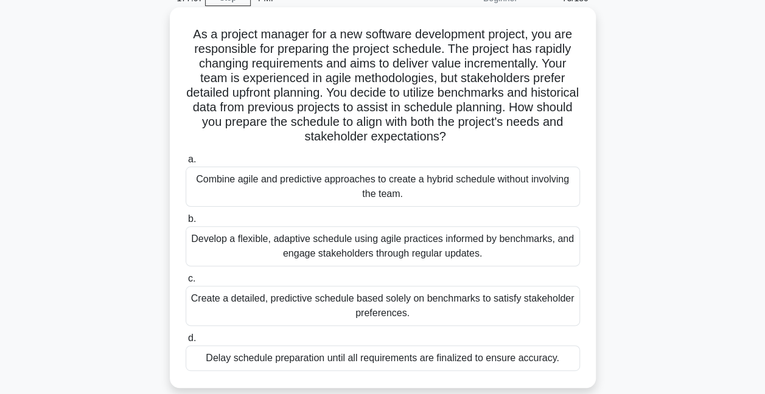
click at [341, 254] on div "Develop a flexible, adaptive schedule using agile practices informed by benchma…" at bounding box center [383, 246] width 394 height 40
click at [186, 223] on input "b. Develop a flexible, adaptive schedule using agile practices informed by benc…" at bounding box center [186, 219] width 0 height 8
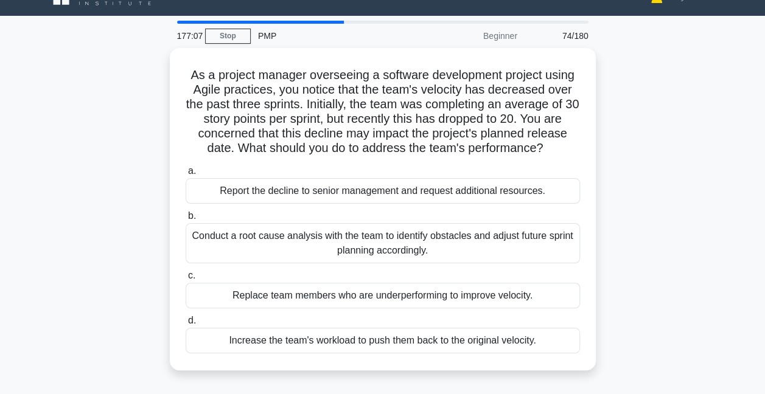
scroll to position [0, 0]
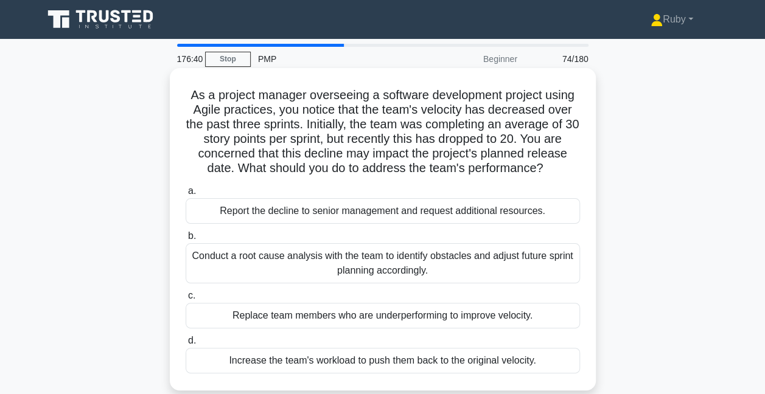
click at [345, 260] on div "Conduct a root cause analysis with the team to identify obstacles and adjust fu…" at bounding box center [383, 263] width 394 height 40
click at [186, 240] on input "b. Conduct a root cause analysis with the team to identify obstacles and adjust…" at bounding box center [186, 236] width 0 height 8
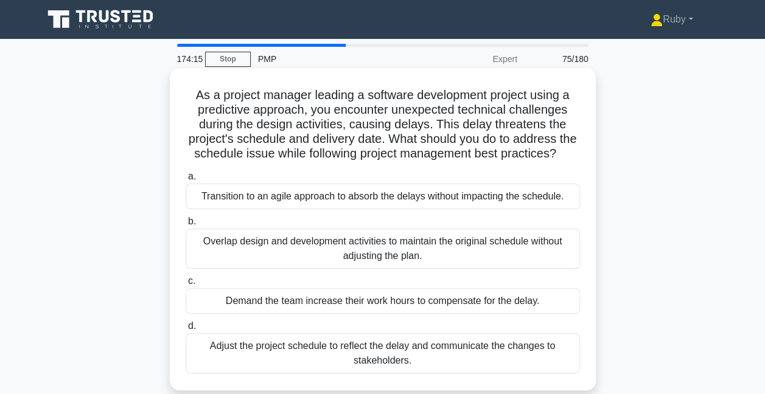
click at [345, 261] on div "Overlap design and development activities to maintain the original schedule wit…" at bounding box center [383, 249] width 394 height 40
click at [186, 226] on input "b. Overlap design and development activities to maintain the original schedule …" at bounding box center [186, 222] width 0 height 8
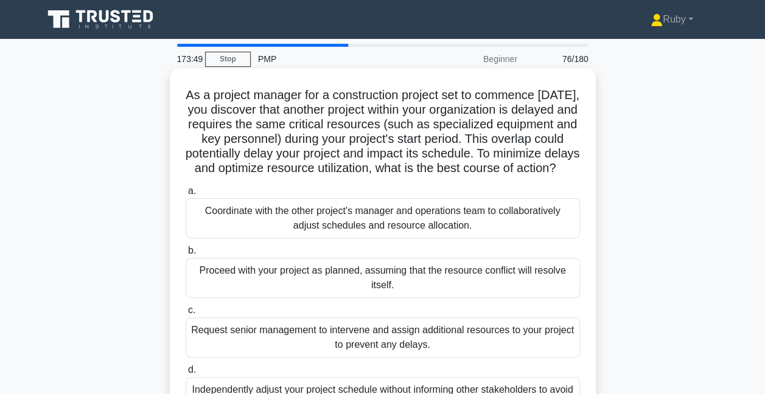
scroll to position [61, 0]
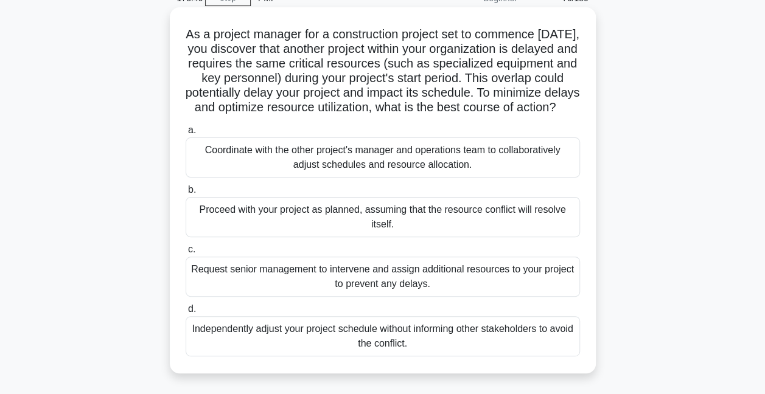
click at [415, 169] on div "Coordinate with the other project's manager and operations team to collaborativ…" at bounding box center [383, 157] width 394 height 40
click at [186, 134] on input "a. Coordinate with the other project's manager and operations team to collabora…" at bounding box center [186, 131] width 0 height 8
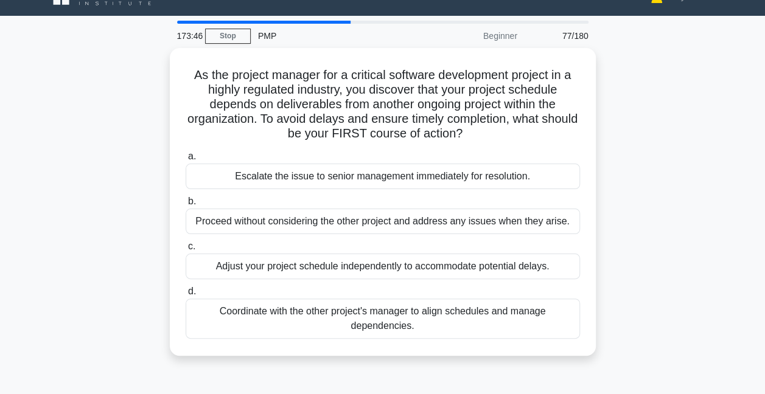
scroll to position [0, 0]
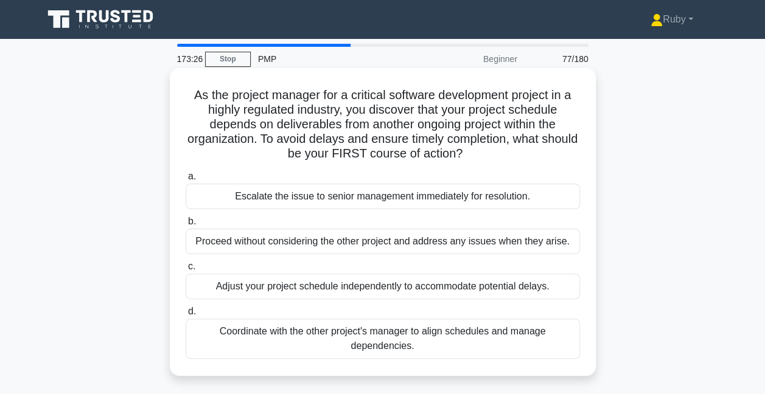
click at [386, 341] on div "Coordinate with the other project's manager to align schedules and manage depen…" at bounding box center [383, 339] width 394 height 40
click at [186, 316] on input "d. Coordinate with the other project's manager to align schedules and manage de…" at bounding box center [186, 312] width 0 height 8
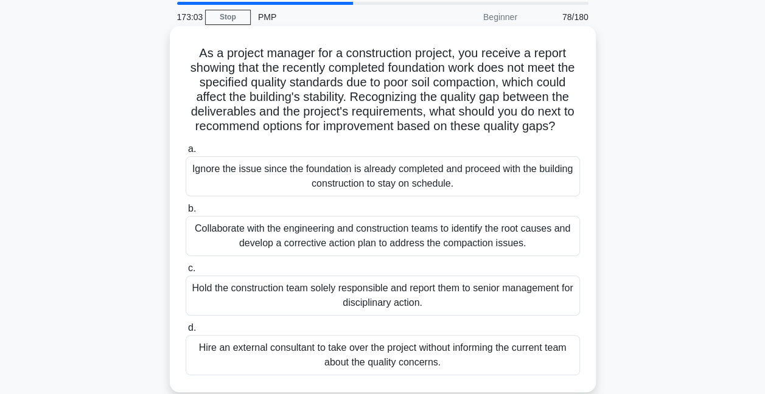
scroll to position [61, 0]
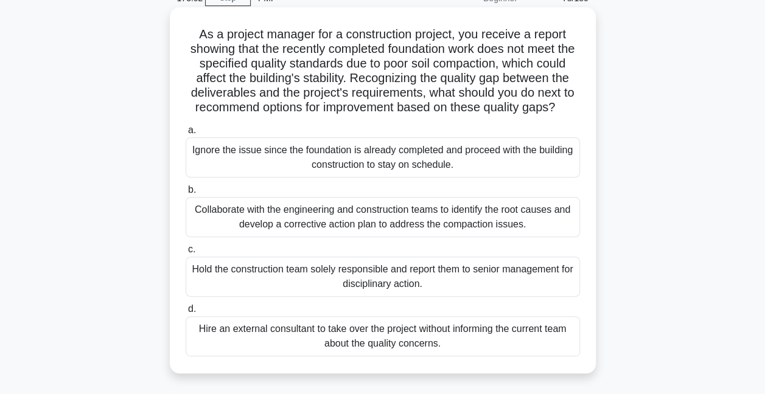
click at [333, 237] on div "Collaborate with the engineering and construction teams to identify the root ca…" at bounding box center [383, 217] width 394 height 40
drag, startPoint x: 333, startPoint y: 237, endPoint x: 239, endPoint y: 227, distance: 94.8
click at [239, 227] on div "Collaborate with the engineering and construction teams to identify the root ca…" at bounding box center [383, 217] width 394 height 40
click at [186, 194] on input "b. Collaborate with the engineering and construction teams to identify the root…" at bounding box center [186, 190] width 0 height 8
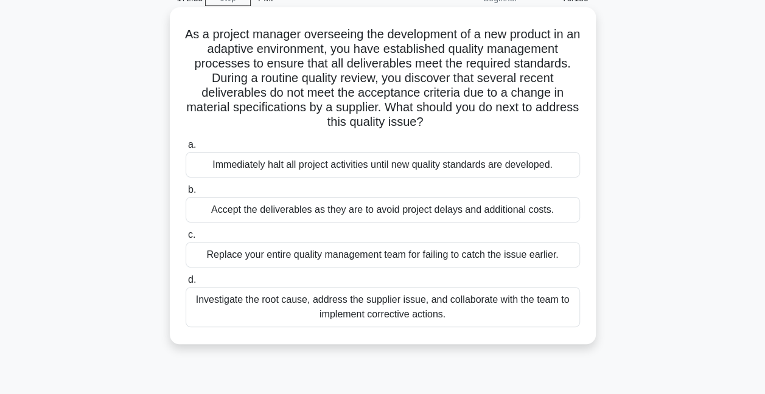
click at [407, 308] on div "Investigate the root cause, address the supplier issue, and collaborate with th…" at bounding box center [383, 307] width 394 height 40
click at [252, 303] on div "Investigate the root cause, address the supplier issue, and collaborate with th…" at bounding box center [383, 307] width 394 height 40
click at [186, 284] on input "d. Investigate the root cause, address the supplier issue, and collaborate with…" at bounding box center [186, 280] width 0 height 8
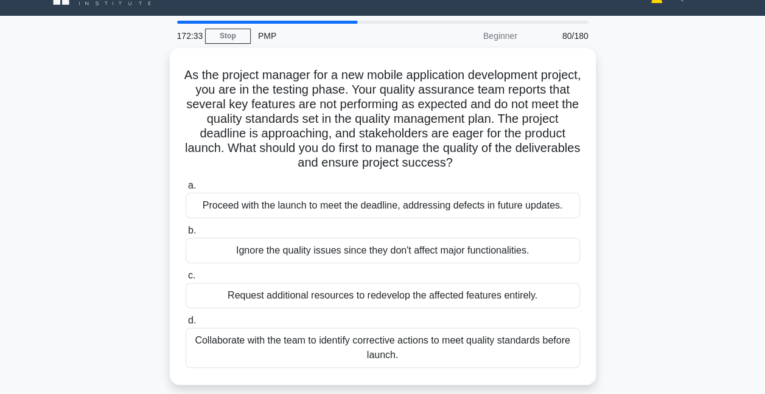
scroll to position [0, 0]
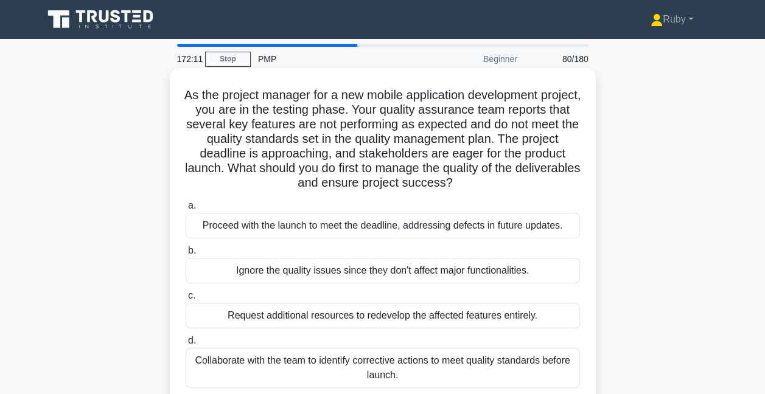
click at [268, 369] on div "Collaborate with the team to identify corrective actions to meet quality standa…" at bounding box center [383, 368] width 394 height 40
click at [186, 345] on input "d. Collaborate with the team to identify corrective actions to meet quality sta…" at bounding box center [186, 341] width 0 height 8
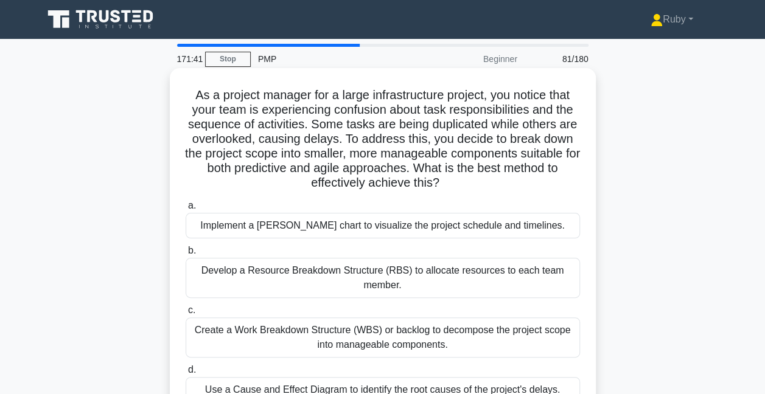
scroll to position [61, 0]
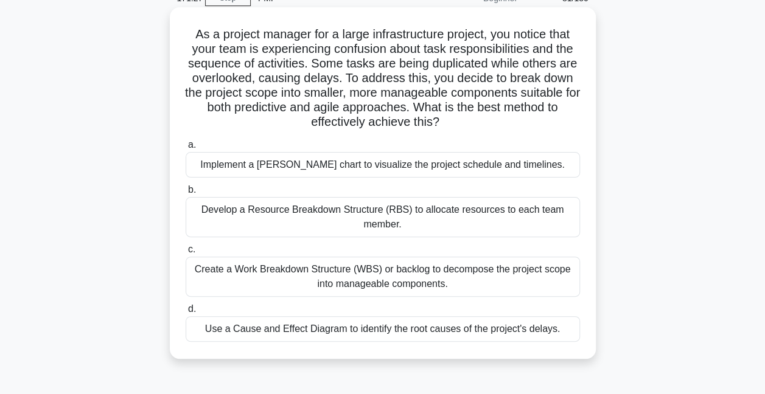
click at [376, 277] on div "Create a Work Breakdown Structure (WBS) or backlog to decompose the project sco…" at bounding box center [383, 277] width 394 height 40
click at [186, 254] on input "c. Create a Work Breakdown Structure (WBS) or backlog to decompose the project …" at bounding box center [186, 250] width 0 height 8
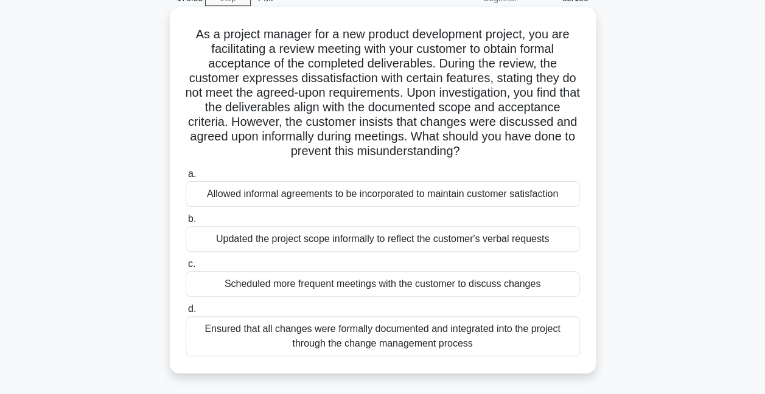
click at [339, 336] on div "Ensured that all changes were formally documented and integrated into the proje…" at bounding box center [383, 336] width 394 height 40
click at [186, 313] on input "d. Ensured that all changes were formally documented and integrated into the pr…" at bounding box center [186, 309] width 0 height 8
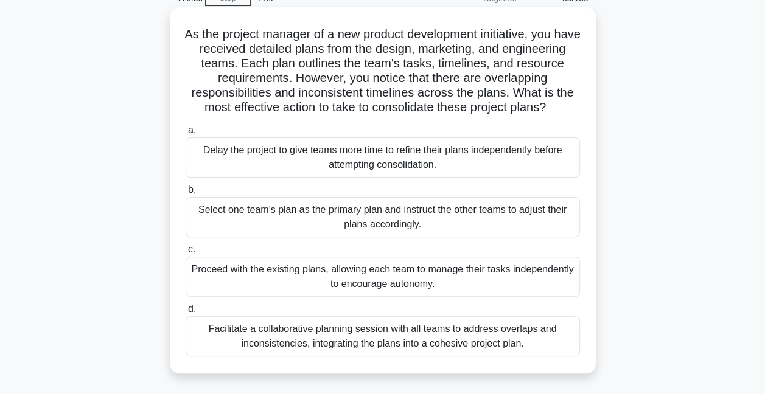
click at [315, 340] on div "Facilitate a collaborative planning session with all teams to address overlaps …" at bounding box center [383, 336] width 394 height 40
click at [186, 313] on input "d. Facilitate a collaborative planning session with all teams to address overla…" at bounding box center [186, 309] width 0 height 8
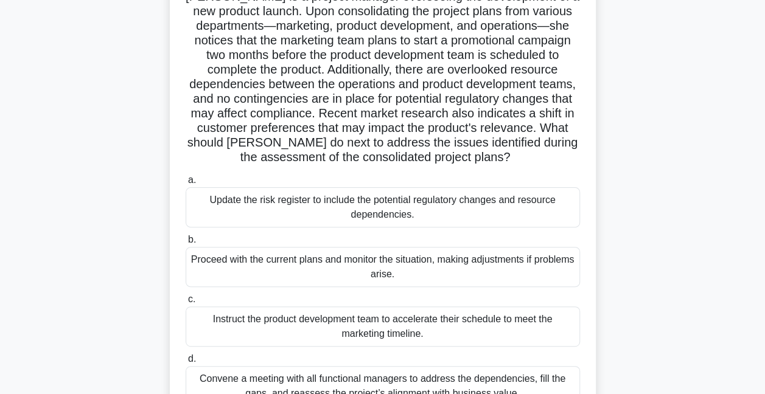
scroll to position [122, 0]
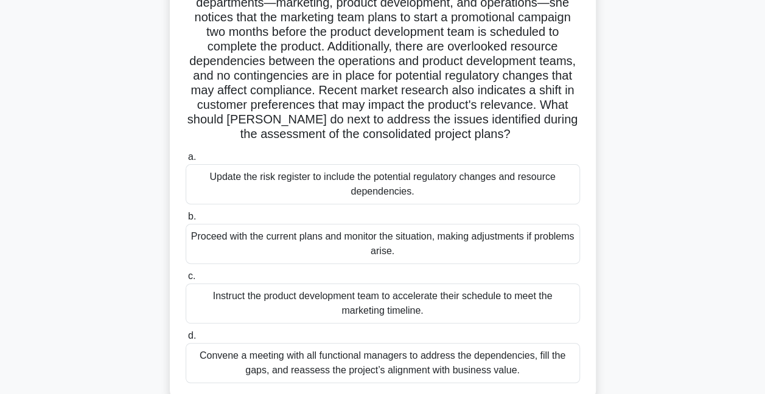
click at [238, 185] on div "Update the risk register to include the potential regulatory changes and resour…" at bounding box center [383, 184] width 394 height 40
click at [186, 161] on input "a. Update the risk register to include the potential regulatory changes and res…" at bounding box center [186, 157] width 0 height 8
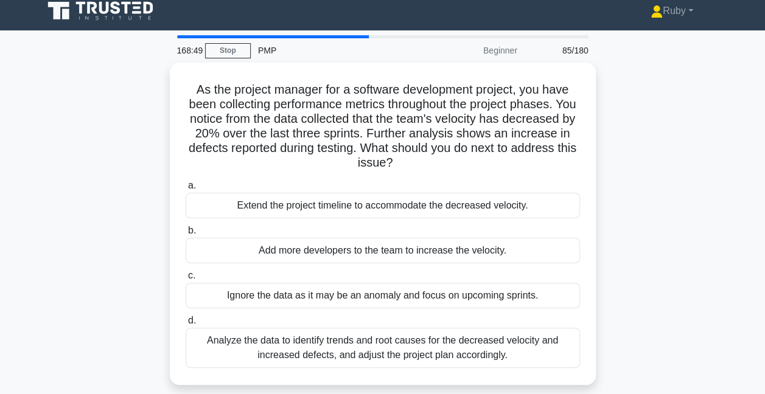
scroll to position [0, 0]
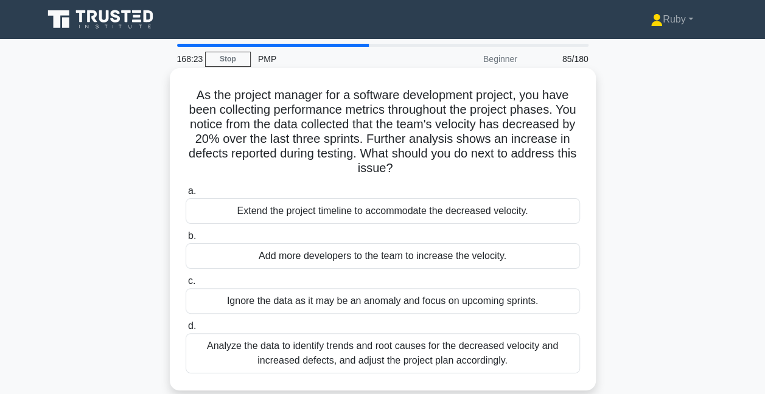
click at [360, 353] on div "Analyze the data to identify trends and root causes for the decreased velocity …" at bounding box center [383, 353] width 394 height 40
click at [186, 330] on input "d. Analyze the data to identify trends and root causes for the decreased veloci…" at bounding box center [186, 326] width 0 height 8
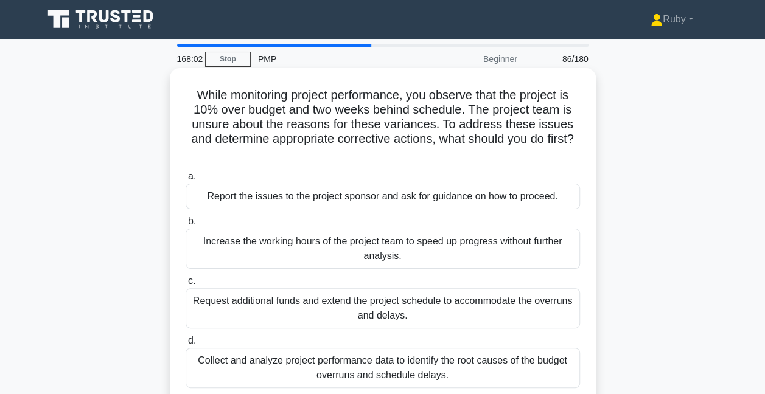
click at [377, 367] on div "Collect and analyze project performance data to identify the root causes of the…" at bounding box center [383, 368] width 394 height 40
click at [186, 345] on input "d. Collect and analyze project performance data to identify the root causes of …" at bounding box center [186, 341] width 0 height 8
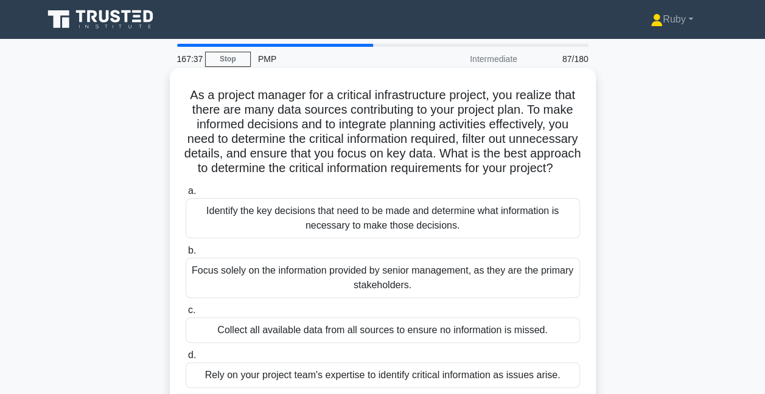
scroll to position [61, 0]
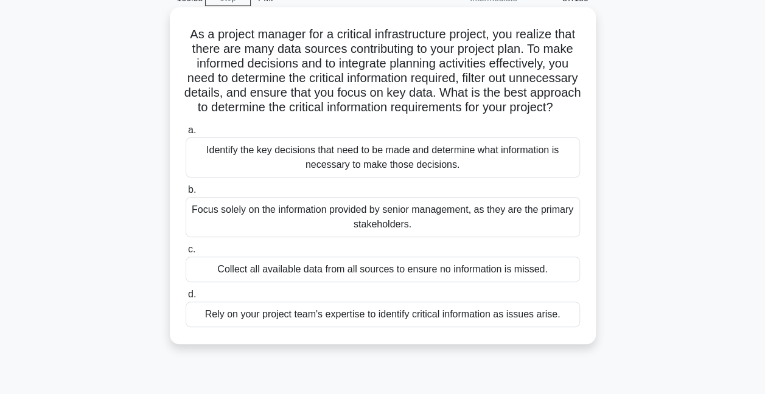
click at [331, 176] on div "Identify the key decisions that need to be made and determine what information …" at bounding box center [383, 157] width 394 height 40
click at [186, 134] on input "a. Identify the key decisions that need to be made and determine what informati…" at bounding box center [186, 131] width 0 height 8
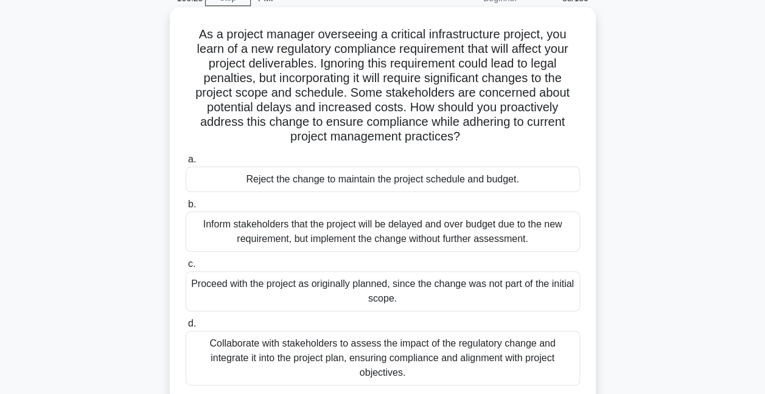
click at [320, 361] on div "Collaborate with stakeholders to assess the impact of the regulatory change and…" at bounding box center [383, 358] width 394 height 55
click at [186, 328] on input "d. Collaborate with stakeholders to assess the impact of the regulatory change …" at bounding box center [186, 324] width 0 height 8
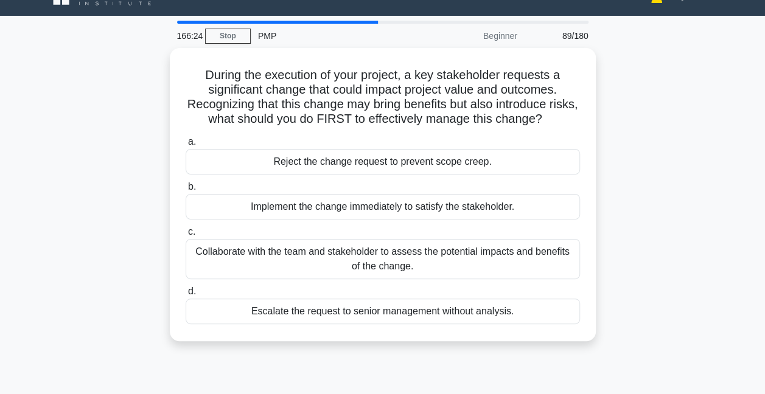
scroll to position [0, 0]
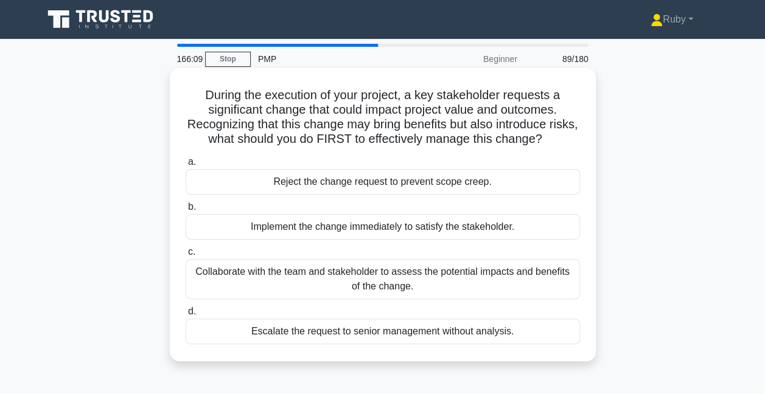
click at [315, 283] on div "Collaborate with the team and stakeholder to assess the potential impacts and b…" at bounding box center [383, 279] width 394 height 40
click at [186, 256] on input "c. Collaborate with the team and stakeholder to assess the potential impacts an…" at bounding box center [186, 252] width 0 height 8
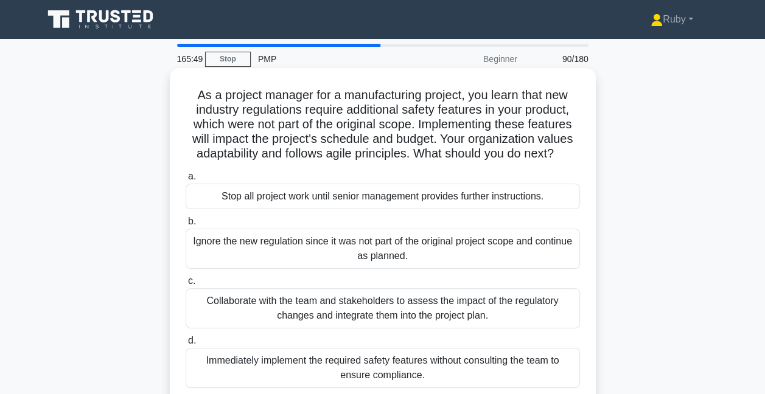
click at [331, 307] on div "Collaborate with the team and stakeholders to assess the impact of the regulato…" at bounding box center [383, 308] width 394 height 40
click at [186, 285] on input "c. Collaborate with the team and stakeholders to assess the impact of the regul…" at bounding box center [186, 281] width 0 height 8
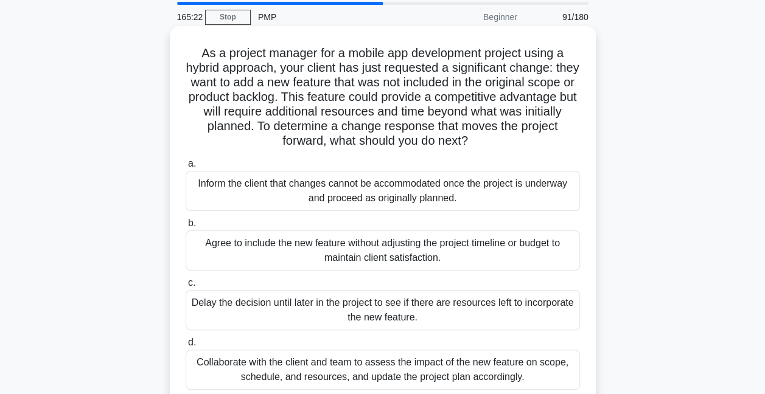
scroll to position [61, 0]
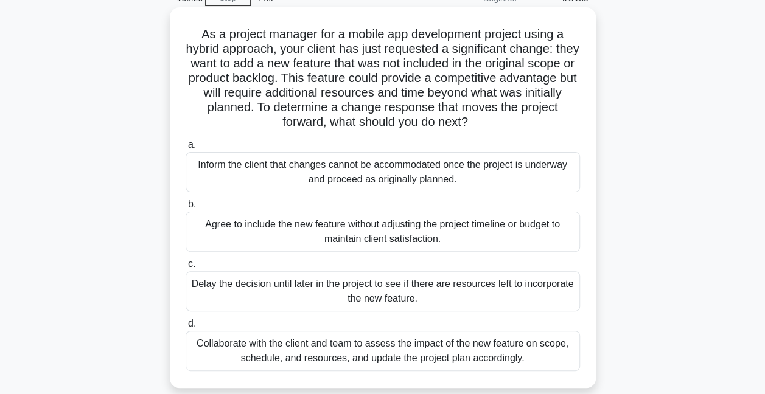
click at [315, 351] on div "Collaborate with the client and team to assess the impact of the new feature on…" at bounding box center [383, 351] width 394 height 40
click at [186, 328] on input "d. Collaborate with the client and team to assess the impact of the new feature…" at bounding box center [186, 324] width 0 height 8
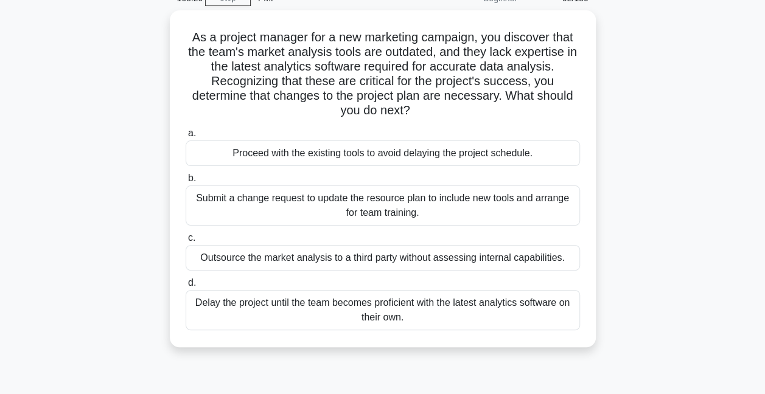
scroll to position [0, 0]
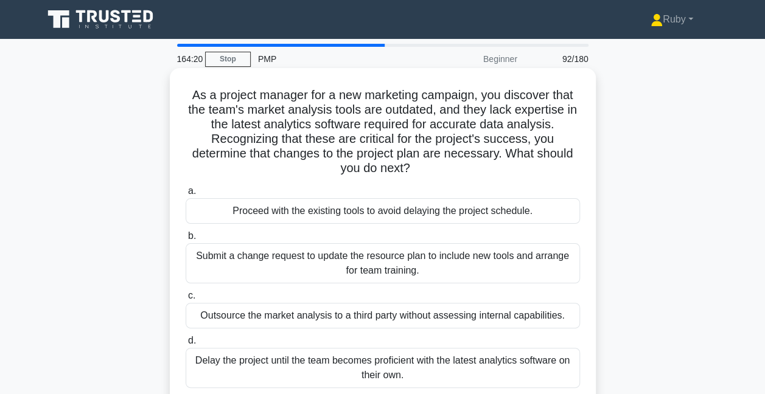
click at [268, 269] on div "Submit a change request to update the resource plan to include new tools and ar…" at bounding box center [383, 263] width 394 height 40
click at [186, 240] on input "b. Submit a change request to update the resource plan to include new tools and…" at bounding box center [186, 236] width 0 height 8
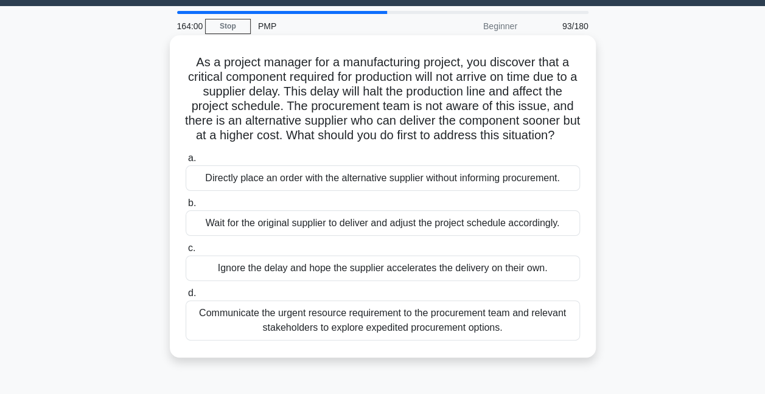
scroll to position [61, 0]
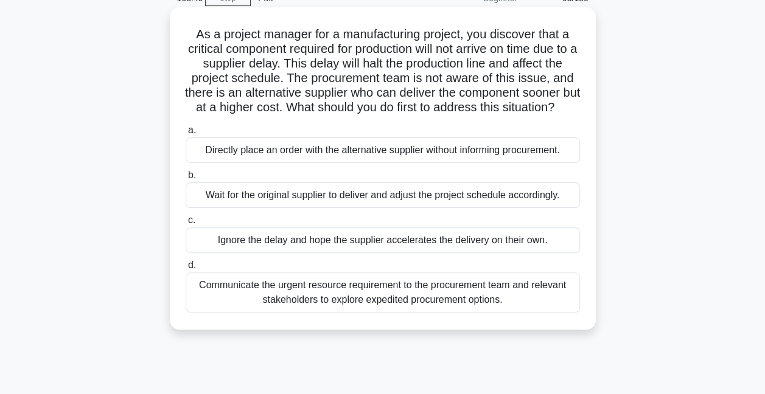
click at [325, 313] on div "Communicate the urgent resource requirement to the procurement team and relevan…" at bounding box center [383, 292] width 394 height 40
click at [186, 269] on input "d. Communicate the urgent resource requirement to the procurement team and rele…" at bounding box center [186, 266] width 0 height 8
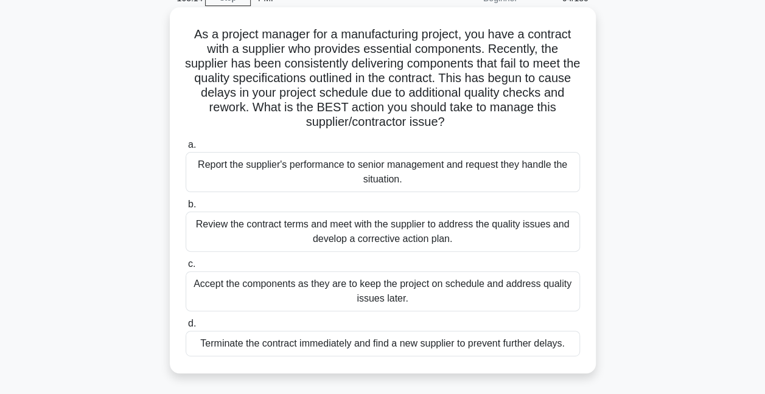
click at [259, 237] on div "Review the contract terms and meet with the supplier to address the quality iss…" at bounding box center [383, 232] width 394 height 40
click at [186, 209] on input "b. Review the contract terms and meet with the supplier to address the quality …" at bounding box center [186, 205] width 0 height 8
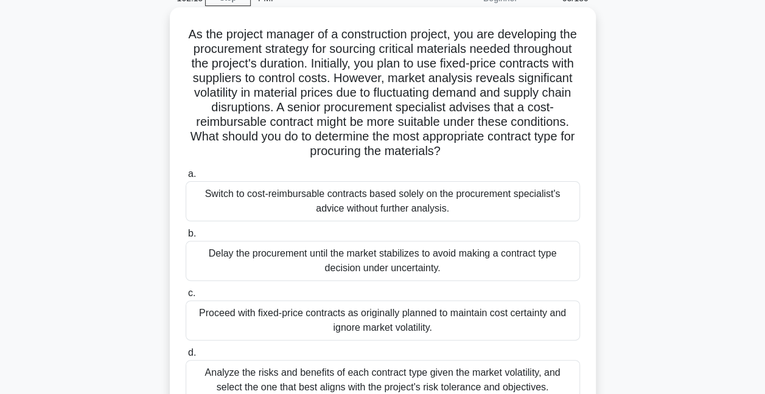
scroll to position [122, 0]
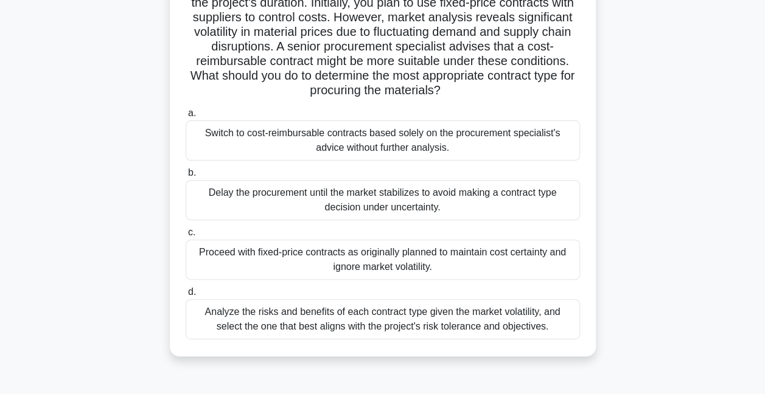
click at [394, 331] on div "Analyze the risks and benefits of each contract type given the market volatilit…" at bounding box center [383, 319] width 394 height 40
click at [186, 296] on input "d. Analyze the risks and benefits of each contract type given the market volati…" at bounding box center [186, 292] width 0 height 8
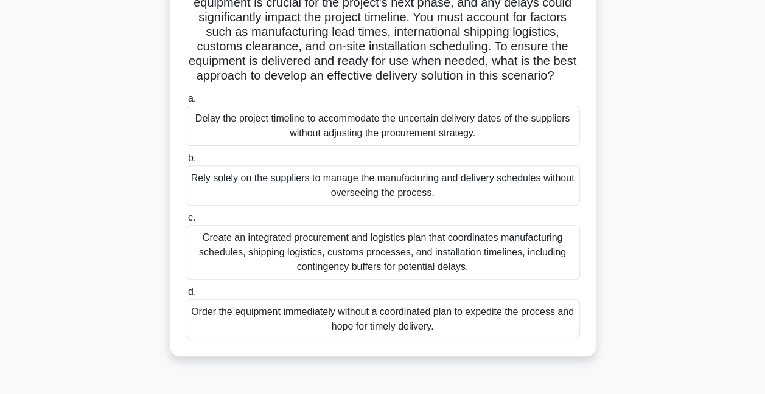
click at [397, 272] on div "Create an integrated procurement and logistics plan that coordinates manufactur…" at bounding box center [383, 252] width 394 height 55
click at [186, 222] on input "c. Create an integrated procurement and logistics plan that coordinates manufac…" at bounding box center [186, 218] width 0 height 8
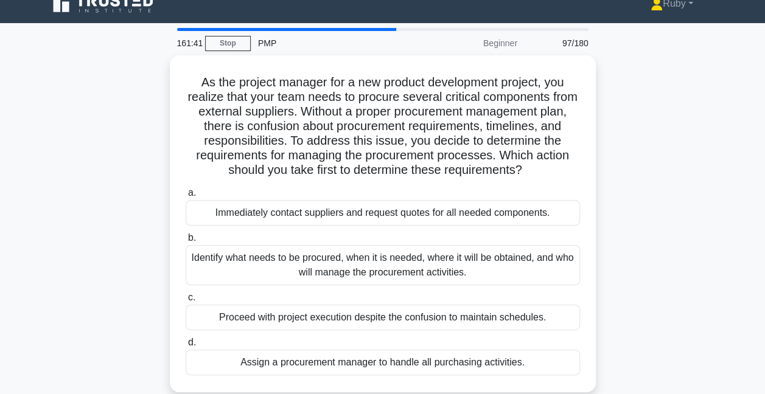
scroll to position [0, 0]
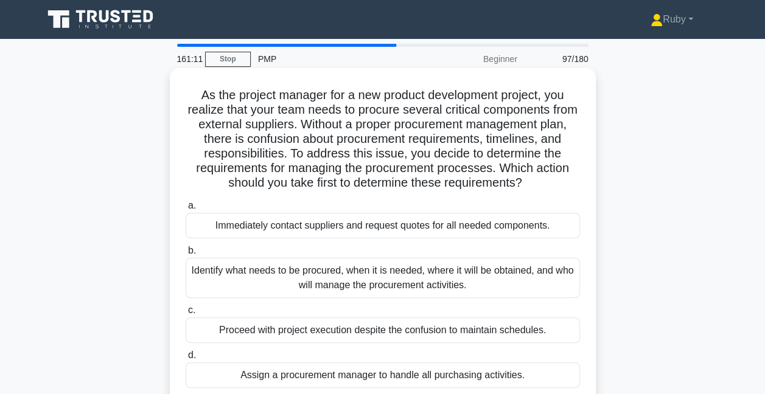
click at [398, 275] on div "Identify what needs to be procured, when it is needed, where it will be obtaine…" at bounding box center [383, 278] width 394 height 40
click at [186, 255] on input "b. Identify what needs to be procured, when it is needed, where it will be obta…" at bounding box center [186, 251] width 0 height 8
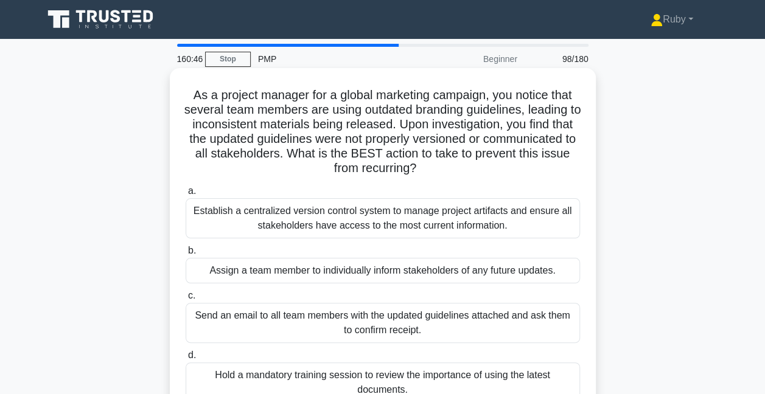
click at [387, 226] on div "Establish a centralized version control system to manage project artifacts and …" at bounding box center [383, 218] width 394 height 40
click at [186, 195] on input "a. Establish a centralized version control system to manage project artifacts a…" at bounding box center [186, 191] width 0 height 8
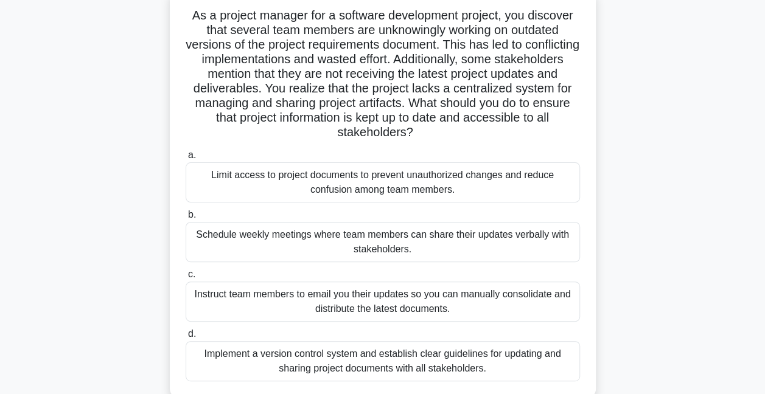
scroll to position [61, 0]
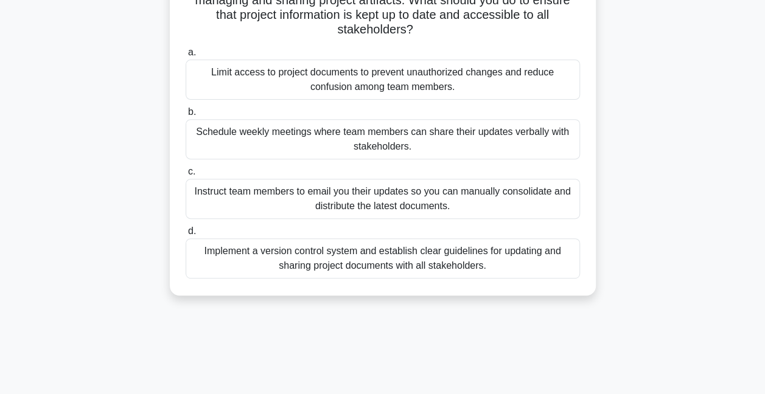
click at [388, 261] on div "Implement a version control system and establish clear guidelines for updating …" at bounding box center [383, 258] width 394 height 40
click at [186, 235] on input "d. Implement a version control system and establish clear guidelines for updati…" at bounding box center [186, 231] width 0 height 8
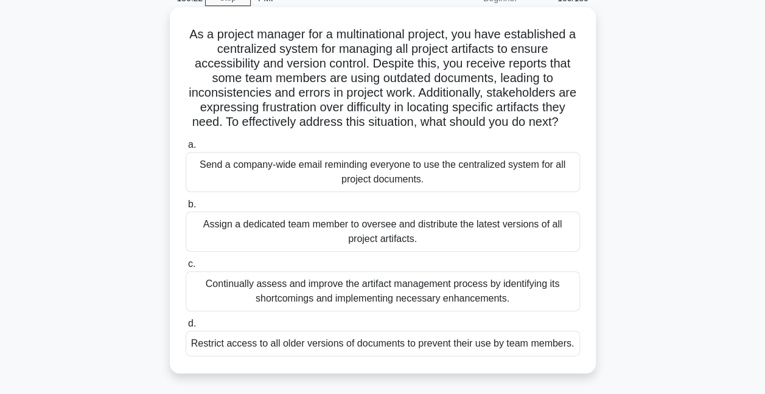
click at [377, 311] on div "Continually assess and improve the artifact management process by identifying i…" at bounding box center [383, 291] width 394 height 40
click at [186, 268] on input "c. Continually assess and improve the artifact management process by identifyin…" at bounding box center [186, 264] width 0 height 8
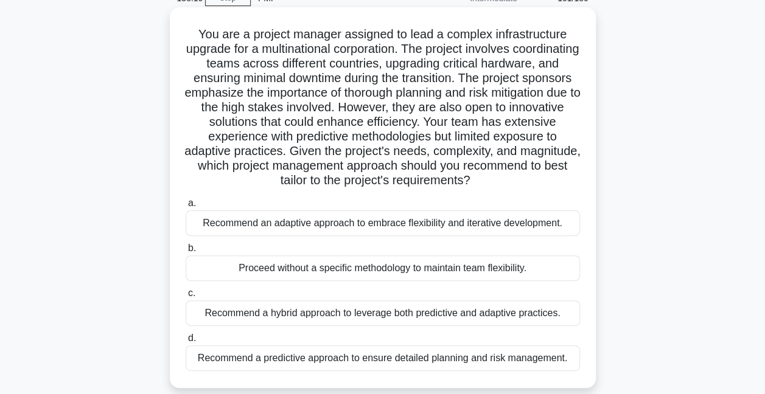
click at [383, 316] on div "Recommend a hybrid approach to leverage both predictive and adaptive practices." at bounding box center [383, 313] width 394 height 26
click at [186, 297] on input "c. Recommend a hybrid approach to leverage both predictive and adaptive practic…" at bounding box center [186, 294] width 0 height 8
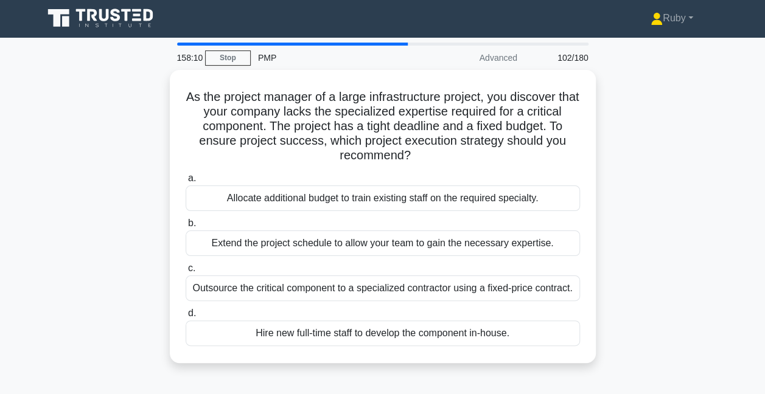
scroll to position [0, 0]
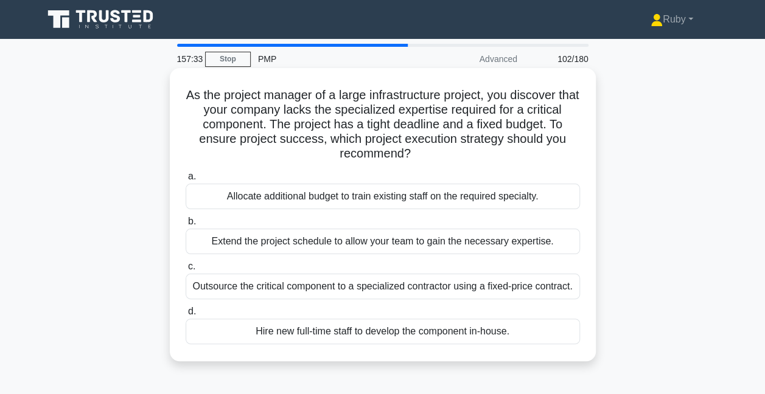
click at [376, 286] on div "Outsource the critical component to a specialized contractor using a fixed-pric…" at bounding box center [383, 287] width 394 height 26
click at [186, 271] on input "c. Outsource the critical component to a specialized contractor using a fixed-p…" at bounding box center [186, 267] width 0 height 8
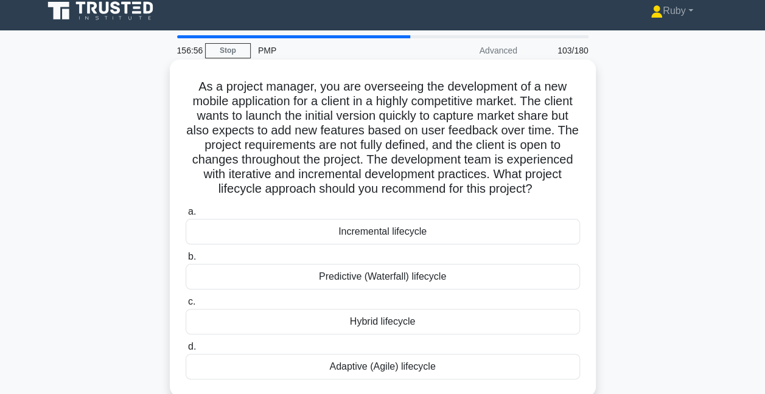
scroll to position [61, 0]
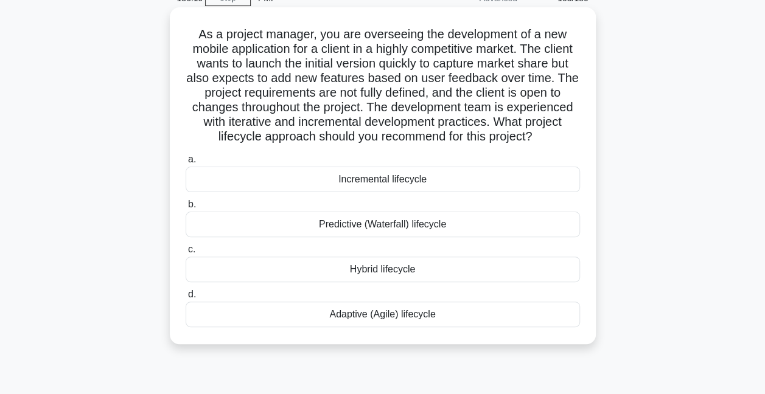
click at [410, 314] on div "Adaptive (Agile) lifecycle" at bounding box center [383, 315] width 394 height 26
click at [186, 299] on input "d. Adaptive (Agile) lifecycle" at bounding box center [186, 295] width 0 height 8
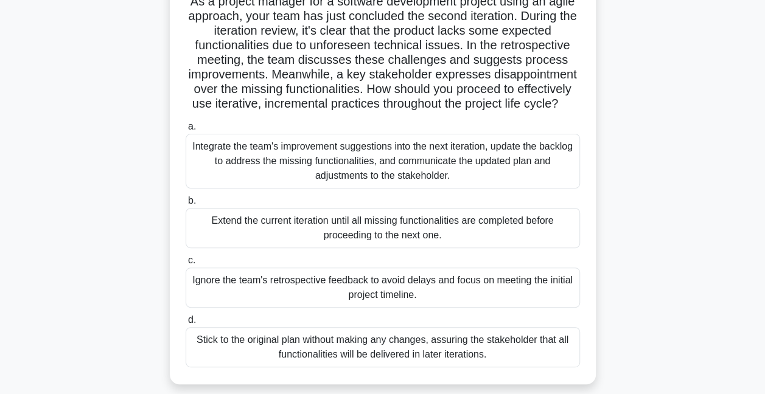
scroll to position [122, 0]
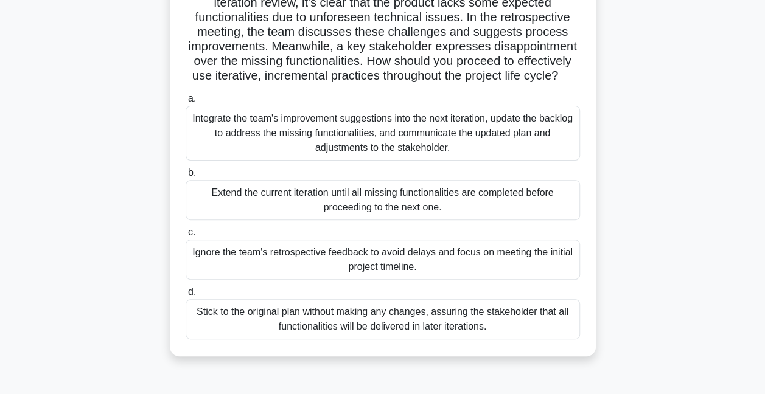
click at [287, 131] on div "Integrate the team's improvement suggestions into the next iteration, update th…" at bounding box center [383, 133] width 394 height 55
click at [186, 103] on input "a. Integrate the team's improvement suggestions into the next iteration, update…" at bounding box center [186, 99] width 0 height 8
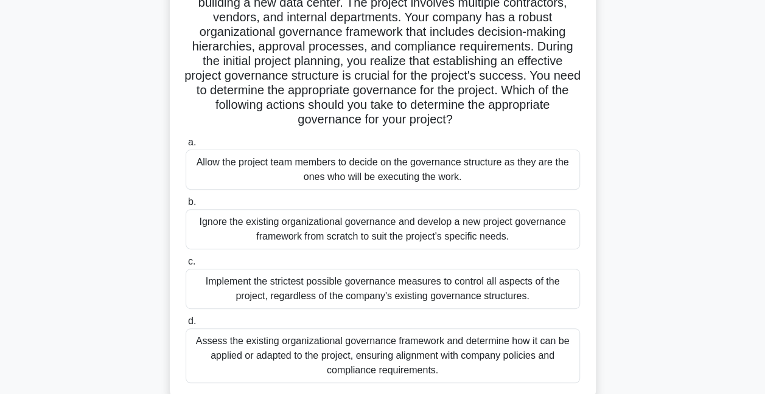
scroll to position [182, 0]
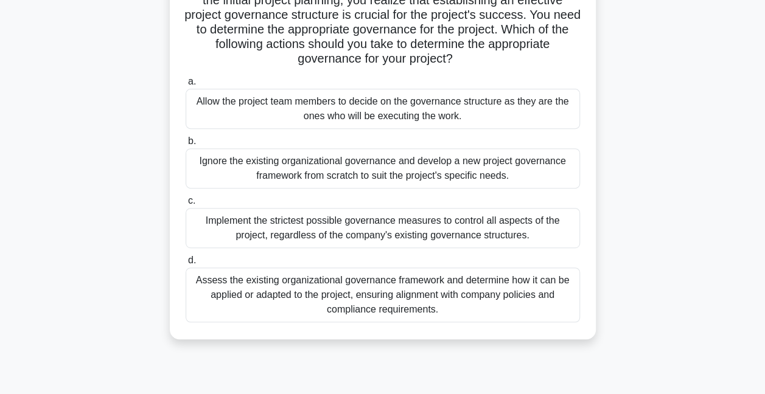
click at [282, 297] on div "Assess the existing organizational governance framework and determine how it ca…" at bounding box center [383, 295] width 394 height 55
click at [186, 265] on input "d. Assess the existing organizational governance framework and determine how it…" at bounding box center [186, 261] width 0 height 8
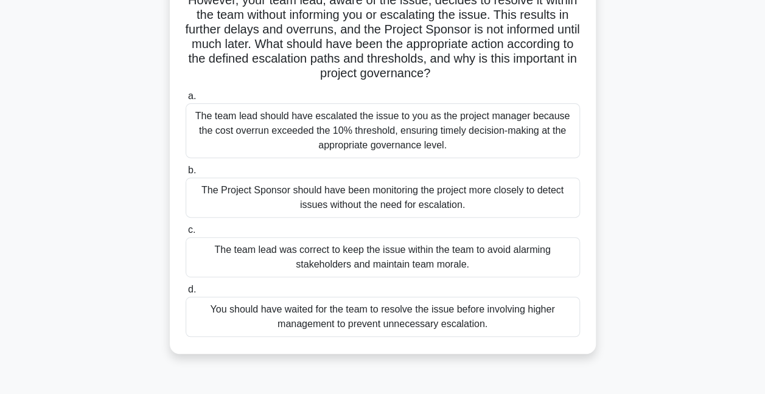
click at [341, 130] on div "The team lead should have escalated the issue to you as the project manager bec…" at bounding box center [383, 130] width 394 height 55
click at [186, 100] on input "a. The team lead should have escalated the issue to you as the project manager …" at bounding box center [186, 96] width 0 height 8
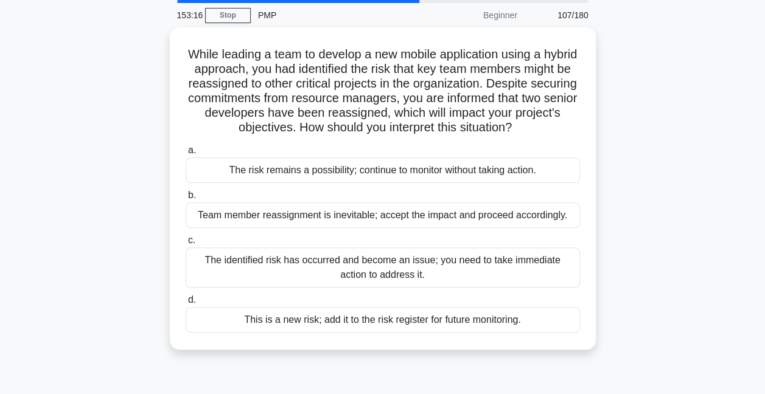
scroll to position [0, 0]
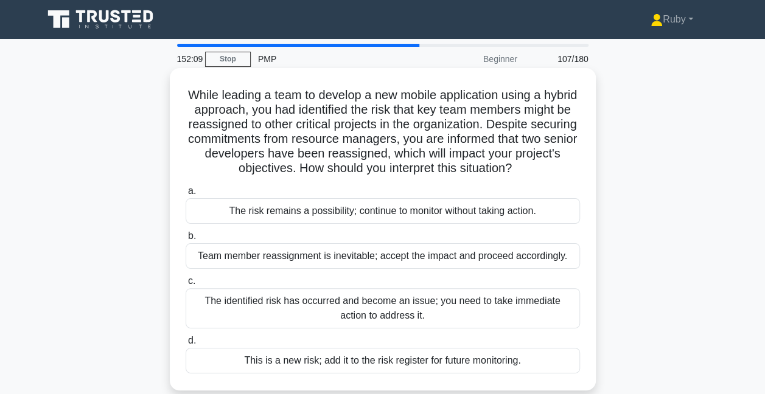
click at [330, 325] on div "The identified risk has occurred and become an issue; you need to take immediat…" at bounding box center [383, 308] width 394 height 40
click at [186, 285] on input "c. The identified risk has occurred and become an issue; you need to take immed…" at bounding box center [186, 281] width 0 height 8
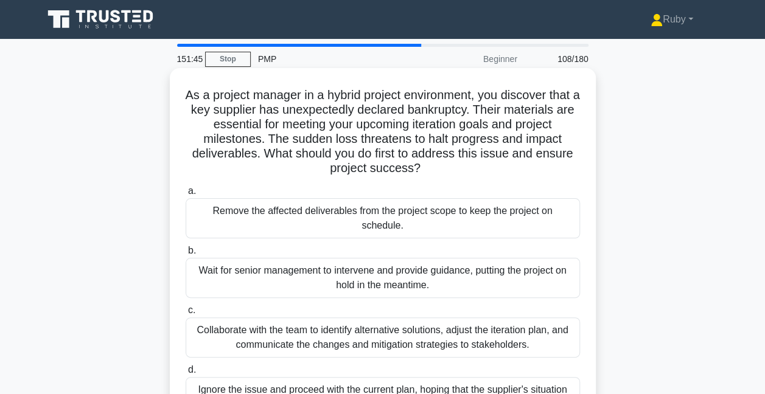
scroll to position [61, 0]
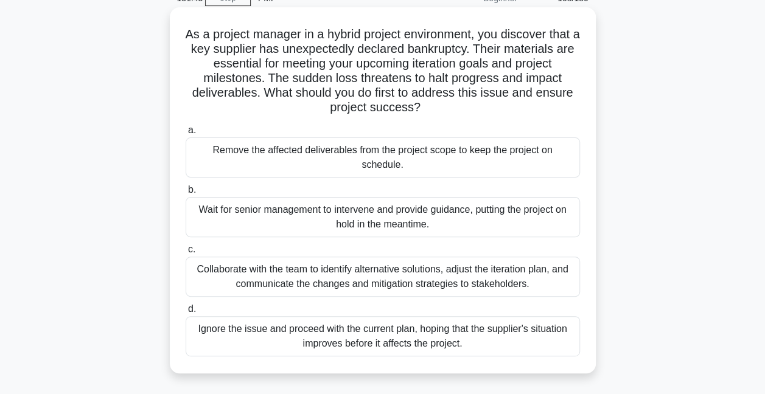
click at [408, 262] on div "Collaborate with the team to identify alternative solutions, adjust the iterati…" at bounding box center [383, 277] width 394 height 40
click at [186, 254] on input "c. Collaborate with the team to identify alternative solutions, adjust the iter…" at bounding box center [186, 250] width 0 height 8
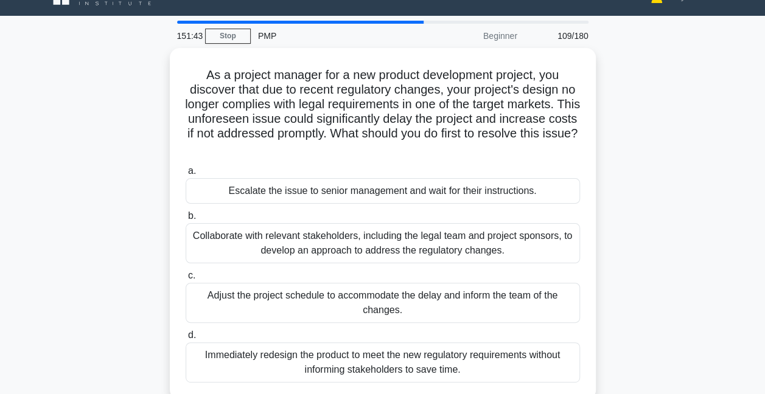
scroll to position [0, 0]
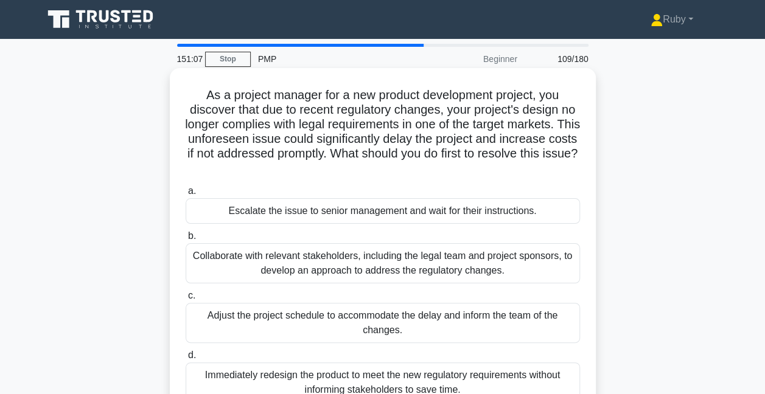
click at [467, 271] on div "Collaborate with relevant stakeholders, including the legal team and project sp…" at bounding box center [383, 263] width 394 height 40
click at [186, 240] on input "b. Collaborate with relevant stakeholders, including the legal team and project…" at bounding box center [186, 236] width 0 height 8
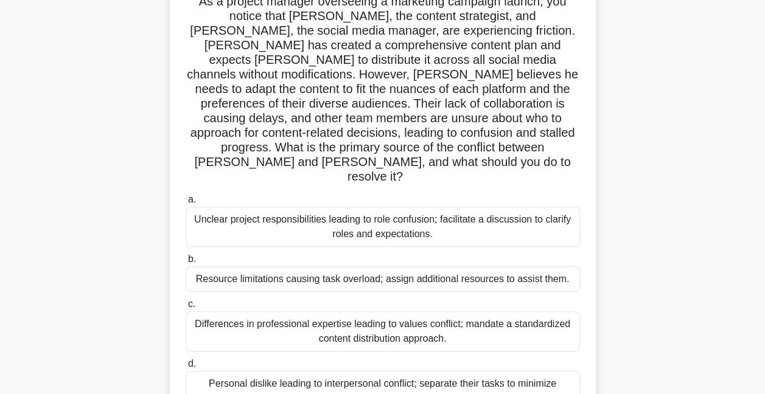
scroll to position [122, 0]
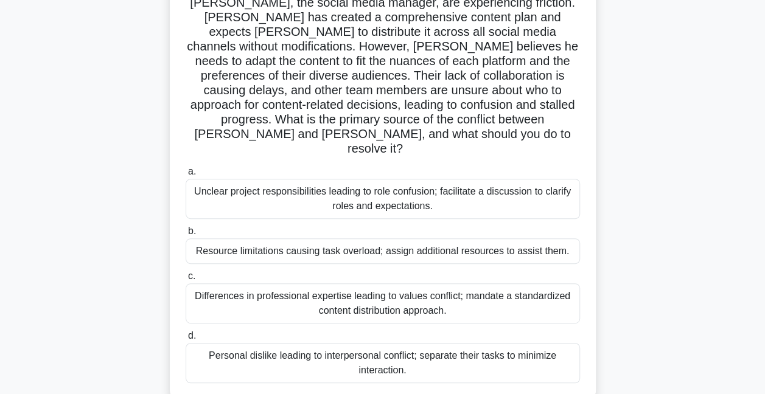
click at [257, 179] on div "Unclear project responsibilities leading to role confusion; facilitate a discus…" at bounding box center [383, 199] width 394 height 40
click at [186, 173] on input "a. Unclear project responsibilities leading to role confusion; facilitate a dis…" at bounding box center [186, 172] width 0 height 8
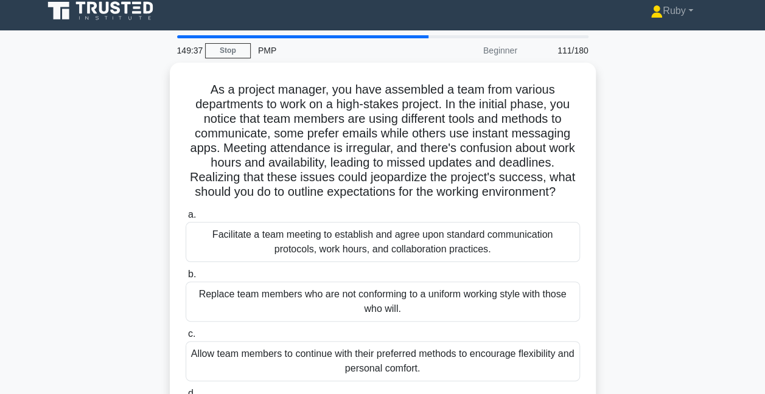
scroll to position [0, 0]
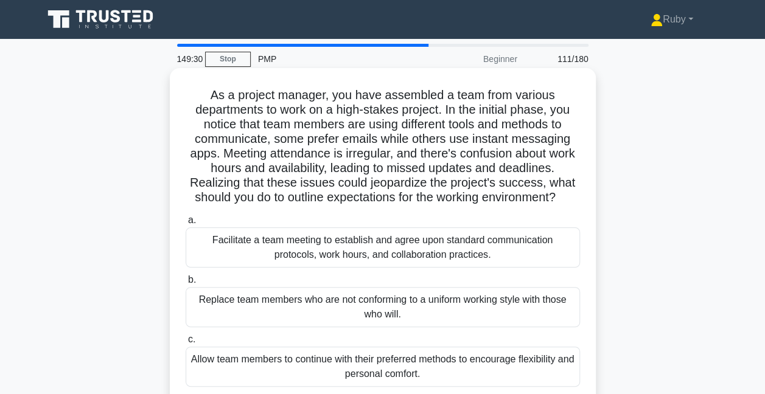
drag, startPoint x: 444, startPoint y: 243, endPoint x: 494, endPoint y: 252, distance: 50.7
click at [494, 252] on div "Facilitate a team meeting to establish and agree upon standard communication pr…" at bounding box center [383, 247] width 394 height 40
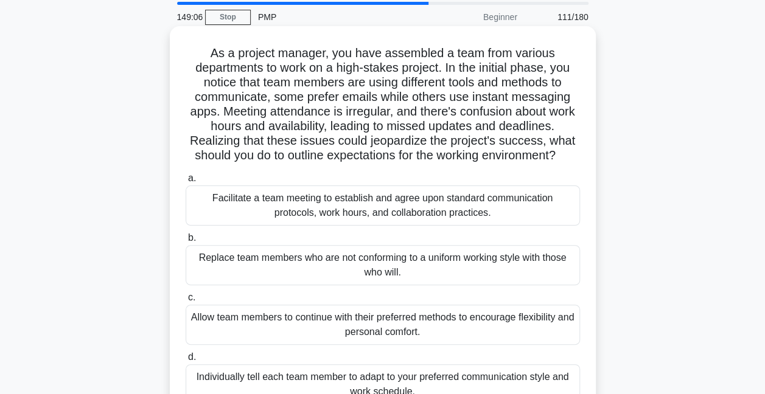
scroll to position [61, 0]
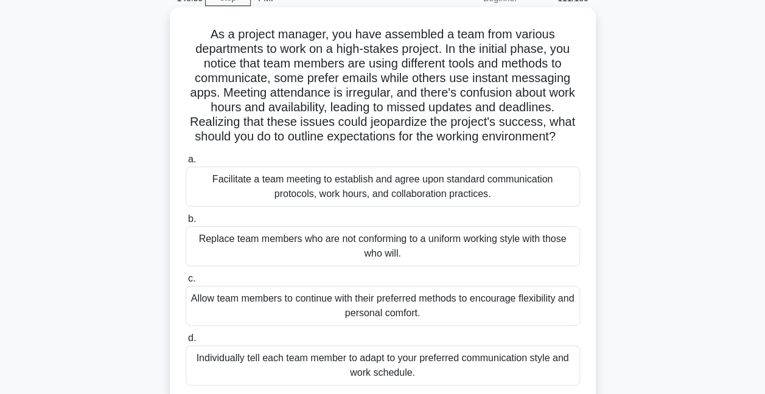
click at [246, 179] on div "Facilitate a team meeting to establish and agree upon standard communication pr…" at bounding box center [383, 187] width 394 height 40
click at [186, 164] on input "a. Facilitate a team meeting to establish and agree upon standard communication…" at bounding box center [186, 160] width 0 height 8
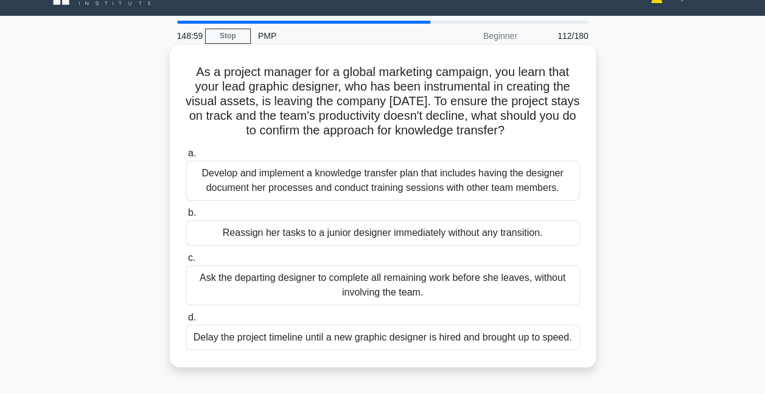
scroll to position [0, 0]
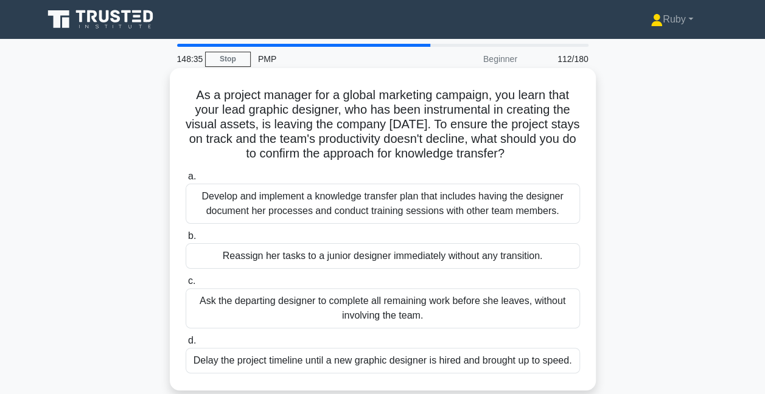
drag, startPoint x: 297, startPoint y: 208, endPoint x: 201, endPoint y: 206, distance: 96.1
click at [201, 206] on div "Develop and implement a knowledge transfer plan that includes having the design…" at bounding box center [383, 204] width 394 height 40
click at [186, 181] on input "a. Develop and implement a knowledge transfer plan that includes having the des…" at bounding box center [186, 177] width 0 height 8
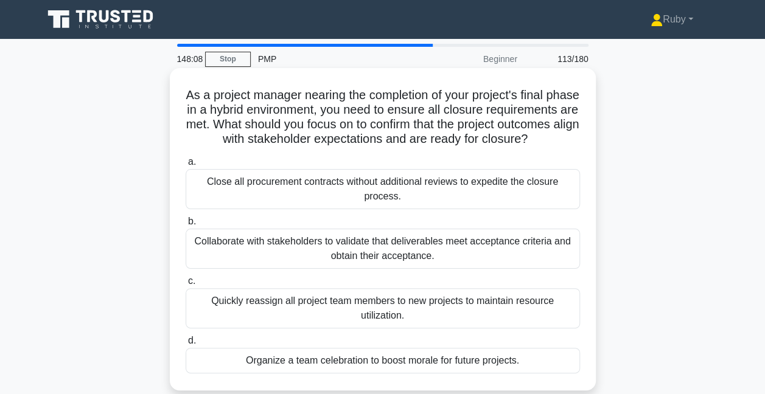
drag, startPoint x: 264, startPoint y: 257, endPoint x: 207, endPoint y: 265, distance: 57.1
click at [207, 265] on div "Collaborate with stakeholders to validate that deliverables meet acceptance cri…" at bounding box center [383, 249] width 394 height 40
click at [186, 226] on input "b. Collaborate with stakeholders to validate that deliverables meet acceptance …" at bounding box center [186, 222] width 0 height 8
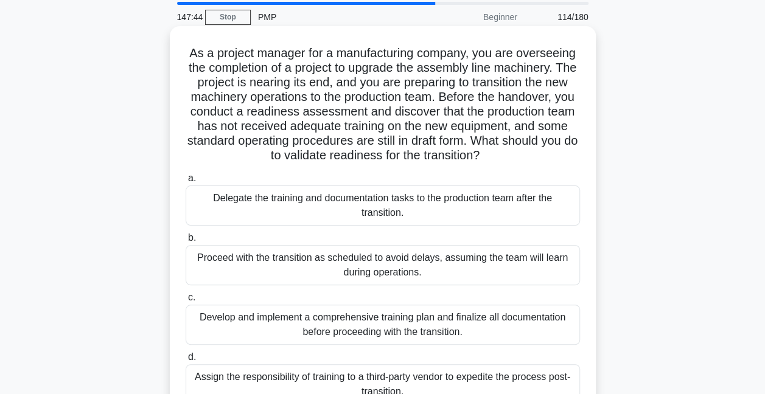
scroll to position [61, 0]
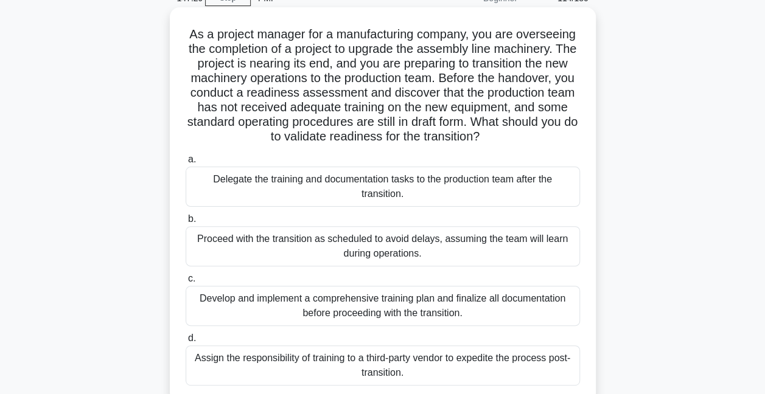
click at [319, 305] on div "Develop and implement a comprehensive training plan and finalize all documentat…" at bounding box center [383, 306] width 394 height 40
click at [186, 283] on input "c. Develop and implement a comprehensive training plan and finalize all documen…" at bounding box center [186, 279] width 0 height 8
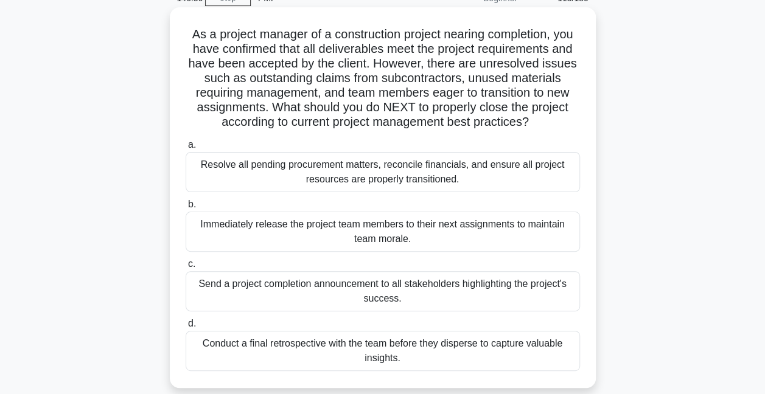
click at [294, 174] on div "Resolve all pending procurement matters, reconcile financials, and ensure all p…" at bounding box center [383, 172] width 394 height 40
click at [186, 149] on input "a. Resolve all pending procurement matters, reconcile financials, and ensure al…" at bounding box center [186, 145] width 0 height 8
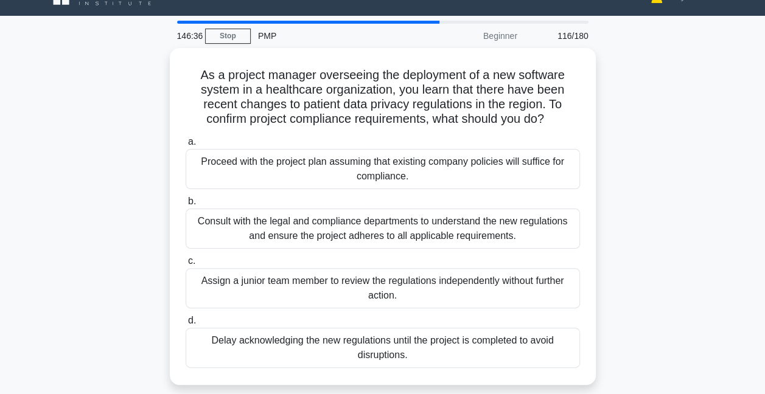
scroll to position [0, 0]
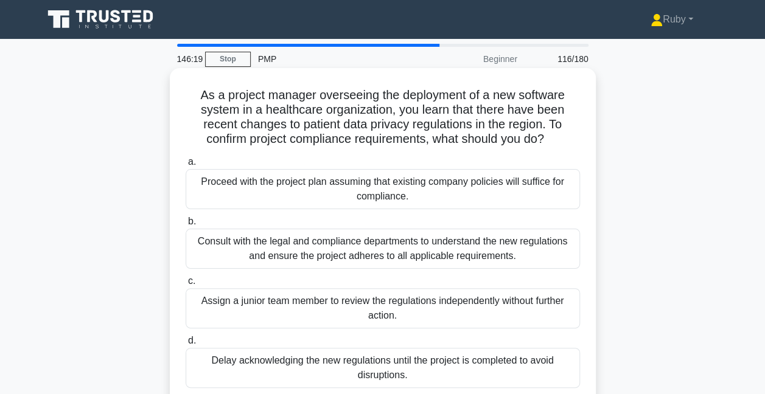
click at [249, 243] on div "Consult with the legal and compliance departments to understand the new regulat…" at bounding box center [383, 249] width 394 height 40
click at [186, 226] on input "b. Consult with the legal and compliance departments to understand the new regu…" at bounding box center [186, 222] width 0 height 8
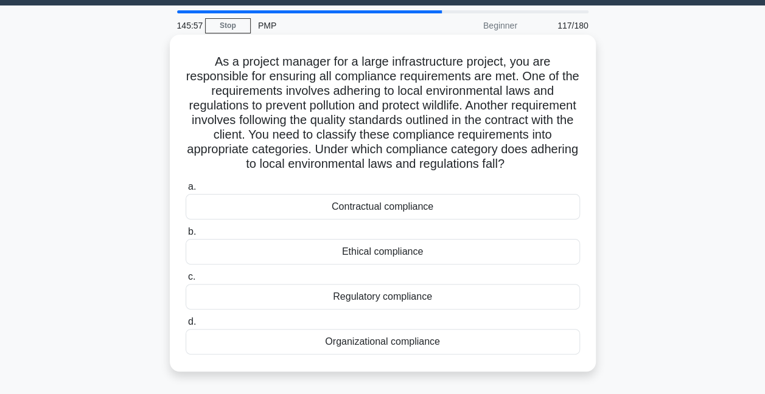
scroll to position [61, 0]
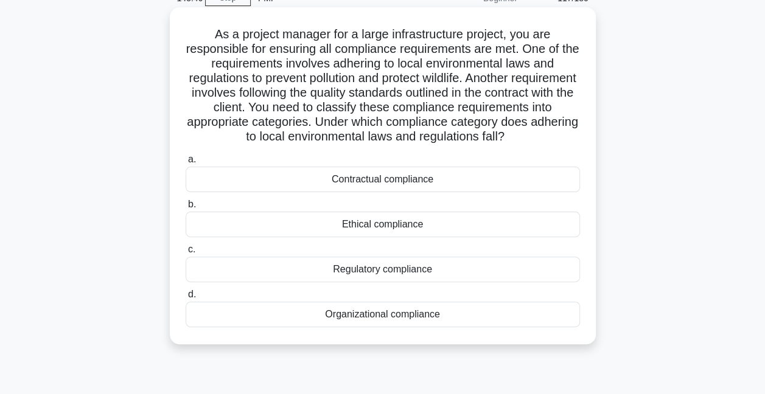
click at [403, 280] on div "Regulatory compliance" at bounding box center [383, 270] width 394 height 26
click at [186, 254] on input "c. Regulatory compliance" at bounding box center [186, 250] width 0 height 8
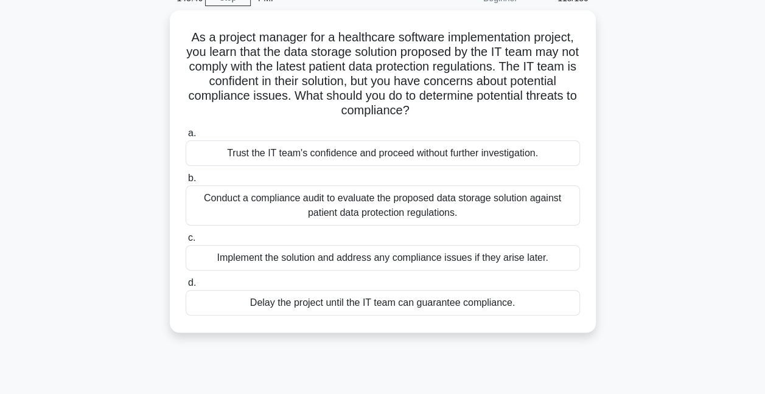
scroll to position [0, 0]
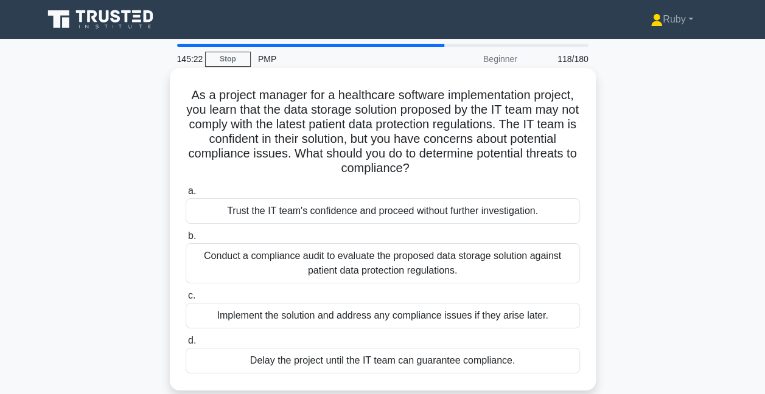
click at [269, 262] on div "Conduct a compliance audit to evaluate the proposed data storage solution again…" at bounding box center [383, 263] width 394 height 40
click at [186, 240] on input "b. Conduct a compliance audit to evaluate the proposed data storage solution ag…" at bounding box center [186, 236] width 0 height 8
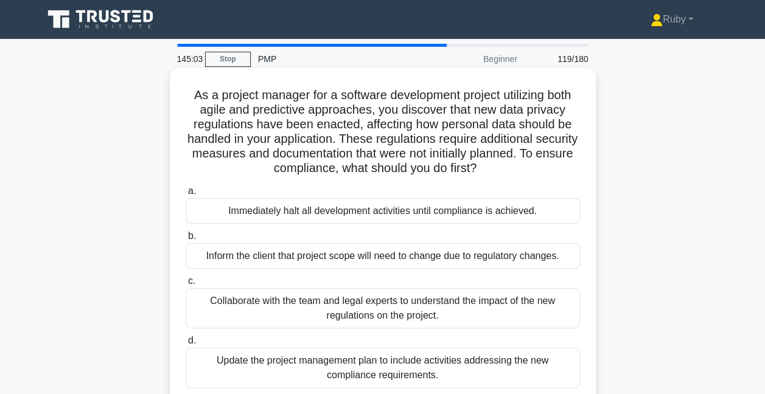
click at [291, 313] on div "Collaborate with the team and legal experts to understand the impact of the new…" at bounding box center [383, 308] width 394 height 40
click at [186, 285] on input "c. Collaborate with the team and legal experts to understand the impact of the …" at bounding box center [186, 281] width 0 height 8
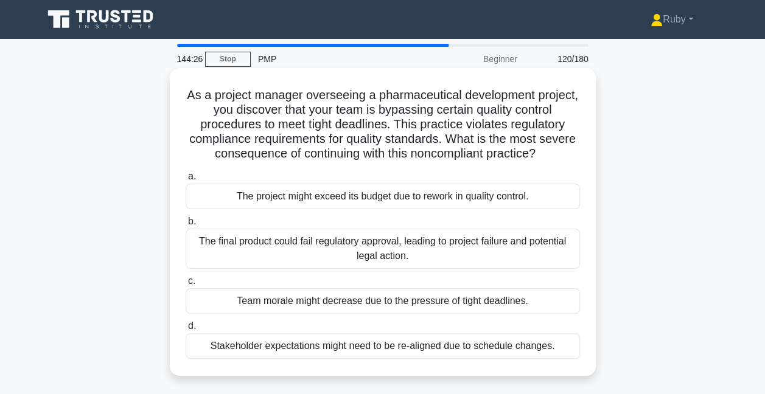
click at [243, 241] on div "The final product could fail regulatory approval, leading to project failure an…" at bounding box center [383, 249] width 394 height 40
click at [186, 226] on input "b. The final product could fail regulatory approval, leading to project failure…" at bounding box center [186, 222] width 0 height 8
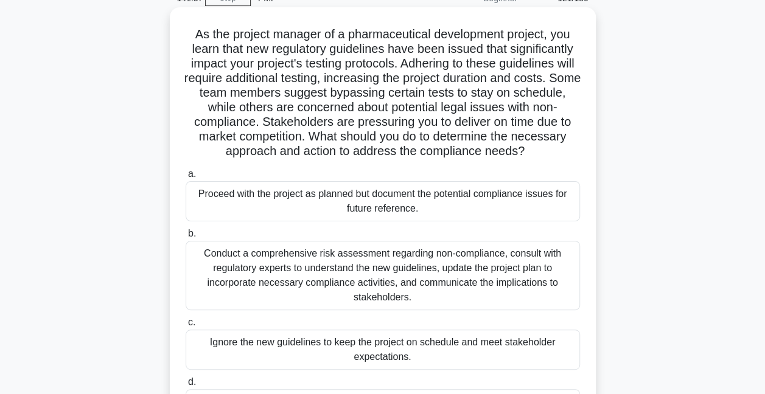
scroll to position [122, 0]
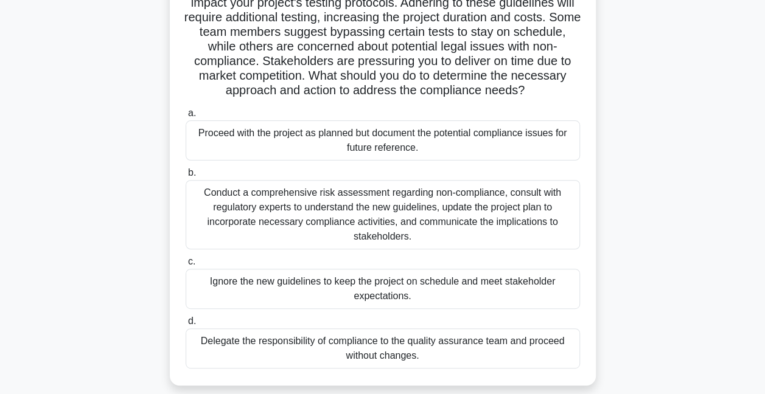
click at [291, 216] on div "Conduct a comprehensive risk assessment regarding non-compliance, consult with …" at bounding box center [383, 214] width 394 height 69
click at [186, 177] on input "b. Conduct a comprehensive risk assessment regarding non-compliance, consult wi…" at bounding box center [186, 173] width 0 height 8
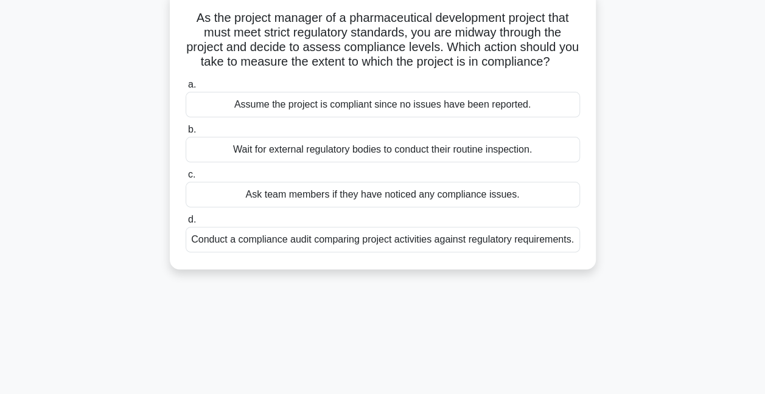
scroll to position [0, 0]
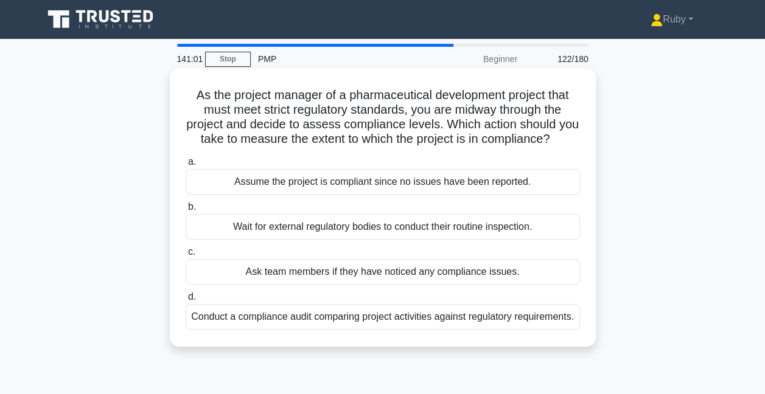
click at [487, 330] on div "Conduct a compliance audit comparing project activities against regulatory requ…" at bounding box center [383, 317] width 394 height 26
click at [186, 301] on input "d. Conduct a compliance audit comparing project activities against regulatory r…" at bounding box center [186, 297] width 0 height 8
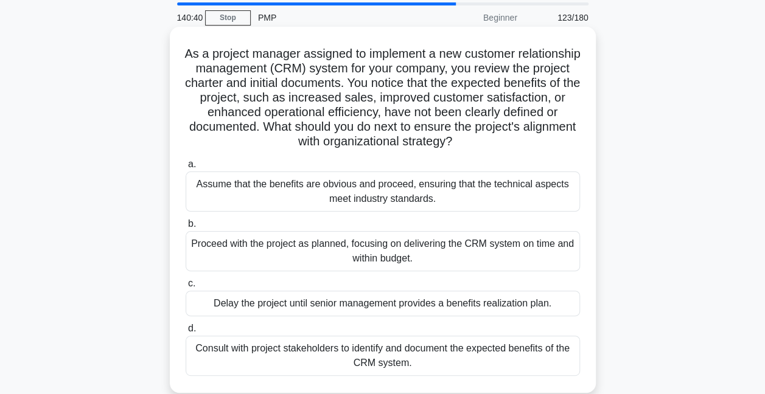
scroll to position [61, 0]
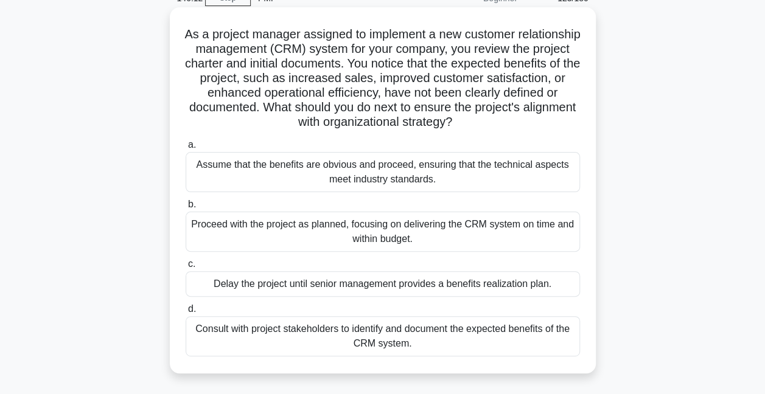
click at [324, 337] on div "Consult with project stakeholders to identify and document the expected benefit…" at bounding box center [383, 336] width 394 height 40
click at [186, 313] on input "d. Consult with project stakeholders to identify and document the expected bene…" at bounding box center [186, 309] width 0 height 8
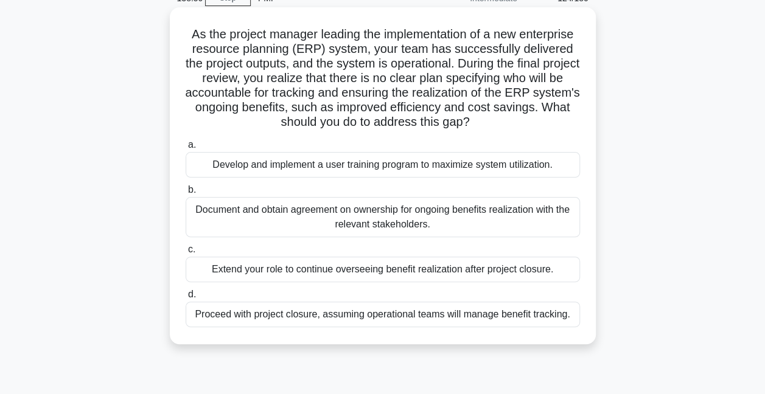
click at [260, 226] on div "Document and obtain agreement on ownership for ongoing benefits realization wit…" at bounding box center [383, 217] width 394 height 40
click at [186, 194] on input "b. Document and obtain agreement on ownership for ongoing benefits realization …" at bounding box center [186, 190] width 0 height 8
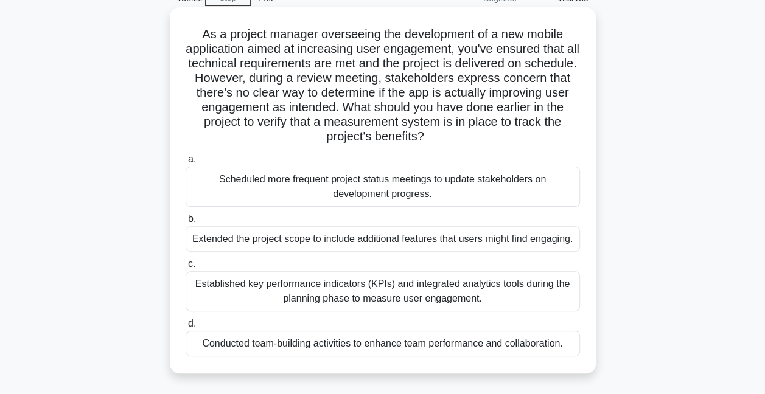
click at [467, 300] on div "Established key performance indicators (KPIs) and integrated analytics tools du…" at bounding box center [383, 291] width 394 height 40
click at [186, 268] on input "c. Established key performance indicators (KPIs) and integrated analytics tools…" at bounding box center [186, 264] width 0 height 8
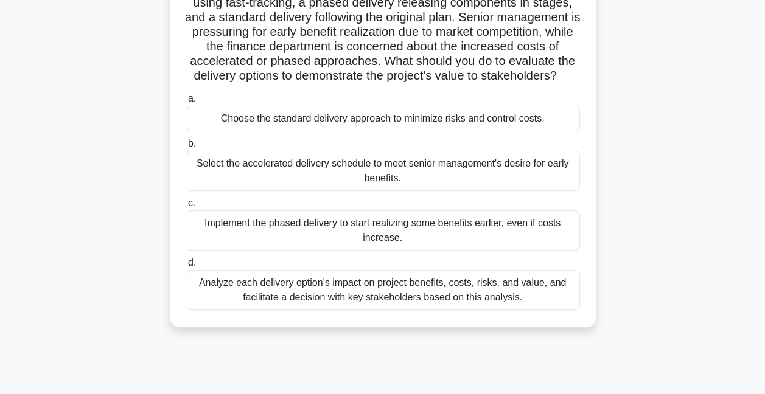
click at [429, 307] on div "Analyze each delivery option's impact on project benefits, costs, risks, and va…" at bounding box center [383, 290] width 394 height 40
click at [186, 267] on input "d. Analyze each delivery option's impact on project benefits, costs, risks, and…" at bounding box center [186, 263] width 0 height 8
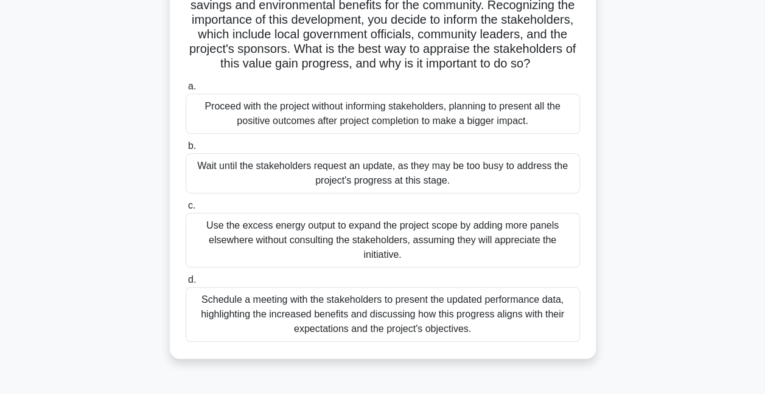
scroll to position [182, 0]
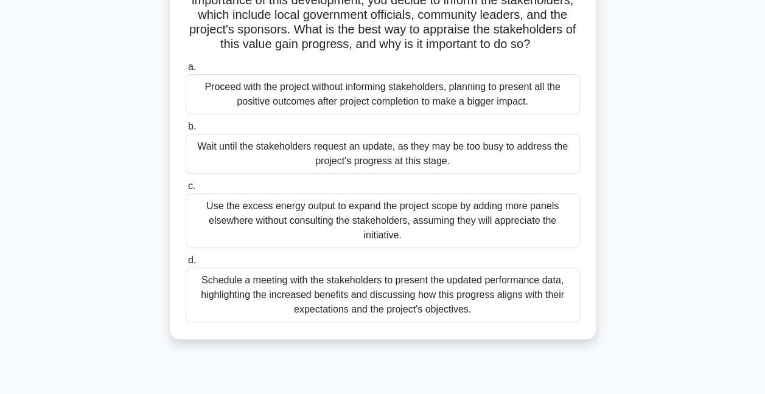
click at [366, 319] on div "Schedule a meeting with the stakeholders to present the updated performance dat…" at bounding box center [383, 295] width 394 height 55
click at [186, 265] on input "d. Schedule a meeting with the stakeholders to present the updated performance …" at bounding box center [186, 261] width 0 height 8
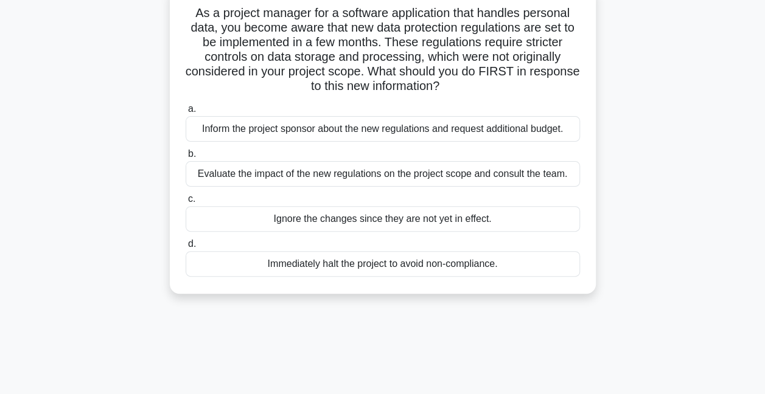
scroll to position [0, 0]
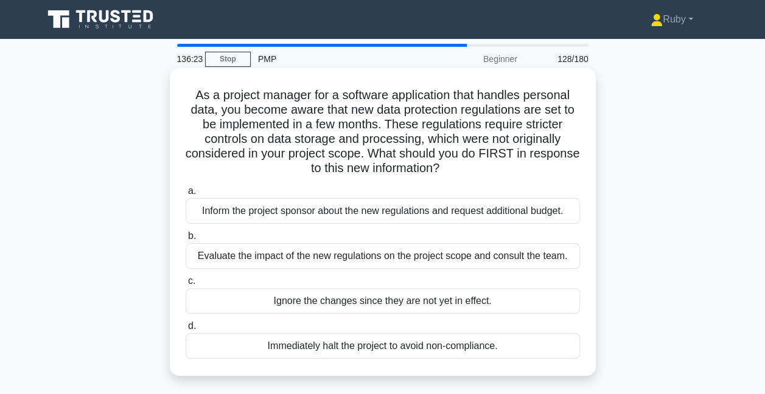
click at [342, 257] on div "Evaluate the impact of the new regulations on the project scope and consult the…" at bounding box center [383, 256] width 394 height 26
click at [186, 240] on input "b. Evaluate the impact of the new regulations on the project scope and consult …" at bounding box center [186, 236] width 0 height 8
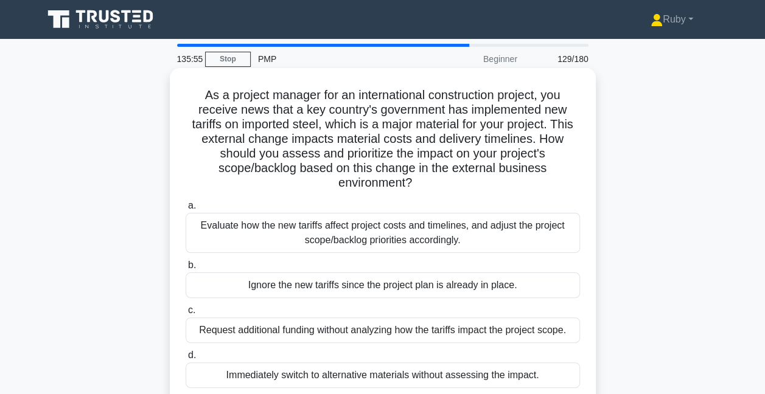
click at [350, 240] on div "Evaluate how the new tariffs affect project costs and timelines, and adjust the…" at bounding box center [383, 233] width 394 height 40
click at [186, 210] on input "a. Evaluate how the new tariffs affect project costs and timelines, and adjust …" at bounding box center [186, 206] width 0 height 8
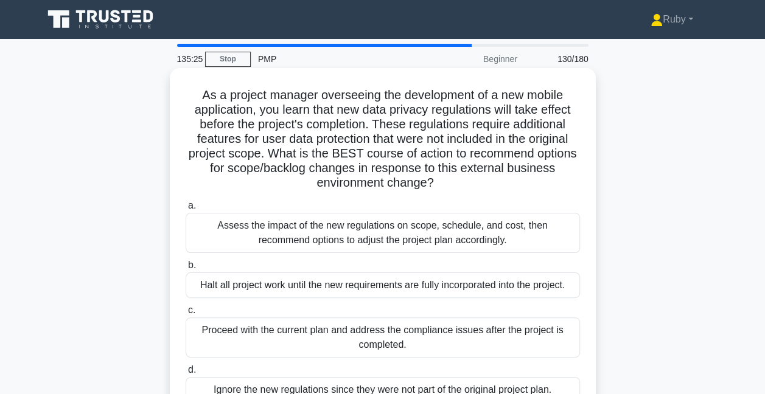
click at [342, 232] on div "Assess the impact of the new regulations on scope, schedule, and cost, then rec…" at bounding box center [383, 233] width 394 height 40
click at [186, 210] on input "a. Assess the impact of the new regulations on scope, schedule, and cost, then …" at bounding box center [186, 206] width 0 height 8
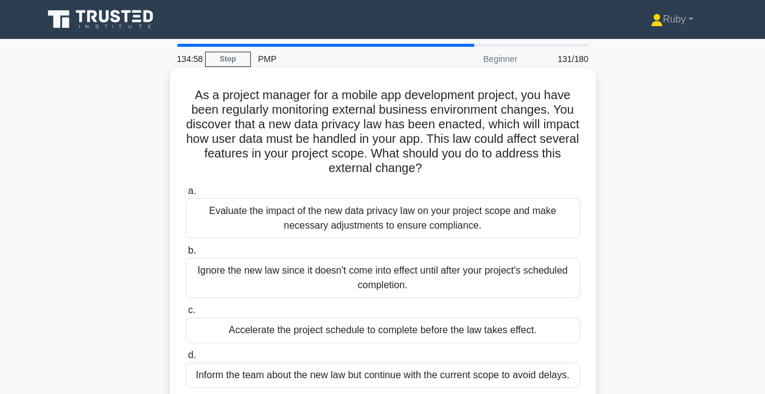
click at [339, 220] on div "Evaluate the impact of the new data privacy law on your project scope and make …" at bounding box center [383, 218] width 394 height 40
click at [186, 195] on input "a. Evaluate the impact of the new data privacy law on your project scope and ma…" at bounding box center [186, 191] width 0 height 8
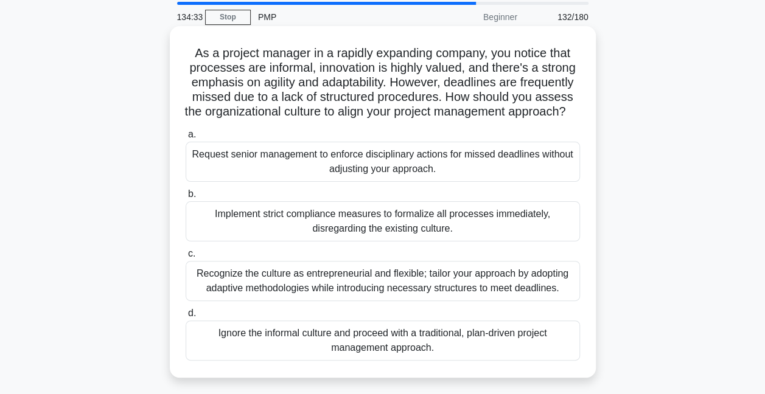
scroll to position [61, 0]
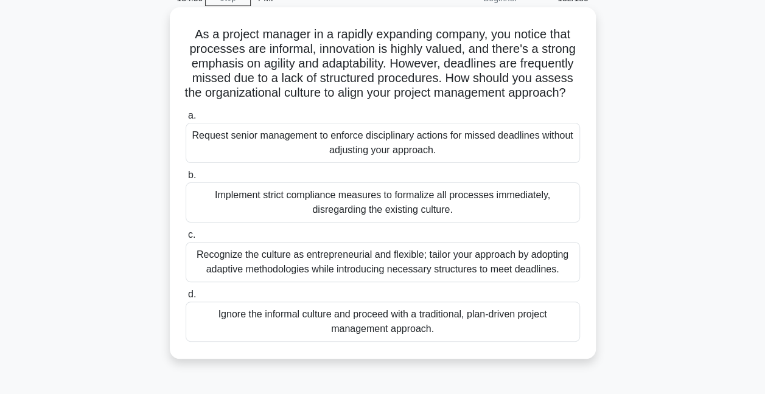
click at [338, 277] on div "Recognize the culture as entrepreneurial and flexible; tailor your approach by …" at bounding box center [383, 262] width 394 height 40
click at [186, 239] on input "c. Recognize the culture as entrepreneurial and flexible; tailor your approach …" at bounding box center [186, 235] width 0 height 8
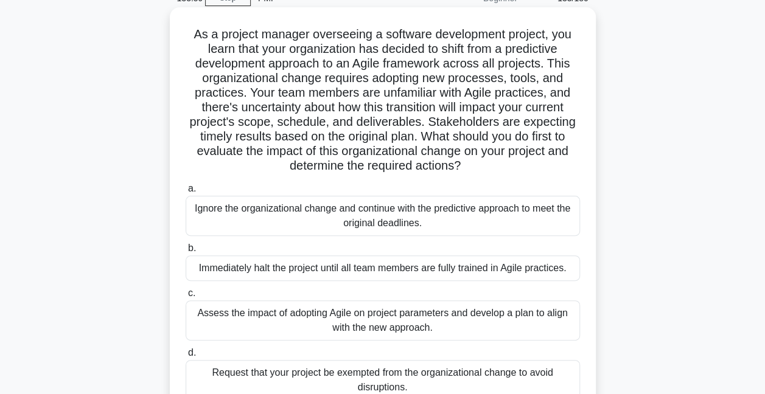
click at [329, 318] on div "Assess the impact of adopting Agile on project parameters and develop a plan to…" at bounding box center [383, 320] width 394 height 40
click at [186, 297] on input "c. Assess the impact of adopting Agile on project parameters and develop a plan…" at bounding box center [186, 294] width 0 height 8
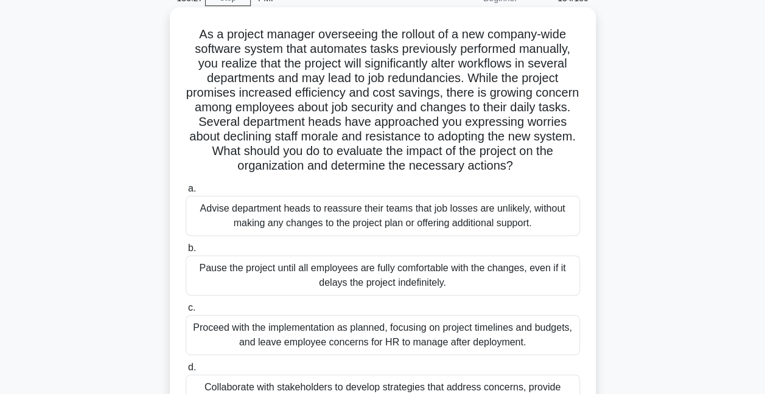
scroll to position [122, 0]
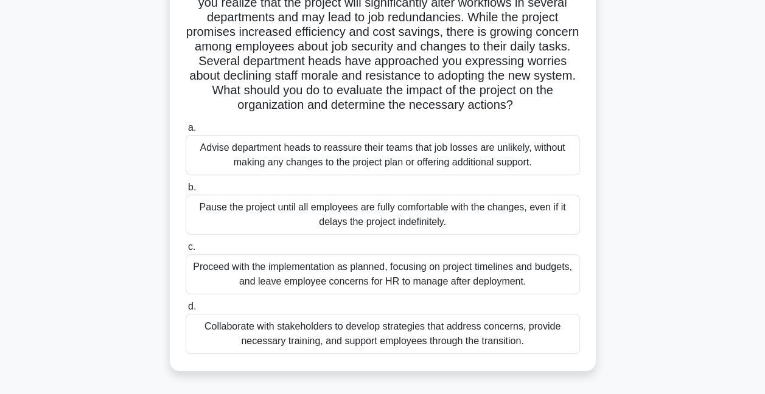
click at [338, 337] on div "Collaborate with stakeholders to develop strategies that address concerns, prov…" at bounding box center [383, 334] width 394 height 40
click at [186, 311] on input "d. Collaborate with stakeholders to develop strategies that address concerns, p…" at bounding box center [186, 307] width 0 height 8
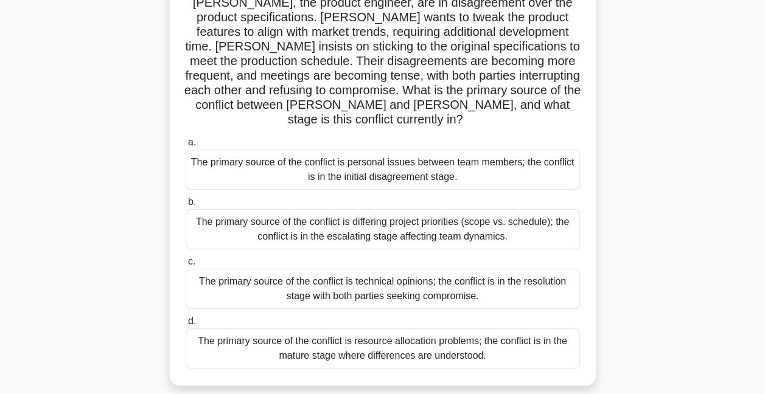
click at [366, 217] on div "The primary source of the conflict is differing project priorities (scope vs. s…" at bounding box center [383, 229] width 394 height 40
click at [186, 206] on input "b. The primary source of the conflict is differing project priorities (scope vs…" at bounding box center [186, 202] width 0 height 8
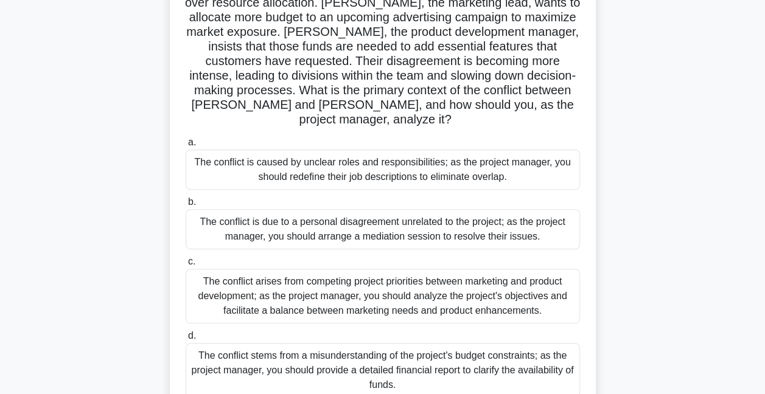
scroll to position [61, 0]
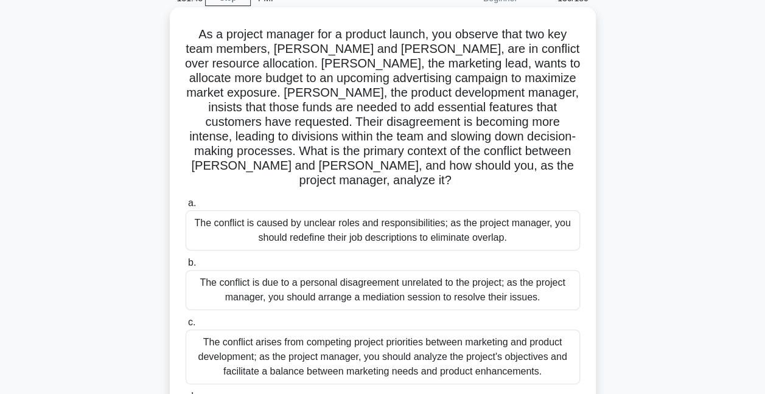
click at [448, 341] on div "The conflict arises from competing project priorities between marketing and pro…" at bounding box center [383, 357] width 394 height 55
click at [186, 327] on input "c. The conflict arises from competing project priorities between marketing and …" at bounding box center [186, 323] width 0 height 8
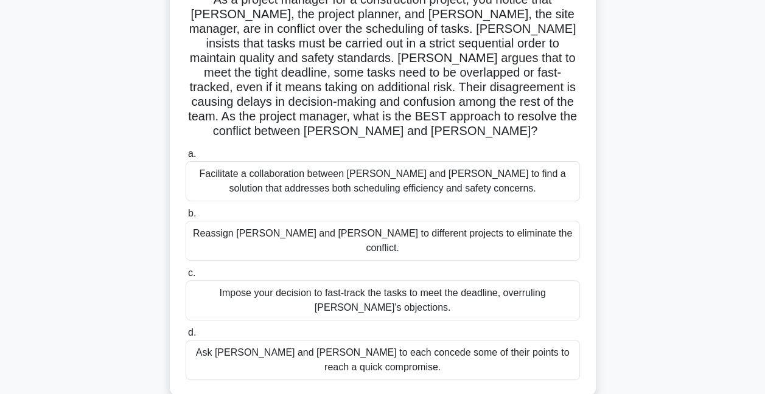
scroll to position [122, 0]
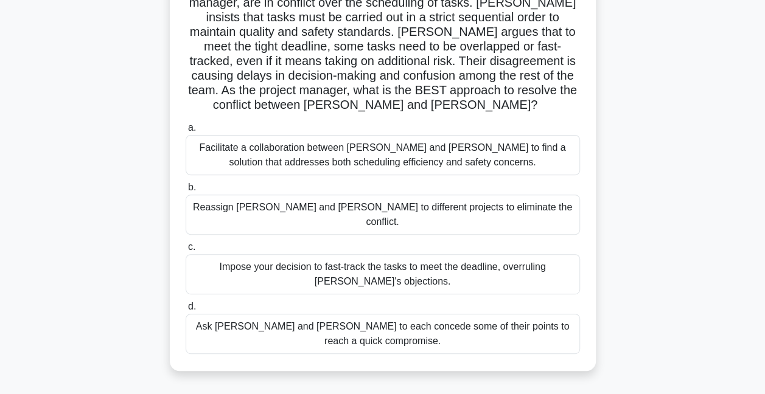
click at [438, 141] on div "Facilitate a collaboration between Karen and Dave to find a solution that addre…" at bounding box center [383, 155] width 394 height 40
click at [186, 132] on input "a. Facilitate a collaboration between Karen and Dave to find a solution that ad…" at bounding box center [186, 128] width 0 height 8
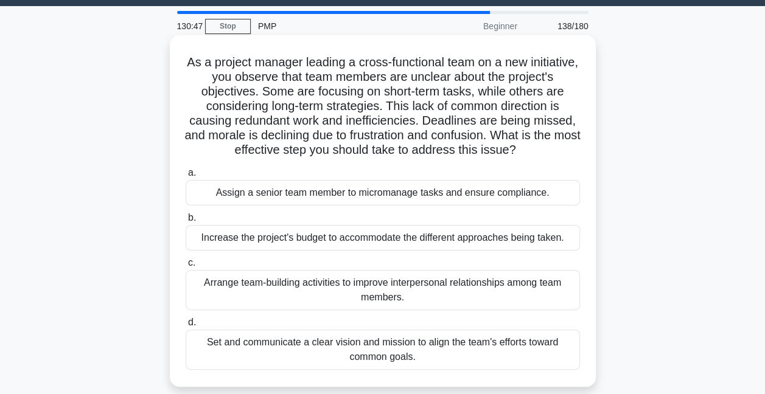
scroll to position [61, 0]
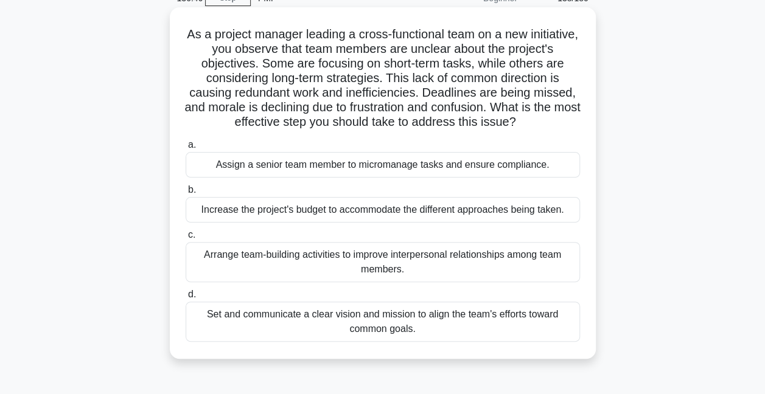
click at [379, 342] on div "Set and communicate a clear vision and mission to align the team's efforts towa…" at bounding box center [383, 322] width 394 height 40
click at [186, 299] on input "d. Set and communicate a clear vision and mission to align the team's efforts t…" at bounding box center [186, 295] width 0 height 8
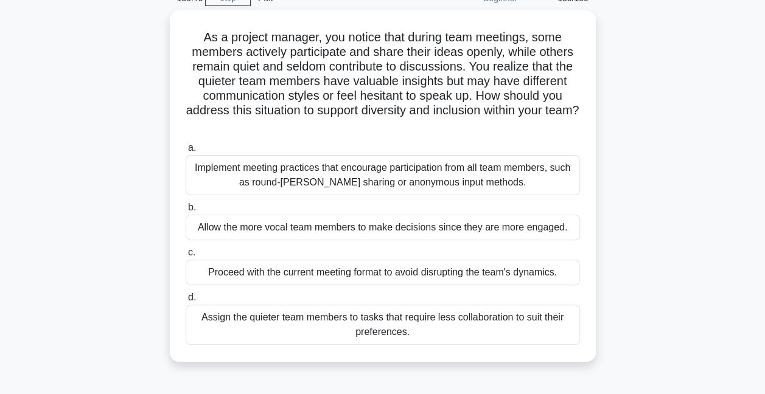
scroll to position [0, 0]
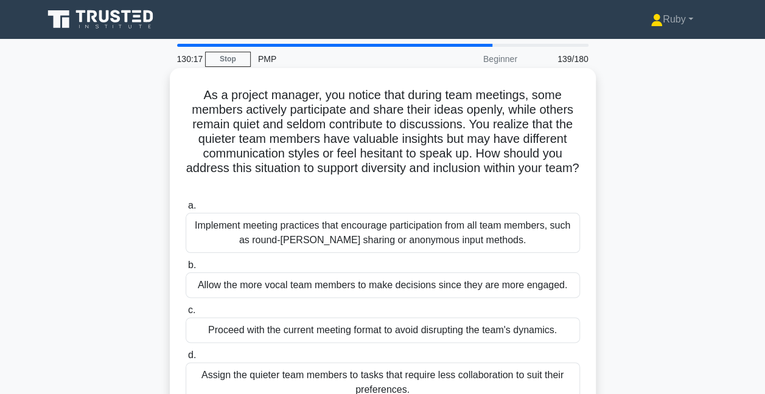
click at [458, 237] on div "Implement meeting practices that encourage participation from all team members,…" at bounding box center [383, 233] width 394 height 40
click at [186, 210] on input "a. Implement meeting practices that encourage participation from all team membe…" at bounding box center [186, 206] width 0 height 8
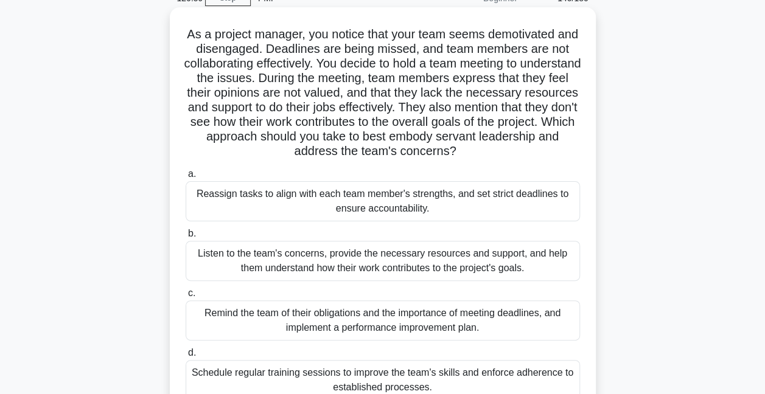
scroll to position [122, 0]
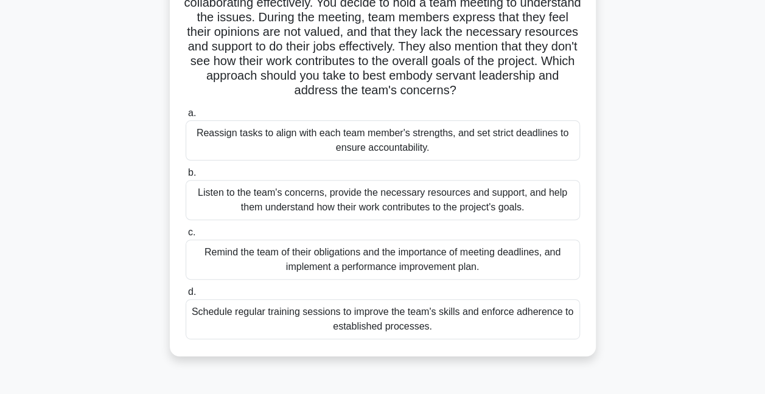
click at [448, 209] on div "Listen to the team's concerns, provide the necessary resources and support, and…" at bounding box center [383, 200] width 394 height 40
click at [186, 177] on input "b. Listen to the team's concerns, provide the necessary resources and support, …" at bounding box center [186, 173] width 0 height 8
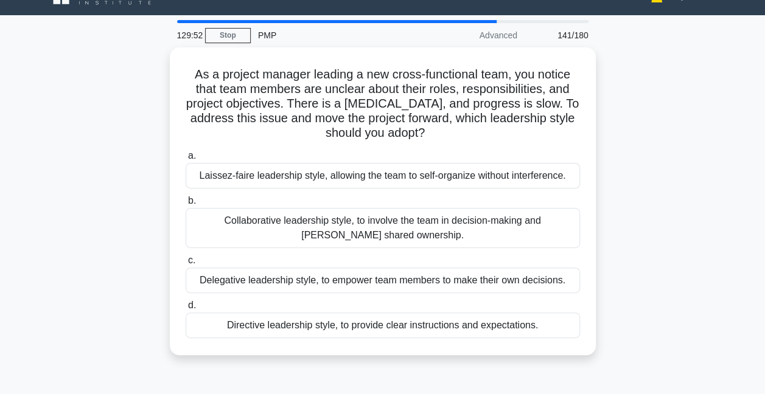
scroll to position [0, 0]
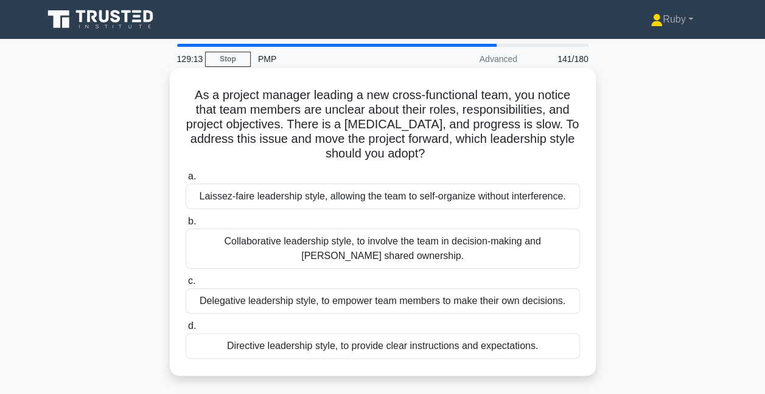
click at [377, 350] on div "Directive leadership style, to provide clear instructions and expectations." at bounding box center [383, 346] width 394 height 26
click at [186, 330] on input "d. Directive leadership style, to provide clear instructions and expectations." at bounding box center [186, 326] width 0 height 8
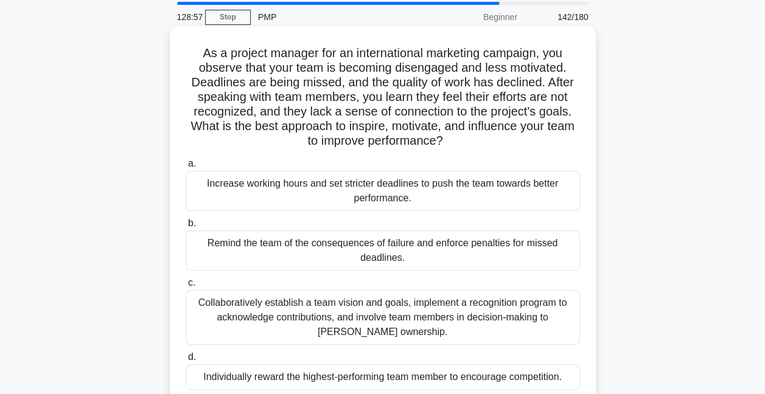
scroll to position [61, 0]
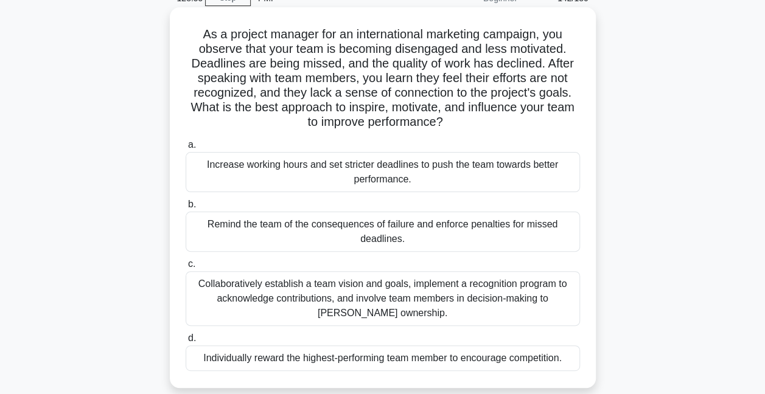
click at [335, 301] on div "Collaboratively establish a team vision and goals, implement a recognition prog…" at bounding box center [383, 298] width 394 height 55
click at [186, 268] on input "c. Collaboratively establish a team vision and goals, implement a recognition p…" at bounding box center [186, 264] width 0 height 8
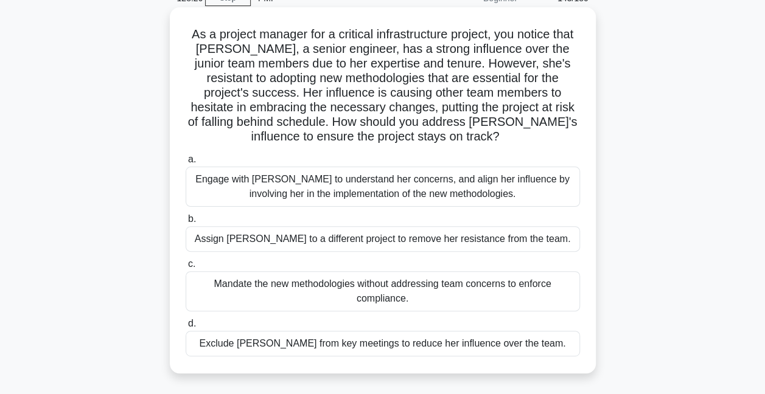
click at [509, 191] on div "Engage with Emily to understand her concerns, and align her influence by involv…" at bounding box center [383, 187] width 394 height 40
click at [186, 164] on input "a. Engage with Emily to understand her concerns, and align her influence by inv…" at bounding box center [186, 160] width 0 height 8
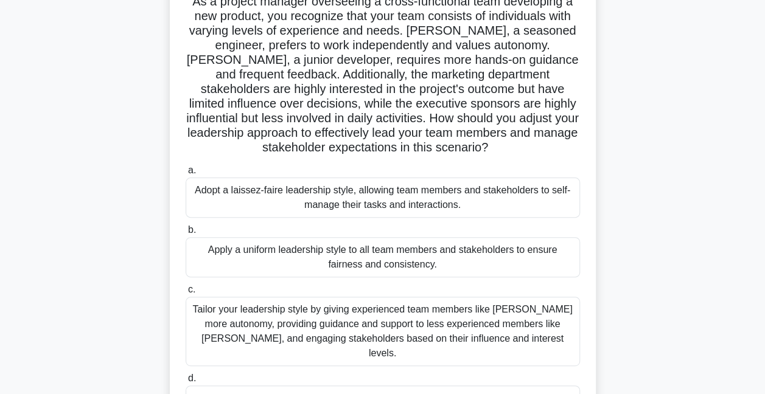
scroll to position [122, 0]
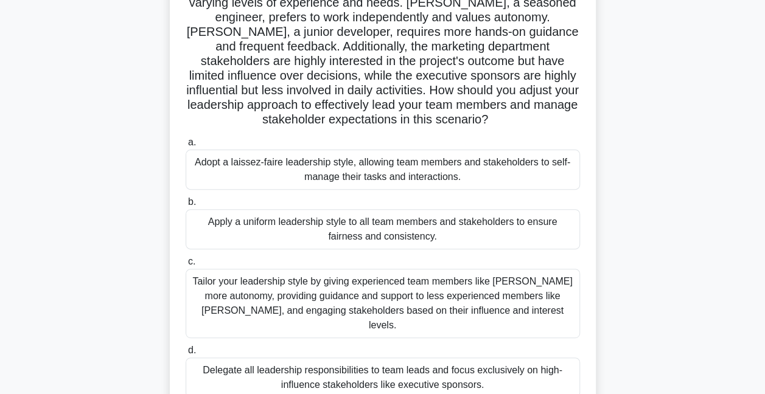
click at [466, 302] on div "Tailor your leadership style by giving experienced team members like Emma more …" at bounding box center [383, 303] width 394 height 69
click at [186, 266] on input "c. Tailor your leadership style by giving experienced team members like Emma mo…" at bounding box center [186, 262] width 0 height 8
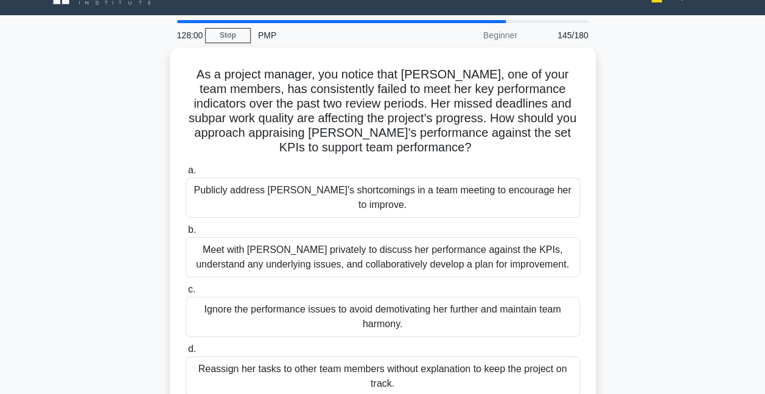
scroll to position [0, 0]
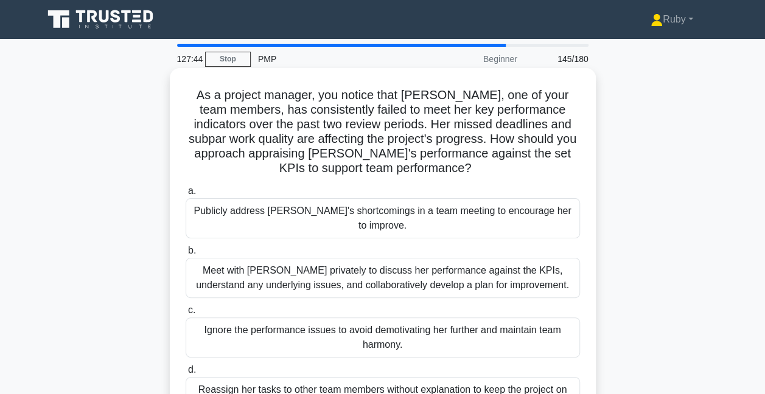
click at [440, 269] on div "Meet with Karen privately to discuss her performance against the KPIs, understa…" at bounding box center [383, 278] width 394 height 40
click at [186, 255] on input "b. Meet with Karen privately to discuss her performance against the KPIs, under…" at bounding box center [186, 251] width 0 height 8
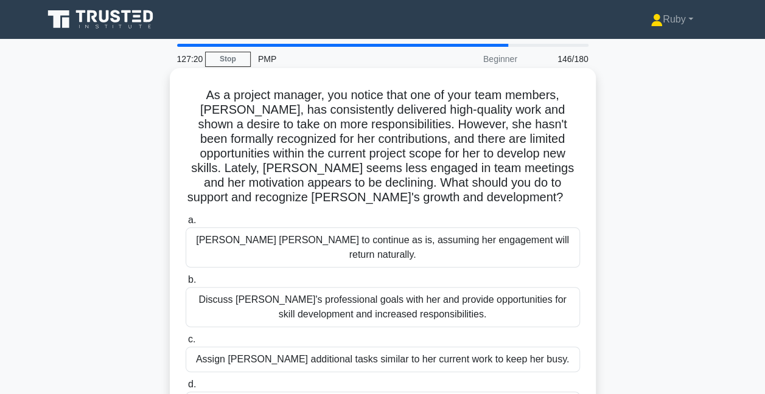
click at [440, 300] on div "Discuss Emily's professional goals with her and provide opportunities for skill…" at bounding box center [383, 307] width 394 height 40
click at [186, 284] on input "b. Discuss Emily's professional goals with her and provide opportunities for sk…" at bounding box center [186, 280] width 0 height 8
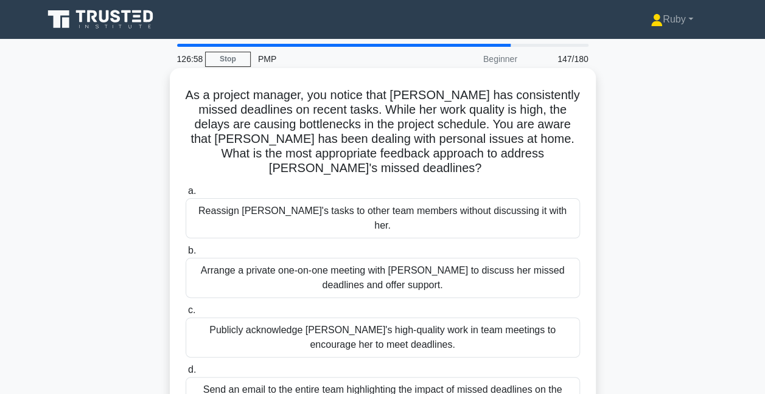
click at [377, 258] on div "Arrange a private one-on-one meeting with Emily to discuss her missed deadlines…" at bounding box center [383, 278] width 394 height 40
click at [186, 254] on input "b. Arrange a private one-on-one meeting with Emily to discuss her missed deadli…" at bounding box center [186, 251] width 0 height 8
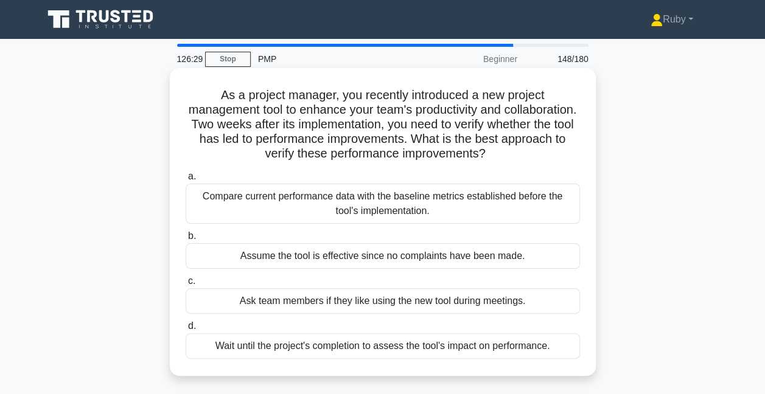
click at [356, 203] on div "Compare current performance data with the baseline metrics established before t…" at bounding box center [383, 204] width 394 height 40
click at [186, 181] on input "a. Compare current performance data with the baseline metrics established befor…" at bounding box center [186, 177] width 0 height 8
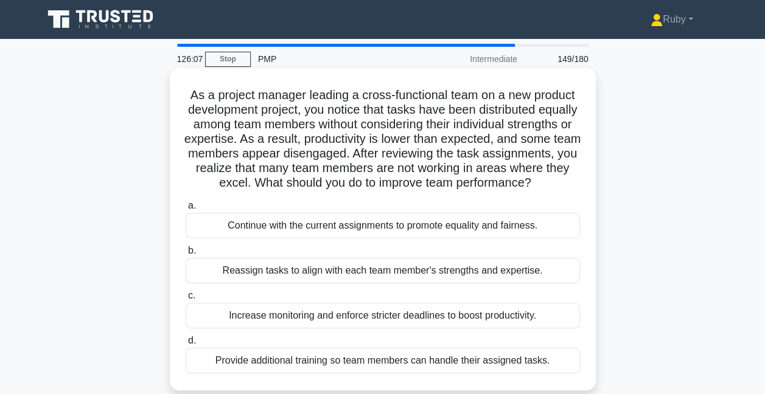
click at [308, 282] on div "Reassign tasks to align with each team member's strengths and expertise." at bounding box center [383, 271] width 394 height 26
click at [186, 255] on input "b. Reassign tasks to align with each team member's strengths and expertise." at bounding box center [186, 251] width 0 height 8
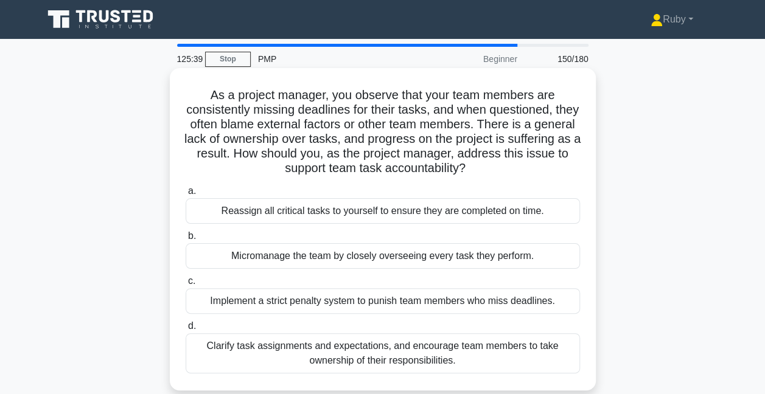
click at [321, 348] on div "Clarify task assignments and expectations, and encourage team members to take o…" at bounding box center [383, 353] width 394 height 40
click at [186, 330] on input "d. Clarify task assignments and expectations, and encourage team members to tak…" at bounding box center [186, 326] width 0 height 8
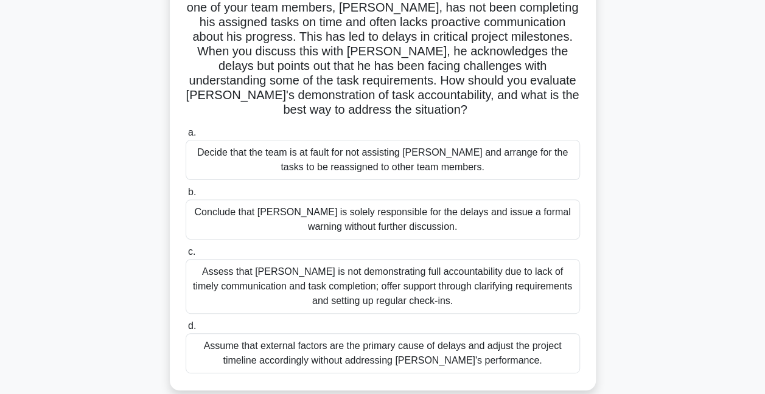
scroll to position [122, 0]
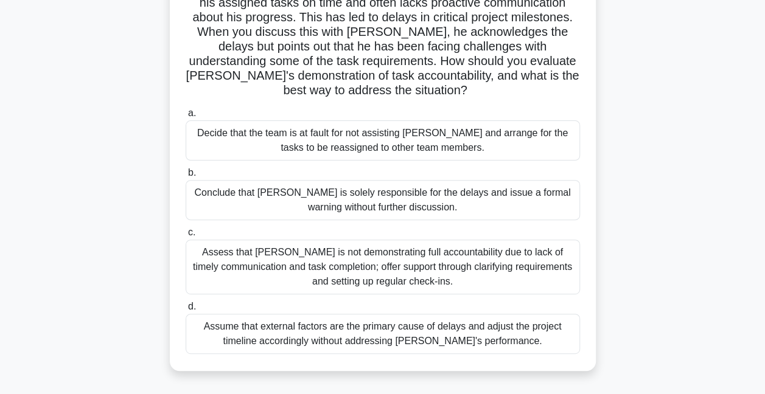
click at [332, 249] on div "Assess that Alex is not demonstrating full accountability due to lack of timely…" at bounding box center [383, 267] width 394 height 55
drag, startPoint x: 332, startPoint y: 249, endPoint x: 217, endPoint y: 255, distance: 115.7
click at [217, 255] on div "Assess that Alex is not demonstrating full accountability due to lack of timely…" at bounding box center [383, 267] width 394 height 55
click at [186, 237] on input "c. Assess that Alex is not demonstrating full accountability due to lack of tim…" at bounding box center [186, 233] width 0 height 8
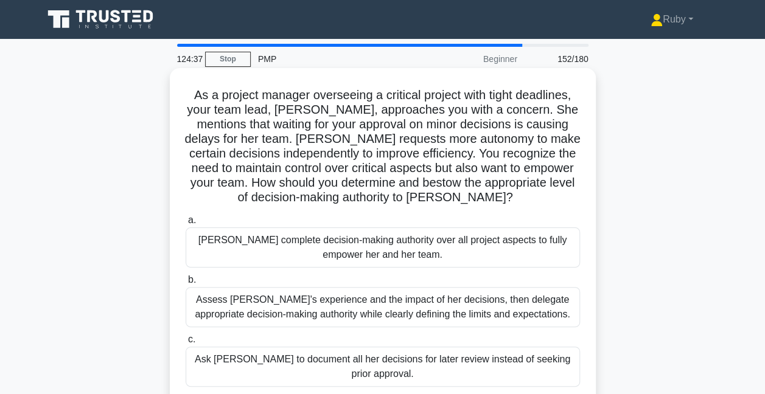
scroll to position [61, 0]
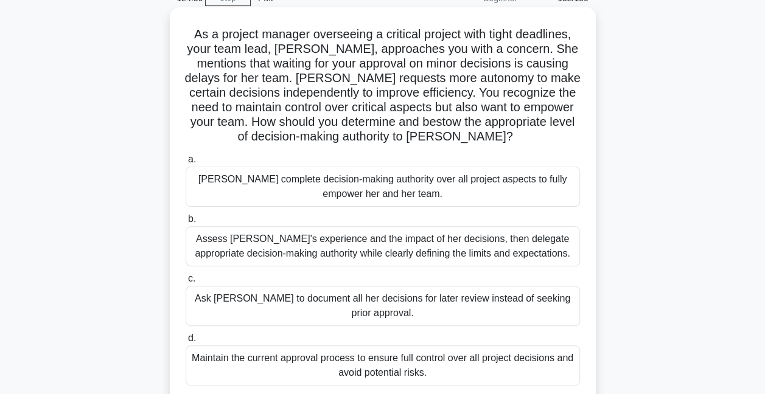
click at [243, 244] on div "Assess Emily's experience and the impact of her decisions, then delegate approp…" at bounding box center [383, 246] width 394 height 40
click at [186, 223] on input "b. Assess Emily's experience and the impact of her decisions, then delegate app…" at bounding box center [186, 219] width 0 height 8
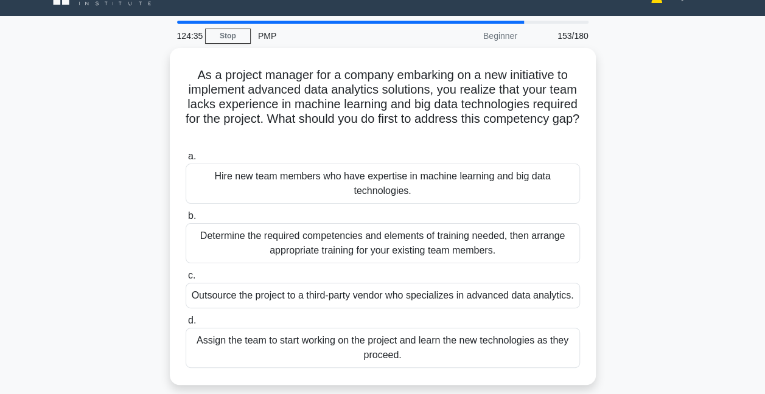
scroll to position [0, 0]
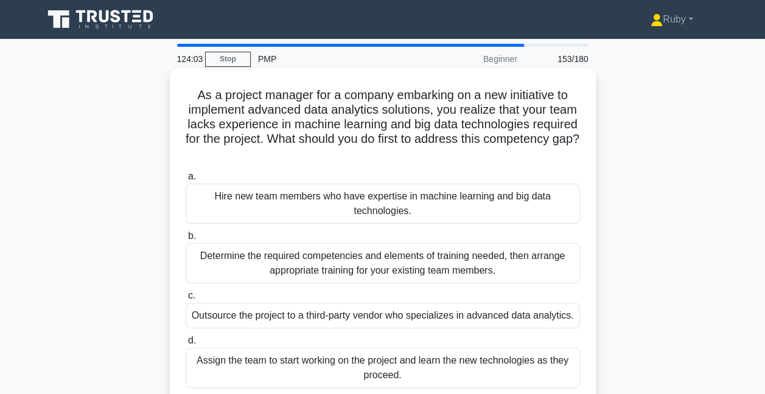
click at [305, 269] on div "Determine the required competencies and elements of training needed, then arran…" at bounding box center [383, 263] width 394 height 40
click at [186, 240] on input "b. Determine the required competencies and elements of training needed, then ar…" at bounding box center [186, 236] width 0 height 8
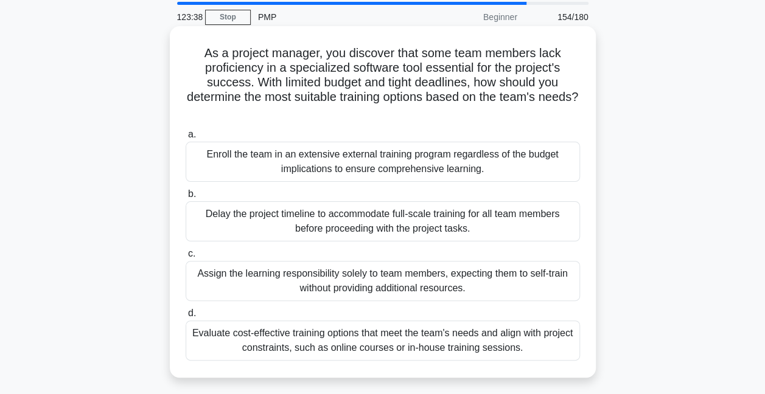
scroll to position [61, 0]
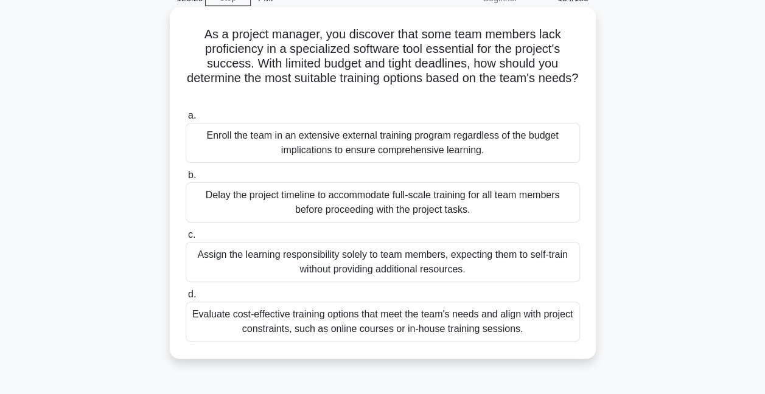
click at [345, 321] on div "Evaluate cost-effective training options that meet the team's needs and align w…" at bounding box center [383, 322] width 394 height 40
click at [186, 299] on input "d. Evaluate cost-effective training options that meet the team's needs and alig…" at bounding box center [186, 295] width 0 height 8
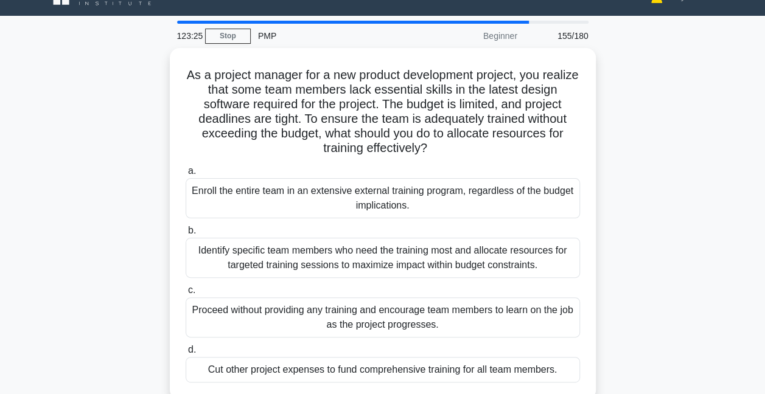
scroll to position [0, 0]
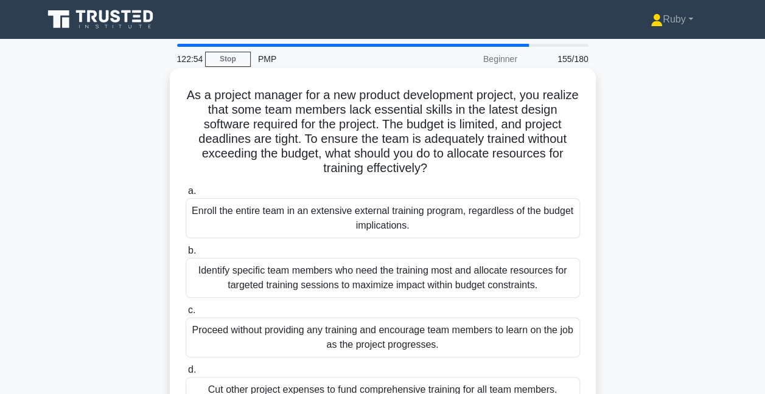
click at [325, 282] on div "Identify specific team members who need the training most and allocate resource…" at bounding box center [383, 278] width 394 height 40
click at [186, 255] on input "b. Identify specific team members who need the training most and allocate resou…" at bounding box center [186, 251] width 0 height 8
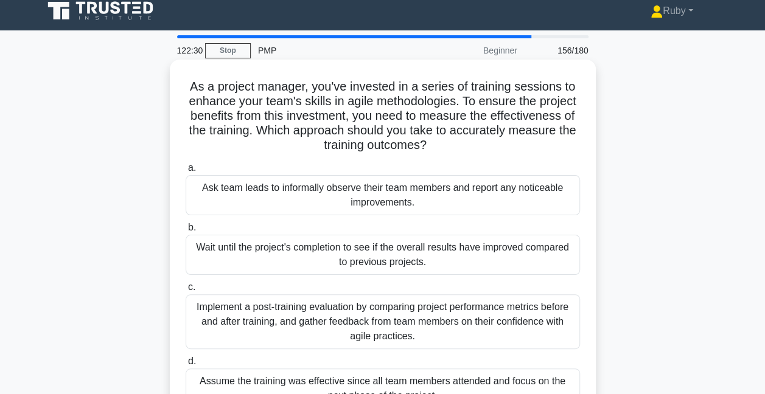
scroll to position [61, 0]
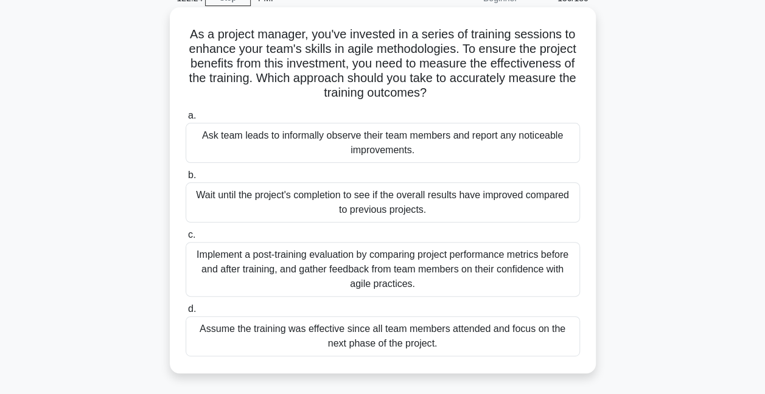
click at [328, 284] on div "Implement a post-training evaluation by comparing project performance metrics b…" at bounding box center [383, 269] width 394 height 55
click at [186, 239] on input "c. Implement a post-training evaluation by comparing project performance metric…" at bounding box center [186, 235] width 0 height 8
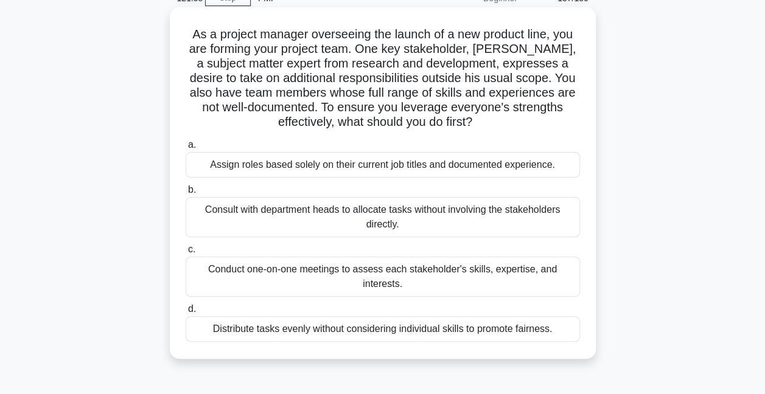
click at [228, 277] on div "Conduct one-on-one meetings to assess each stakeholder's skills, expertise, and…" at bounding box center [383, 277] width 394 height 40
click at [186, 254] on input "c. Conduct one-on-one meetings to assess each stakeholder's skills, expertise, …" at bounding box center [186, 250] width 0 height 8
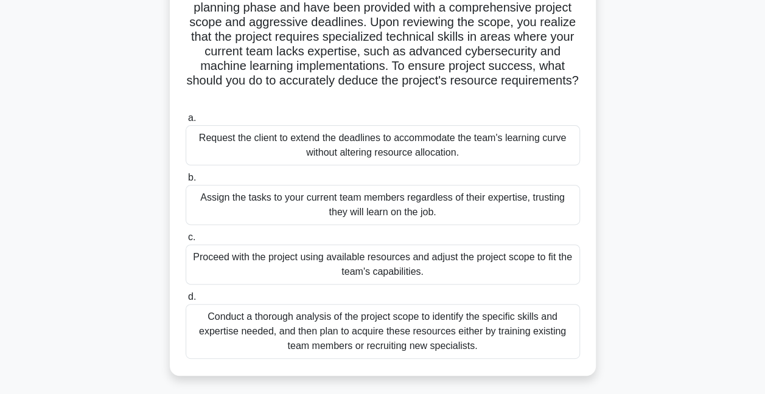
scroll to position [122, 0]
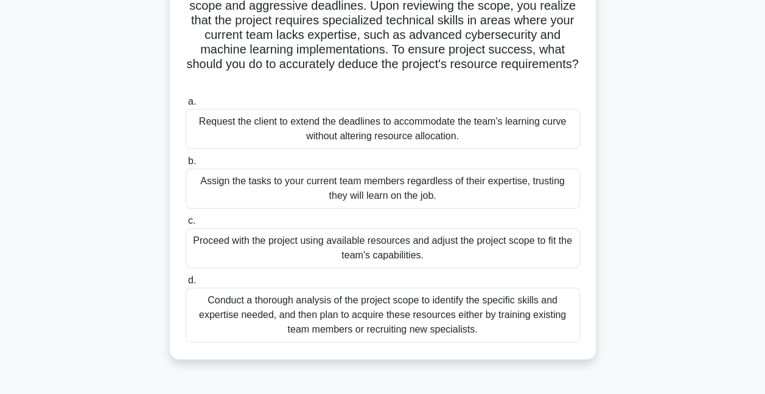
click at [436, 310] on div "Conduct a thorough analysis of the project scope to identify the specific skill…" at bounding box center [383, 315] width 394 height 55
click at [186, 285] on input "d. Conduct a thorough analysis of the project scope to identify the specific sk…" at bounding box center [186, 281] width 0 height 8
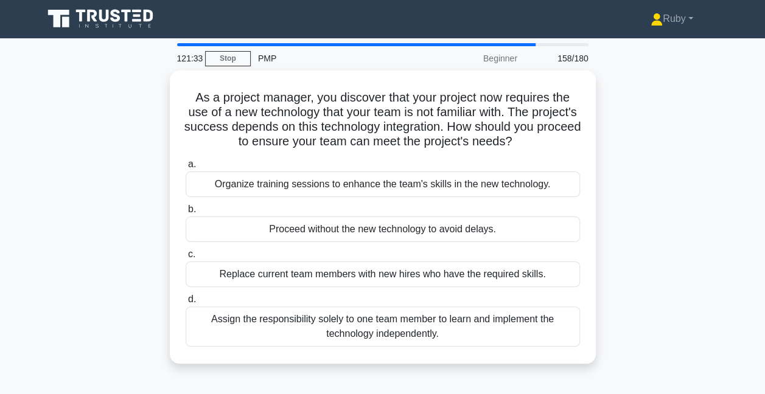
scroll to position [0, 0]
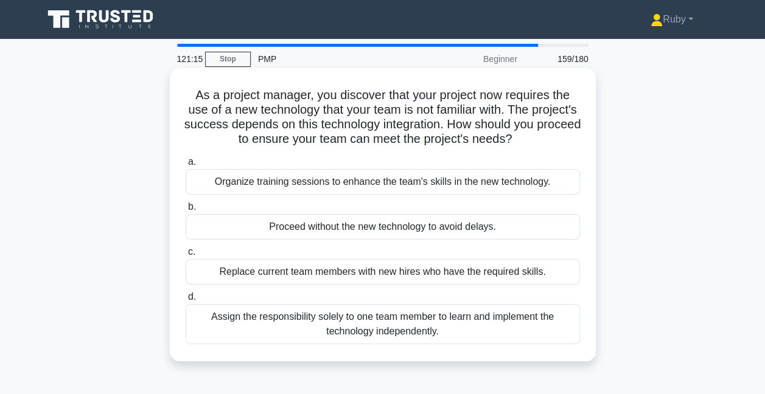
click at [283, 186] on div "Organize training sessions to enhance the team's skills in the new technology." at bounding box center [383, 182] width 394 height 26
click at [186, 166] on input "a. Organize training sessions to enhance the team's skills in the new technolog…" at bounding box center [186, 162] width 0 height 8
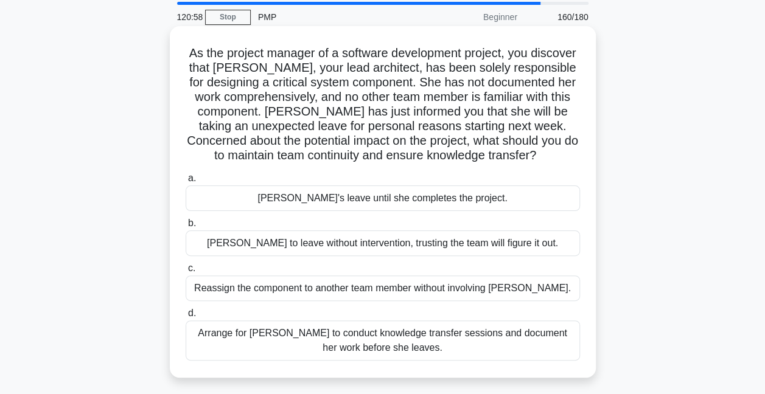
scroll to position [61, 0]
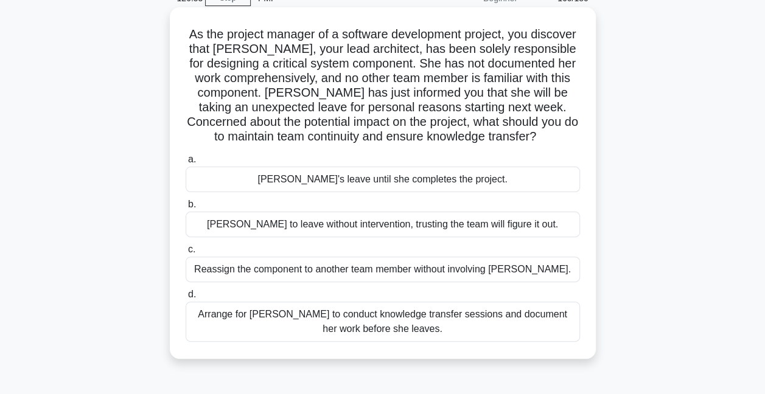
click at [361, 326] on div "Arrange for Maria to conduct knowledge transfer sessions and document her work …" at bounding box center [383, 322] width 394 height 40
click at [186, 299] on input "d. Arrange for Maria to conduct knowledge transfer sessions and document her wo…" at bounding box center [186, 295] width 0 height 8
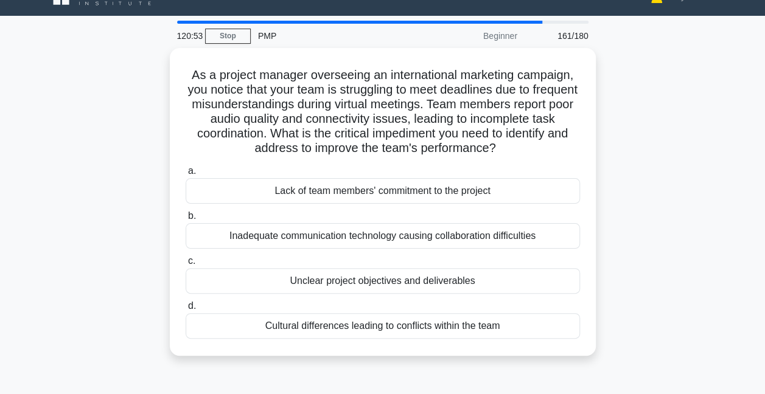
scroll to position [0, 0]
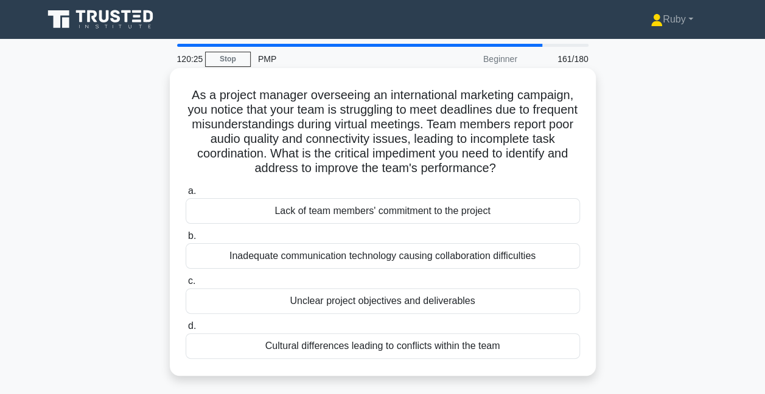
click at [366, 255] on div "Inadequate communication technology causing collaboration difficulties" at bounding box center [383, 256] width 394 height 26
click at [186, 240] on input "b. Inadequate communication technology causing collaboration difficulties" at bounding box center [186, 236] width 0 height 8
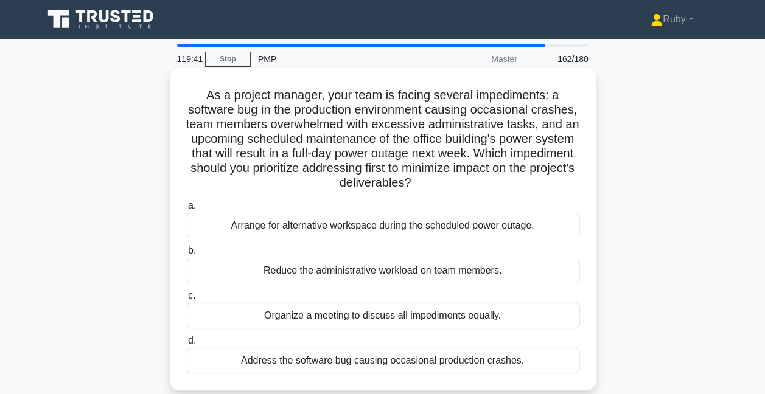
click at [377, 318] on div "Organize a meeting to discuss all impediments equally." at bounding box center [383, 316] width 394 height 26
click at [186, 300] on input "c. Organize a meeting to discuss all impediments equally." at bounding box center [186, 296] width 0 height 8
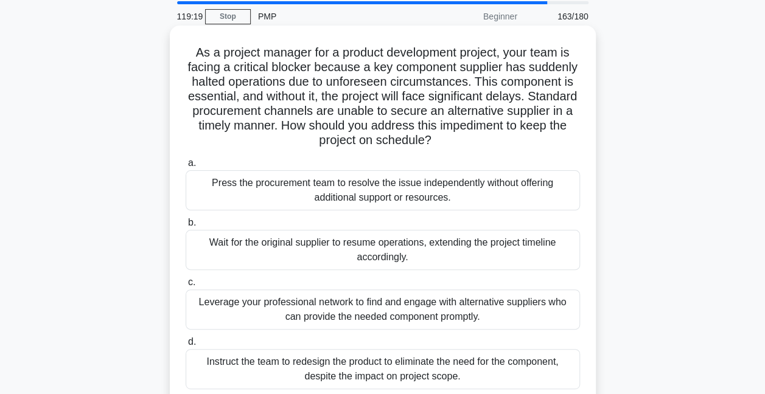
scroll to position [61, 0]
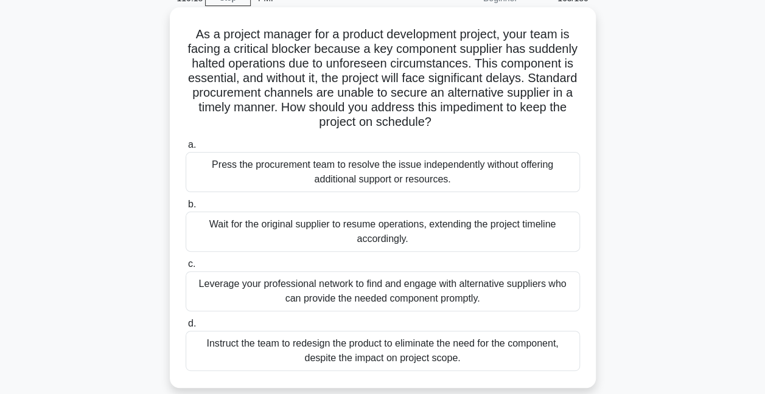
click at [387, 291] on div "Leverage your professional network to find and engage with alternative supplier…" at bounding box center [383, 291] width 394 height 40
click at [186, 268] on input "c. Leverage your professional network to find and engage with alternative suppl…" at bounding box center [186, 264] width 0 height 8
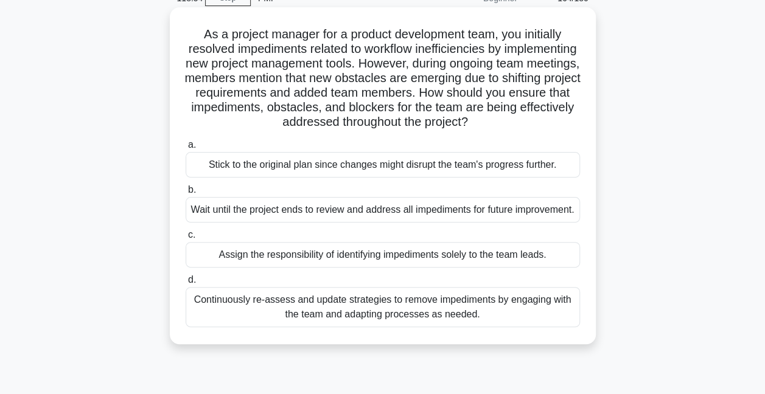
click at [382, 327] on div "Continuously re-assess and update strategies to remove impediments by engaging …" at bounding box center [383, 307] width 394 height 40
click at [186, 284] on input "d. Continuously re-assess and update strategies to remove impediments by engagi…" at bounding box center [186, 280] width 0 height 8
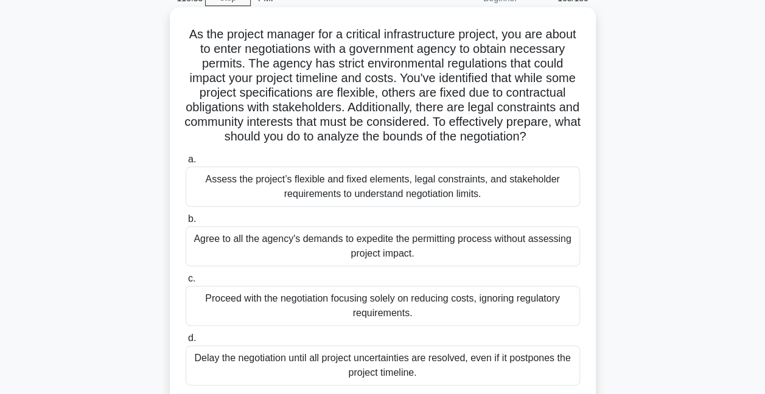
click at [418, 204] on div "Assess the project’s flexible and fixed elements, legal constraints, and stakeh…" at bounding box center [383, 187] width 394 height 40
click at [186, 164] on input "a. Assess the project’s flexible and fixed elements, legal constraints, and sta…" at bounding box center [186, 160] width 0 height 8
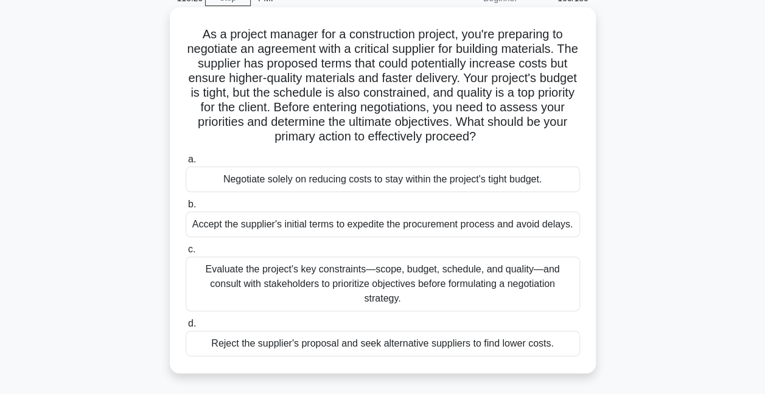
click at [391, 282] on div "Evaluate the project's key constraints—scope, budget, schedule, and quality—and…" at bounding box center [383, 284] width 394 height 55
click at [186, 254] on input "c. Evaluate the project's key constraints—scope, budget, schedule, and quality—…" at bounding box center [186, 250] width 0 height 8
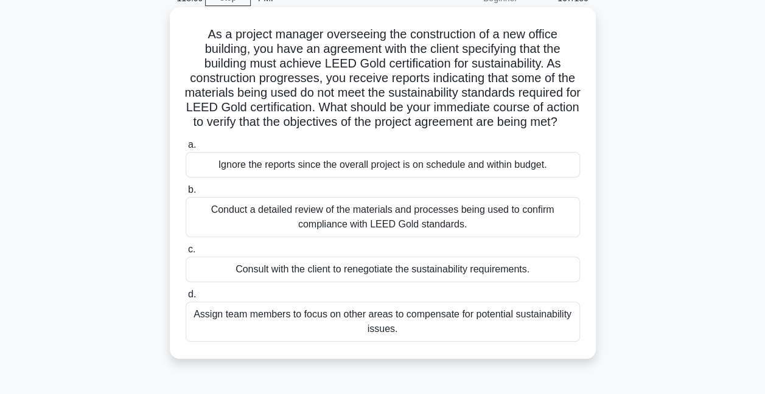
scroll to position [0, 0]
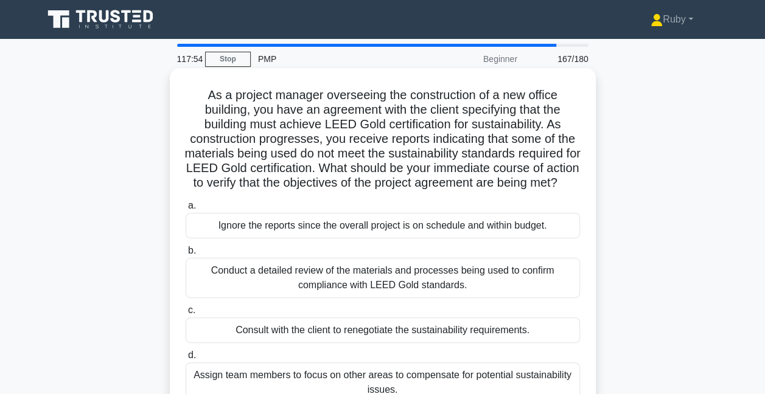
click at [321, 285] on div "Conduct a detailed review of the materials and processes being used to confirm …" at bounding box center [383, 278] width 394 height 40
click at [186, 255] on input "b. Conduct a detailed review of the materials and processes being used to confi…" at bounding box center [186, 251] width 0 height 8
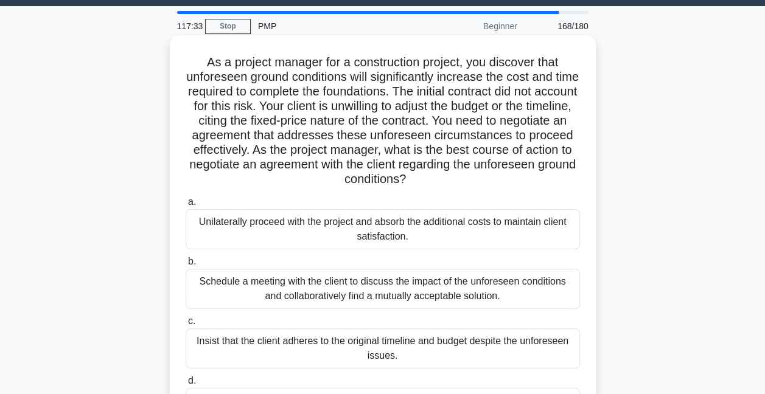
scroll to position [61, 0]
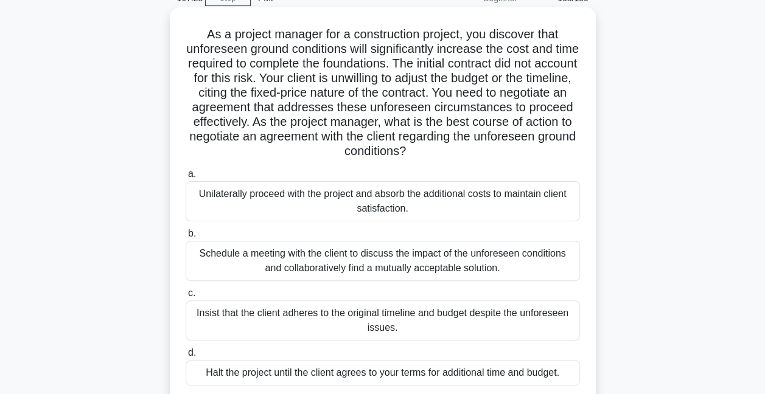
click at [218, 266] on div "Schedule a meeting with the client to discuss the impact of the unforeseen cond…" at bounding box center [383, 261] width 394 height 40
click at [186, 238] on input "b. Schedule a meeting with the client to discuss the impact of the unforeseen c…" at bounding box center [186, 234] width 0 height 8
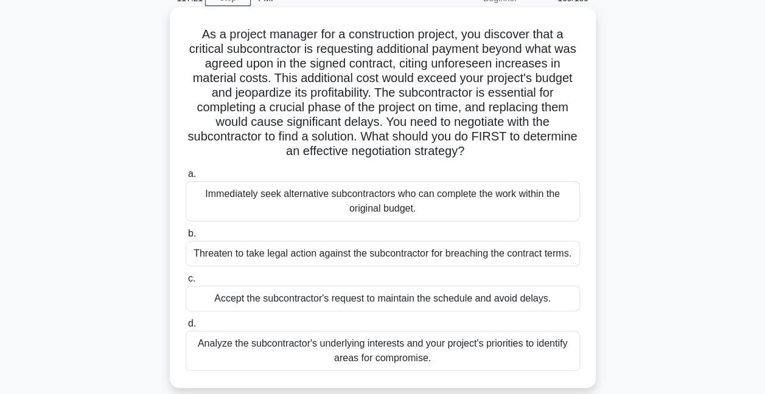
click at [361, 358] on div "Analyze the subcontractor's underlying interests and your project's priorities …" at bounding box center [383, 351] width 394 height 40
click at [186, 328] on input "d. Analyze the subcontractor's underlying interests and your project's prioriti…" at bounding box center [186, 324] width 0 height 8
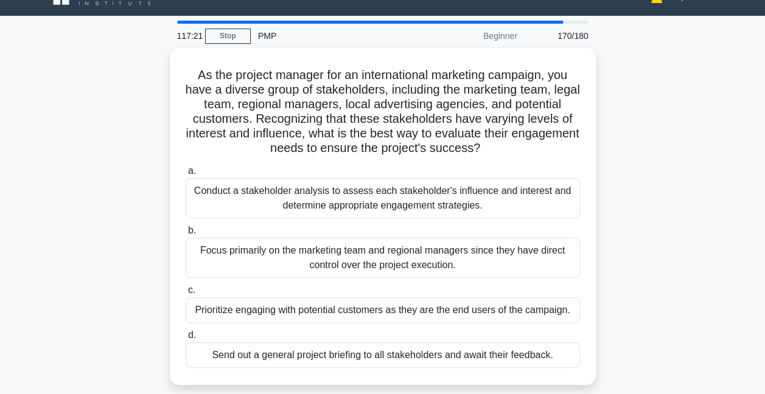
scroll to position [0, 0]
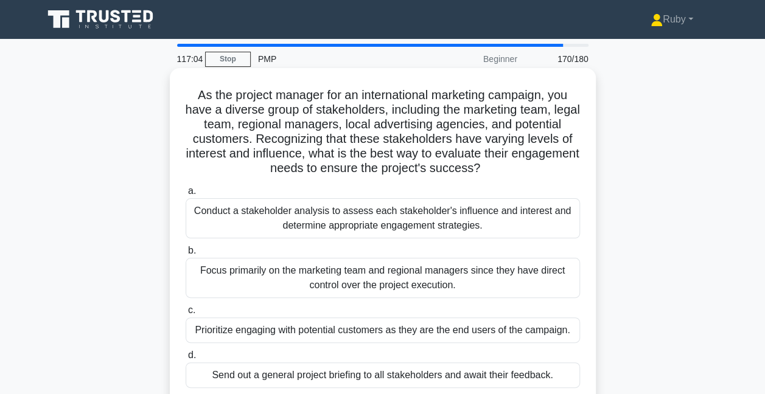
click at [344, 221] on div "Conduct a stakeholder analysis to assess each stakeholder's influence and inter…" at bounding box center [383, 218] width 394 height 40
click at [186, 195] on input "a. Conduct a stakeholder analysis to assess each stakeholder's influence and in…" at bounding box center [186, 191] width 0 height 8
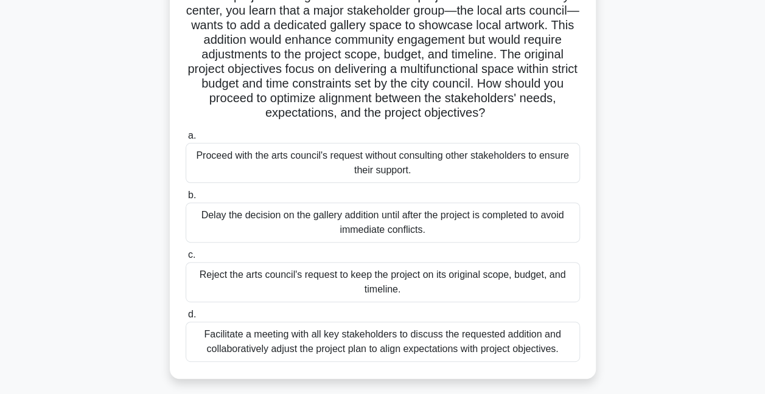
scroll to position [122, 0]
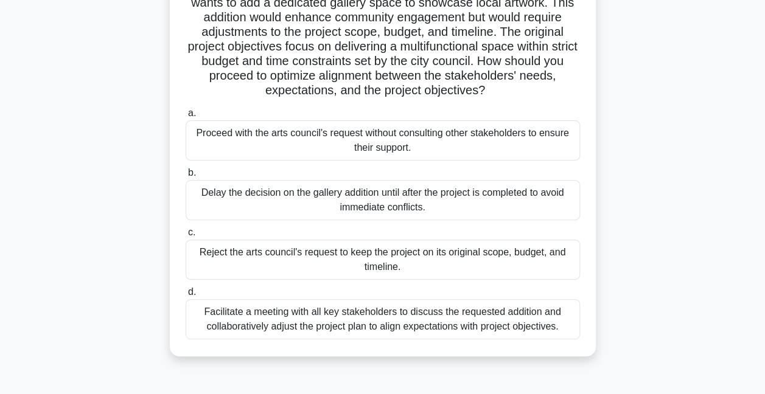
click at [384, 319] on div "Facilitate a meeting with all key stakeholders to discuss the requested additio…" at bounding box center [383, 319] width 394 height 40
click at [186, 296] on input "d. Facilitate a meeting with all key stakeholders to discuss the requested addi…" at bounding box center [186, 292] width 0 height 8
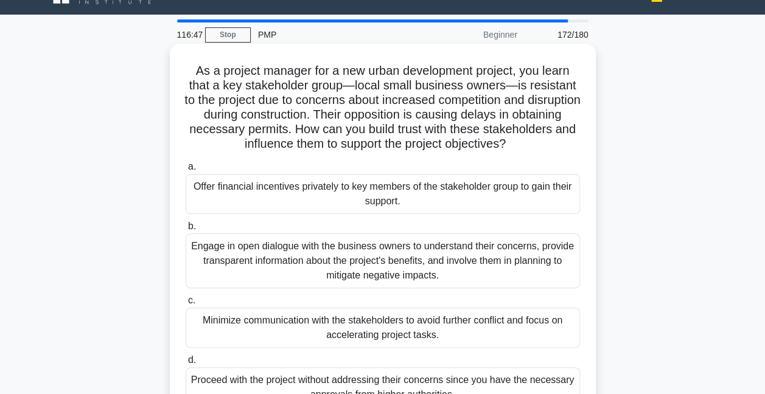
scroll to position [61, 0]
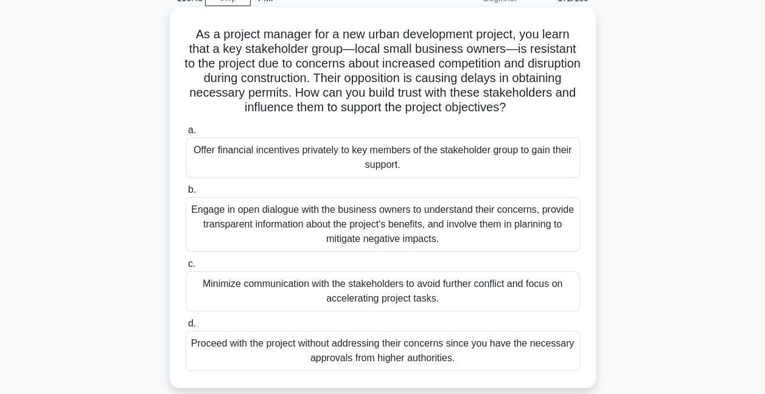
click at [372, 231] on div "Engage in open dialogue with the business owners to understand their concerns, …" at bounding box center [383, 224] width 394 height 55
click at [186, 194] on input "b. Engage in open dialogue with the business owners to understand their concern…" at bounding box center [186, 190] width 0 height 8
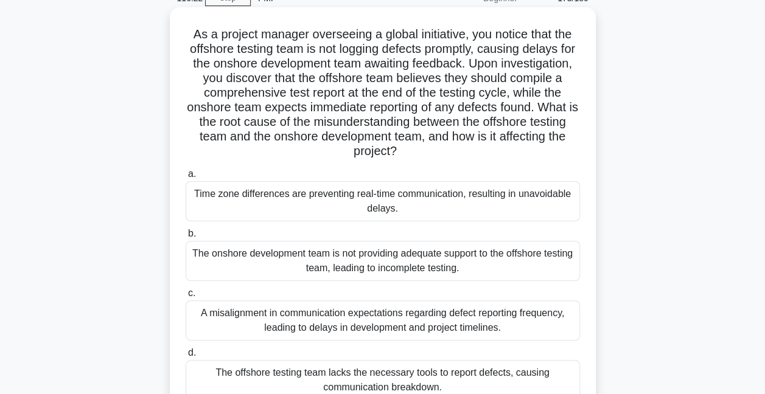
click at [335, 324] on div "A misalignment in communication expectations regarding defect reporting frequen…" at bounding box center [383, 320] width 394 height 40
click at [186, 297] on input "c. A misalignment in communication expectations regarding defect reporting freq…" at bounding box center [186, 294] width 0 height 8
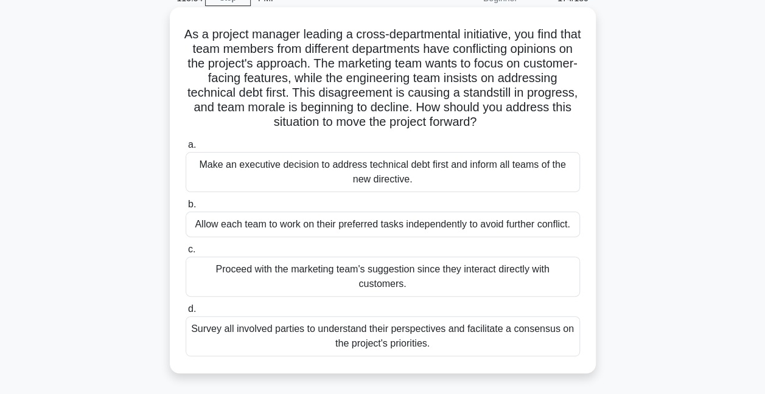
click at [363, 321] on div "Survey all involved parties to understand their perspectives and facilitate a c…" at bounding box center [383, 336] width 394 height 40
click at [186, 313] on input "d. Survey all involved parties to understand their perspectives and facilitate …" at bounding box center [186, 309] width 0 height 8
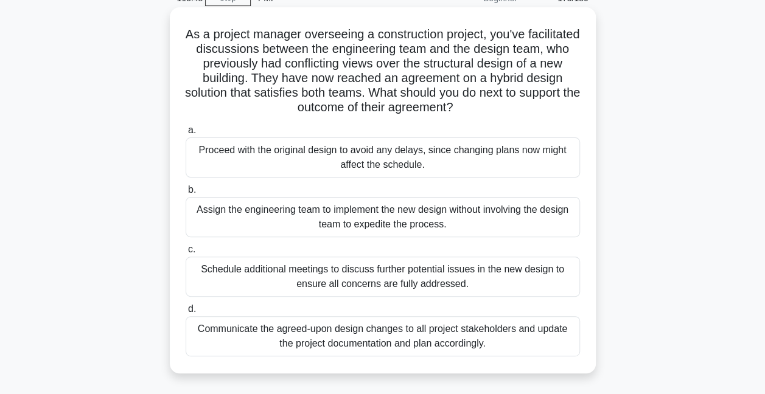
click at [373, 339] on div "Communicate the agreed-upon design changes to all project stakeholders and upda…" at bounding box center [383, 336] width 394 height 40
click at [231, 341] on div "Communicate the agreed-upon design changes to all project stakeholders and upda…" at bounding box center [383, 336] width 394 height 40
click at [186, 313] on input "d. Communicate the agreed-upon design changes to all project stakeholders and u…" at bounding box center [186, 309] width 0 height 8
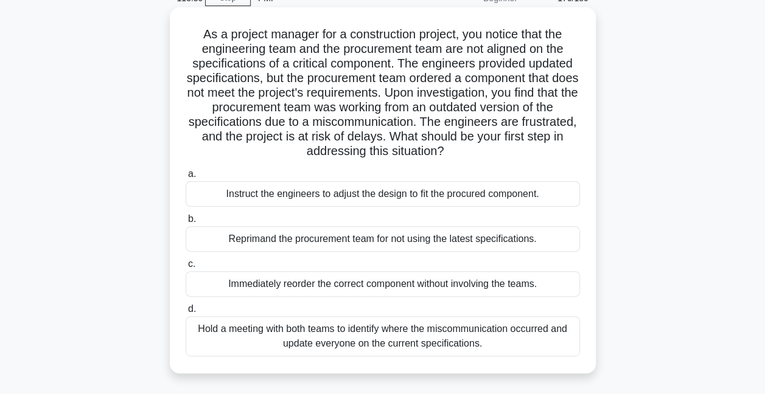
click at [237, 338] on div "Hold a meeting with both teams to identify where the miscommunication occurred …" at bounding box center [383, 336] width 394 height 40
click at [186, 313] on input "d. Hold a meeting with both teams to identify where the miscommunication occurr…" at bounding box center [186, 309] width 0 height 8
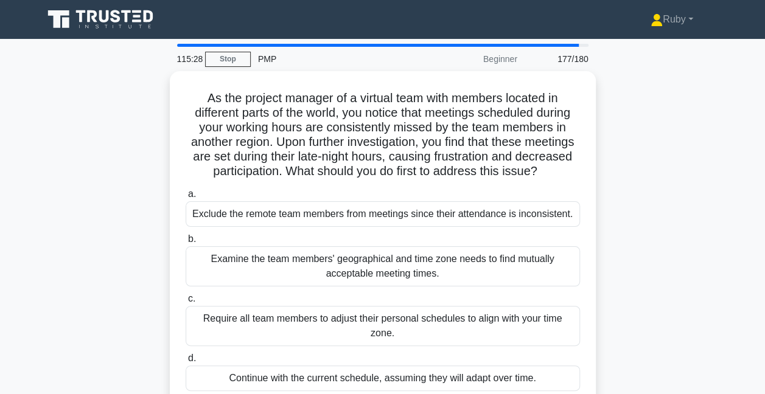
scroll to position [122, 0]
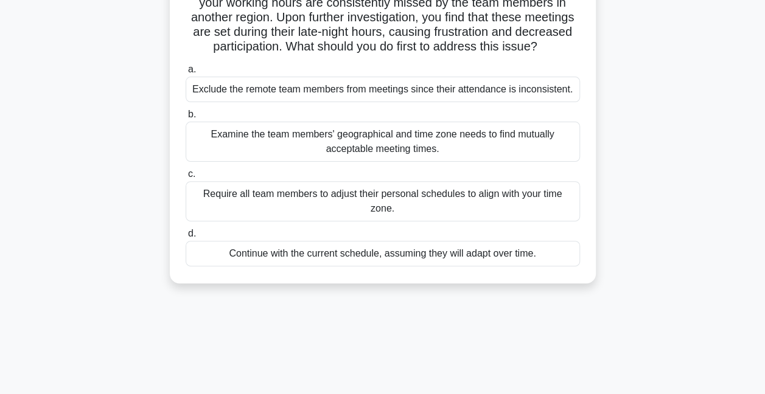
click at [284, 160] on div "Examine the team members' geographical and time zone needs to find mutually acc…" at bounding box center [383, 142] width 394 height 40
click at [186, 119] on input "b. Examine the team members' geographical and time zone needs to find mutually …" at bounding box center [186, 115] width 0 height 8
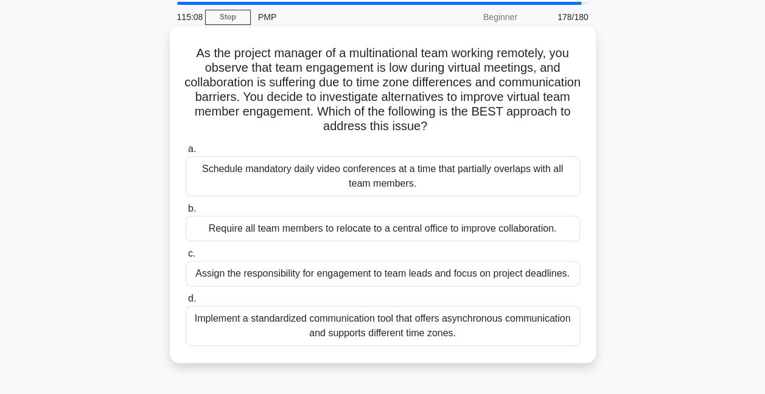
scroll to position [61, 0]
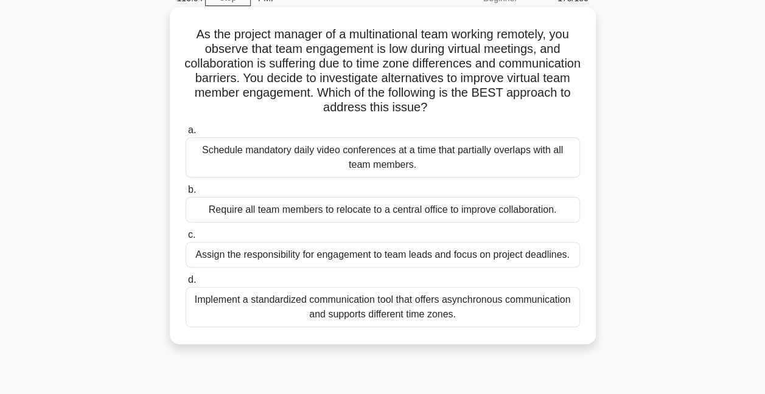
click at [288, 305] on div "Implement a standardized communication tool that offers asynchronous communicat…" at bounding box center [383, 307] width 394 height 40
click at [186, 284] on input "d. Implement a standardized communication tool that offers asynchronous communi…" at bounding box center [186, 280] width 0 height 8
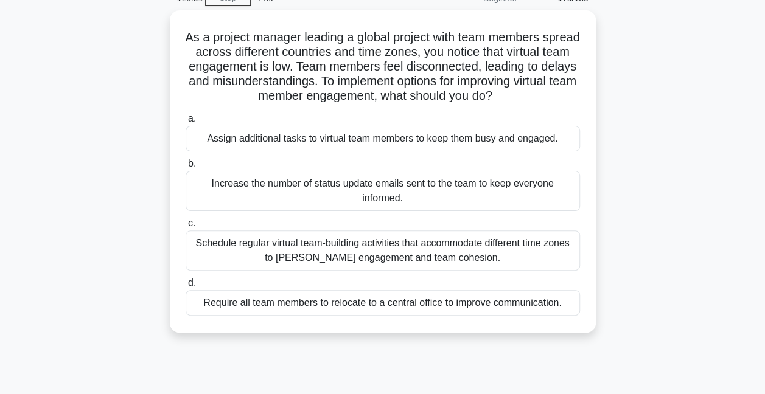
scroll to position [0, 0]
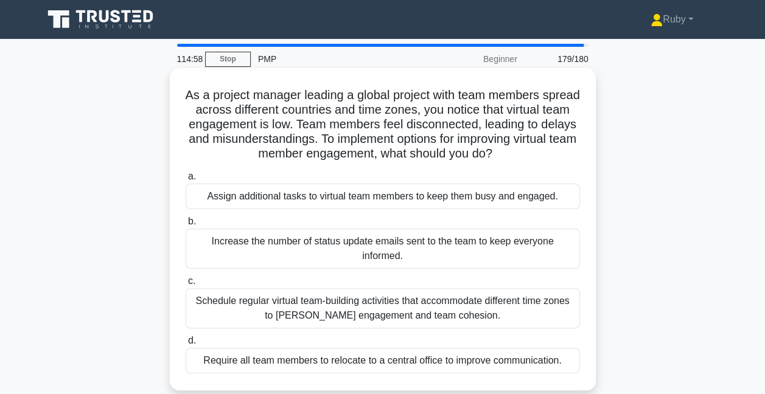
click at [270, 310] on div "Schedule regular virtual team-building activities that accommodate different ti…" at bounding box center [383, 308] width 394 height 40
click at [186, 285] on input "c. Schedule regular virtual team-building activities that accommodate different…" at bounding box center [186, 281] width 0 height 8
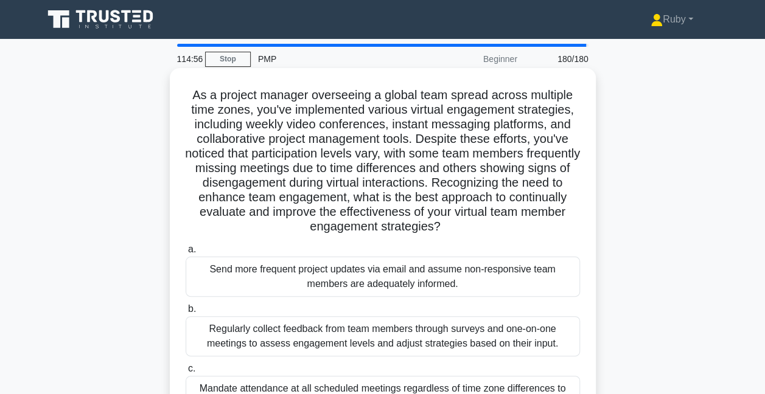
scroll to position [61, 0]
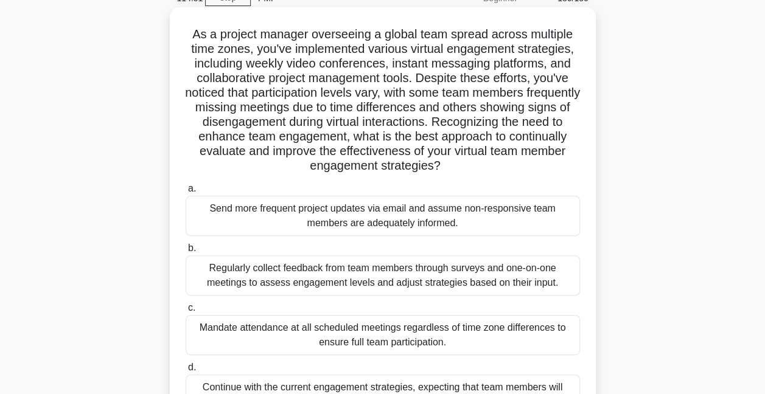
click at [280, 279] on div "Regularly collect feedback from team members through surveys and one-on-one mee…" at bounding box center [383, 275] width 394 height 40
click at [186, 252] on input "b. Regularly collect feedback from team members through surveys and one-on-one …" at bounding box center [186, 249] width 0 height 8
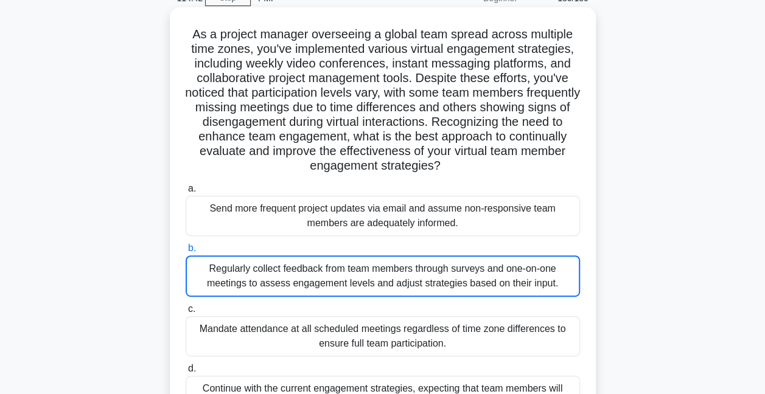
scroll to position [0, 0]
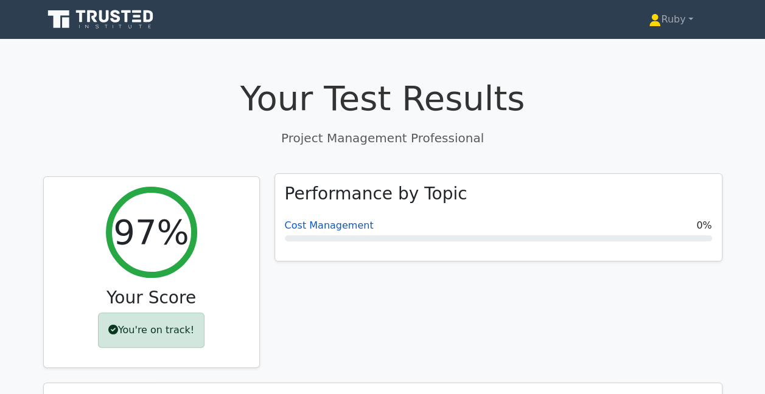
click at [348, 227] on link "Cost Management" at bounding box center [329, 226] width 89 height 12
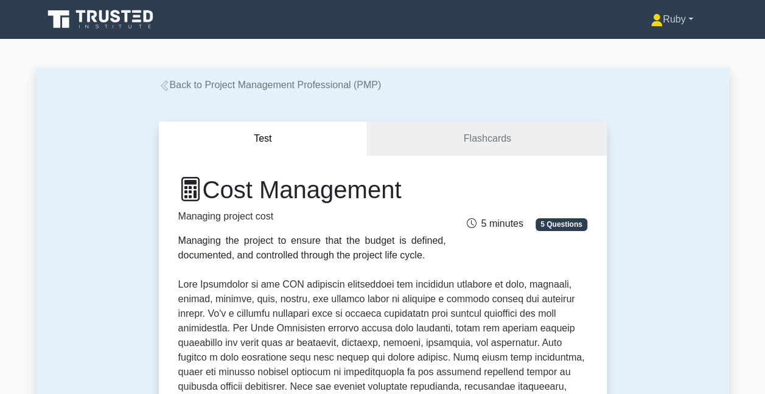
click at [673, 20] on link "Ruby" at bounding box center [671, 19] width 100 height 24
click at [656, 47] on link "Profile" at bounding box center [670, 47] width 96 height 19
